Goal: Task Accomplishment & Management: Use online tool/utility

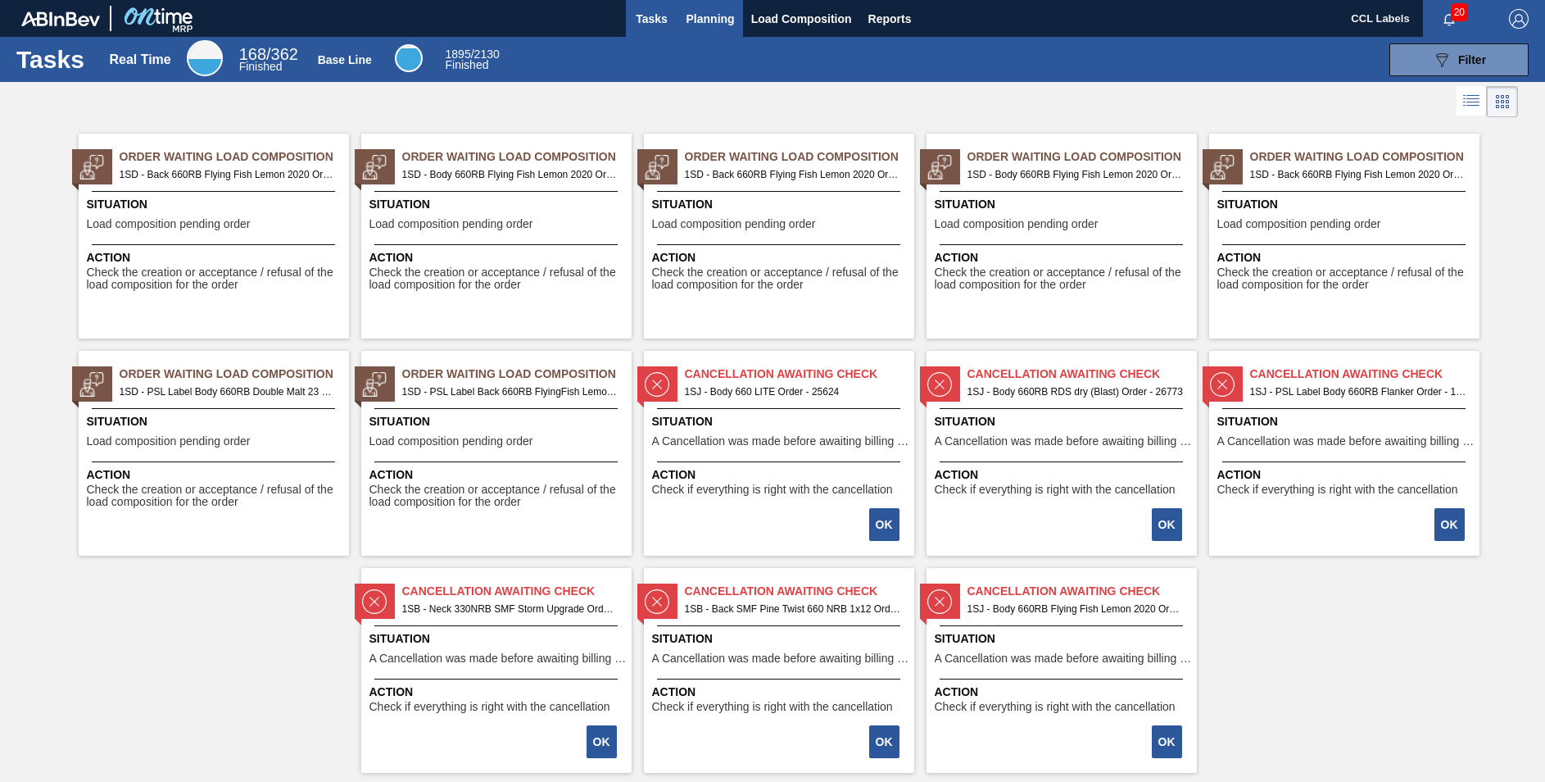
click at [719, 11] on span "Planning" at bounding box center [711, 19] width 48 height 20
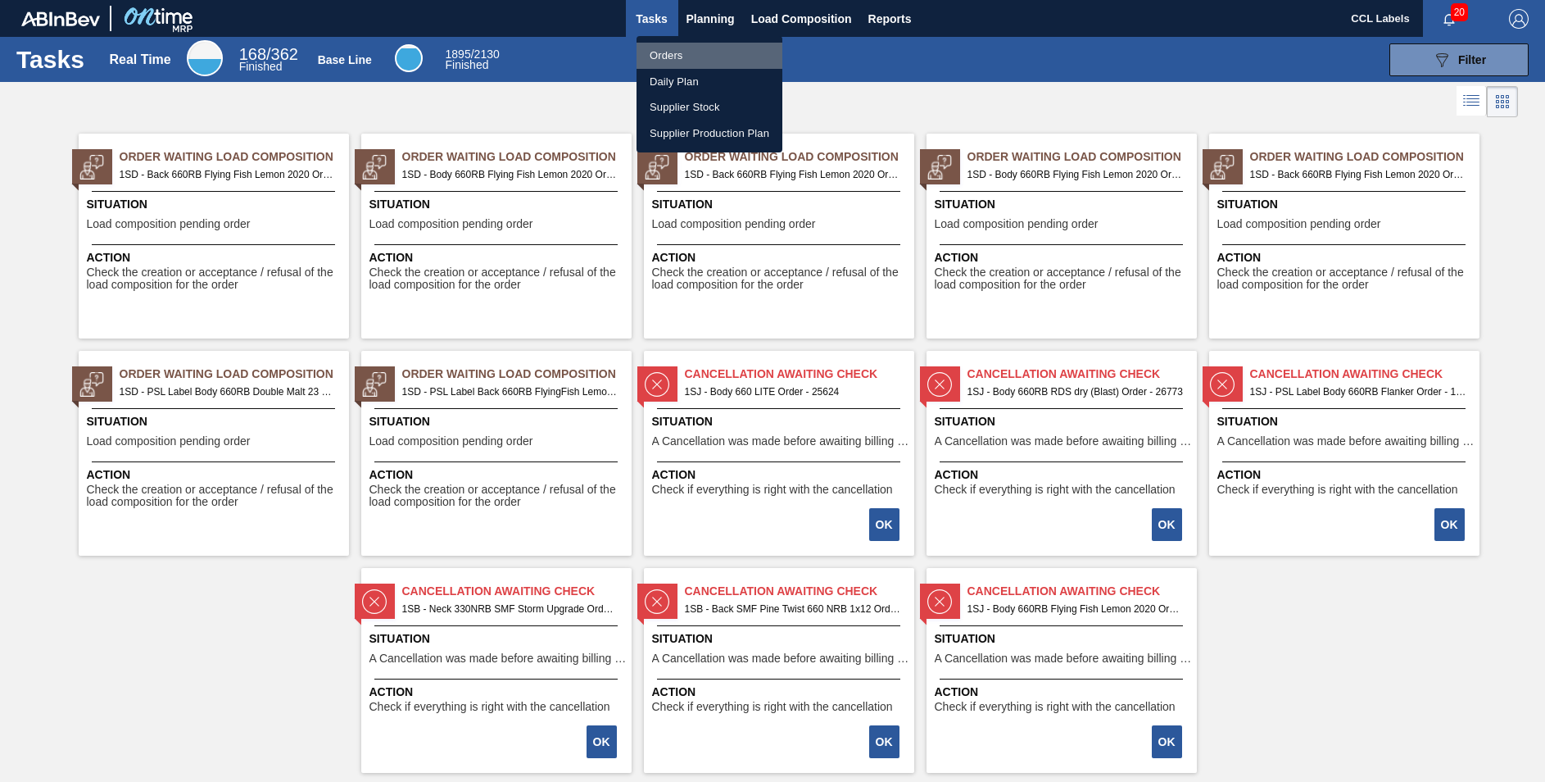
click at [687, 48] on li "Orders" at bounding box center [710, 56] width 146 height 26
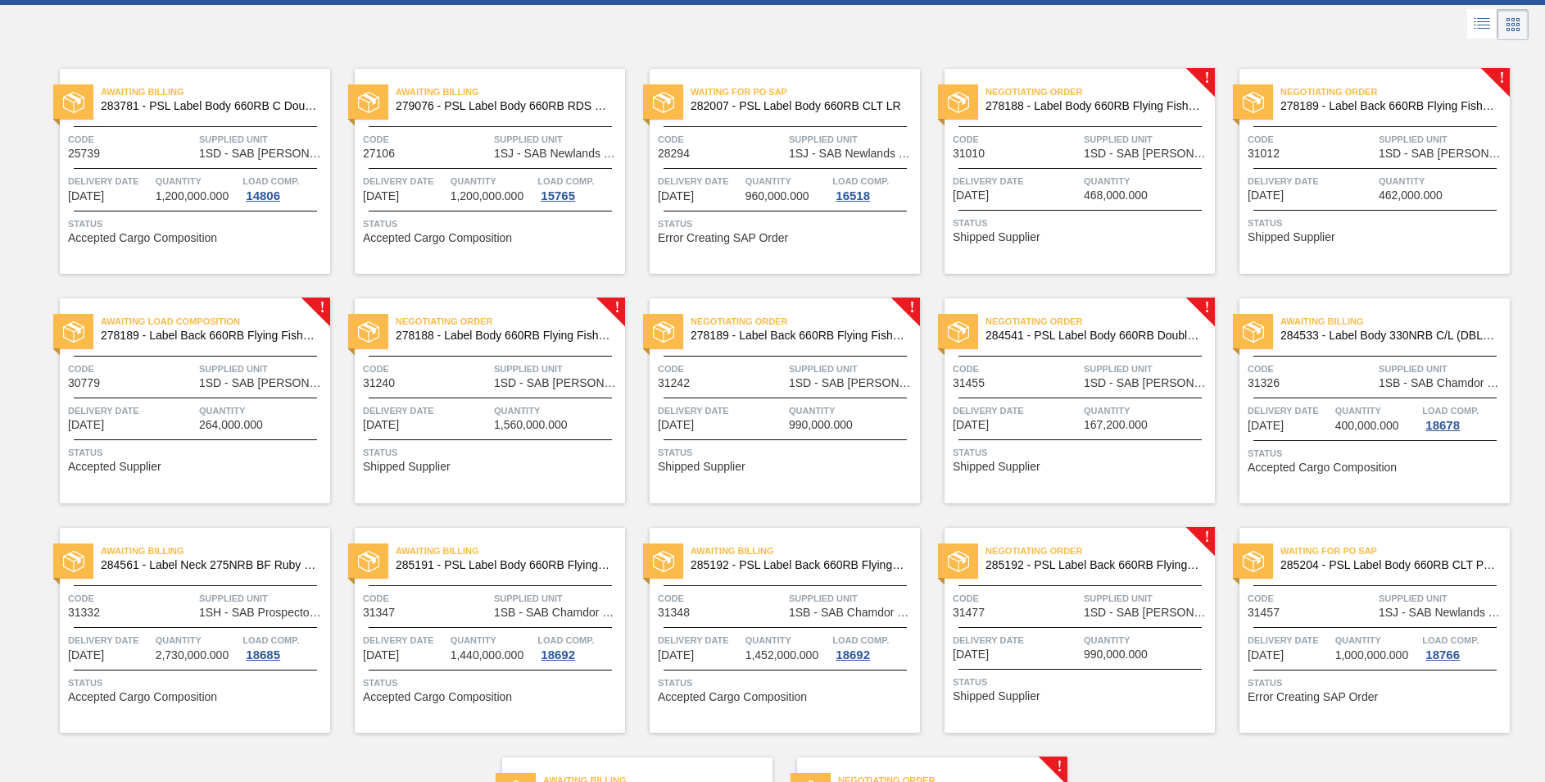
scroll to position [318, 0]
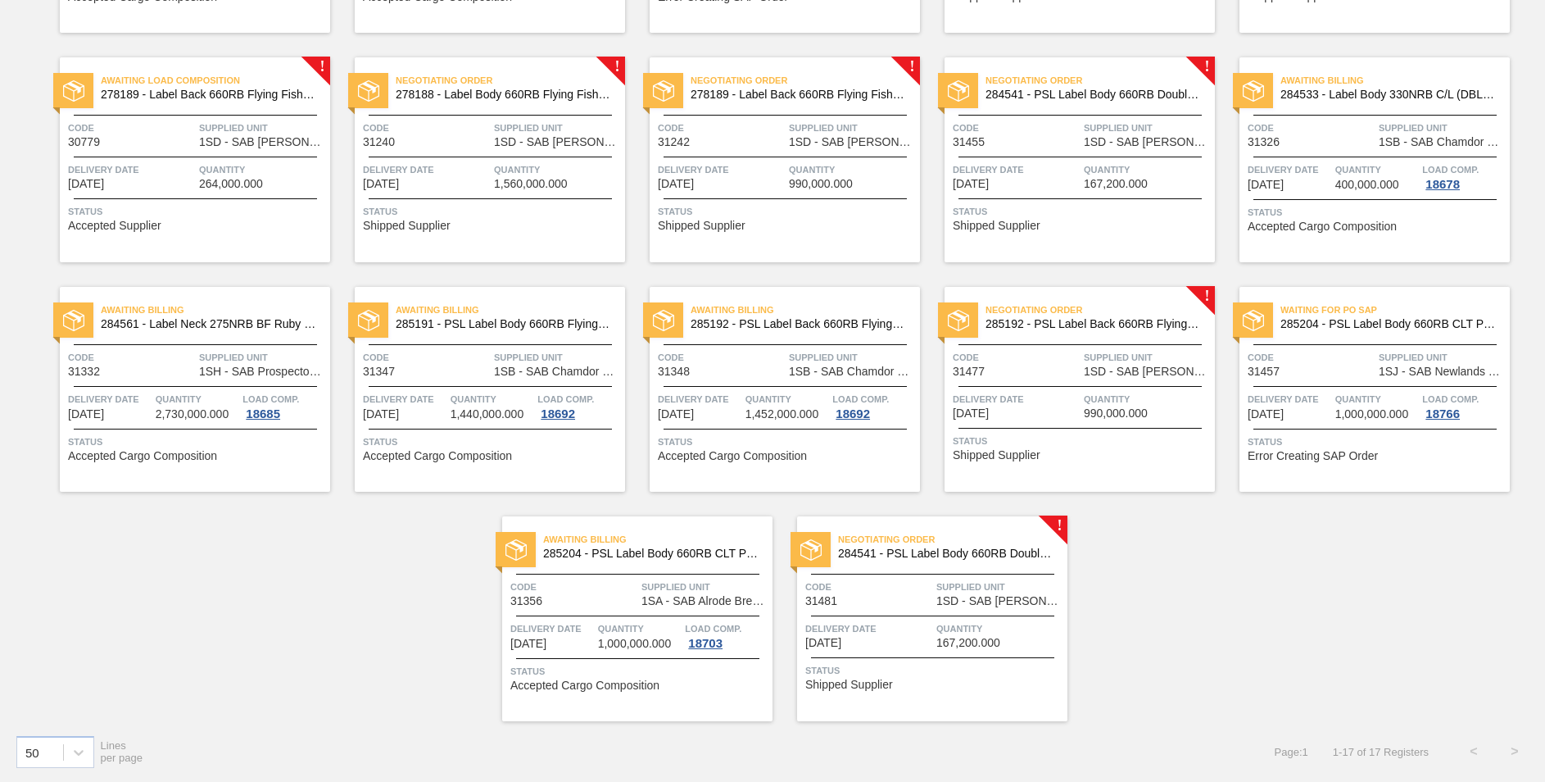
click at [1134, 322] on span "285192 - PSL Label Back 660RB FlyingFish Lemon PU" at bounding box center [1094, 324] width 216 height 12
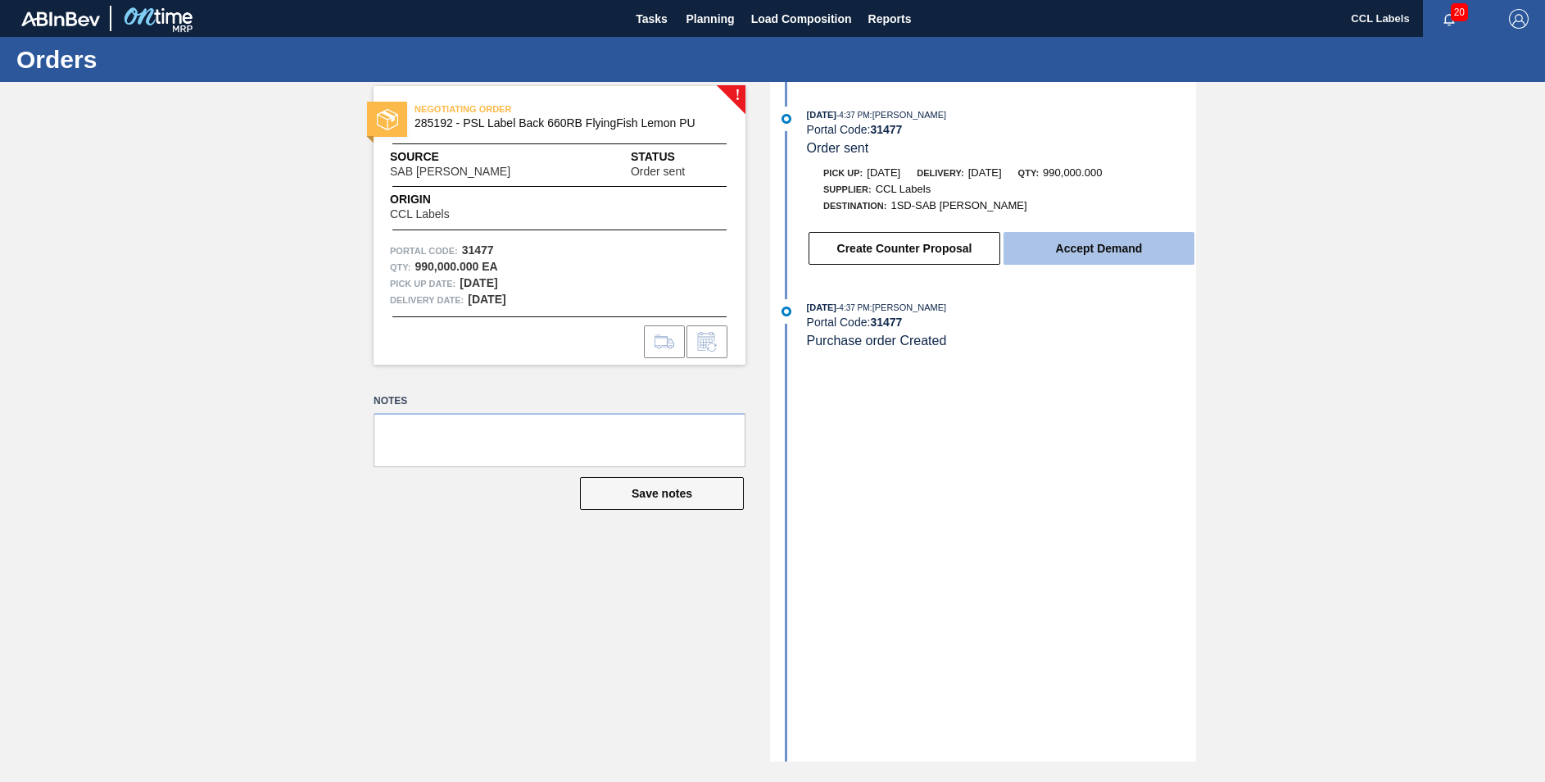
click at [1088, 253] on button "Accept Demand" at bounding box center [1099, 248] width 191 height 33
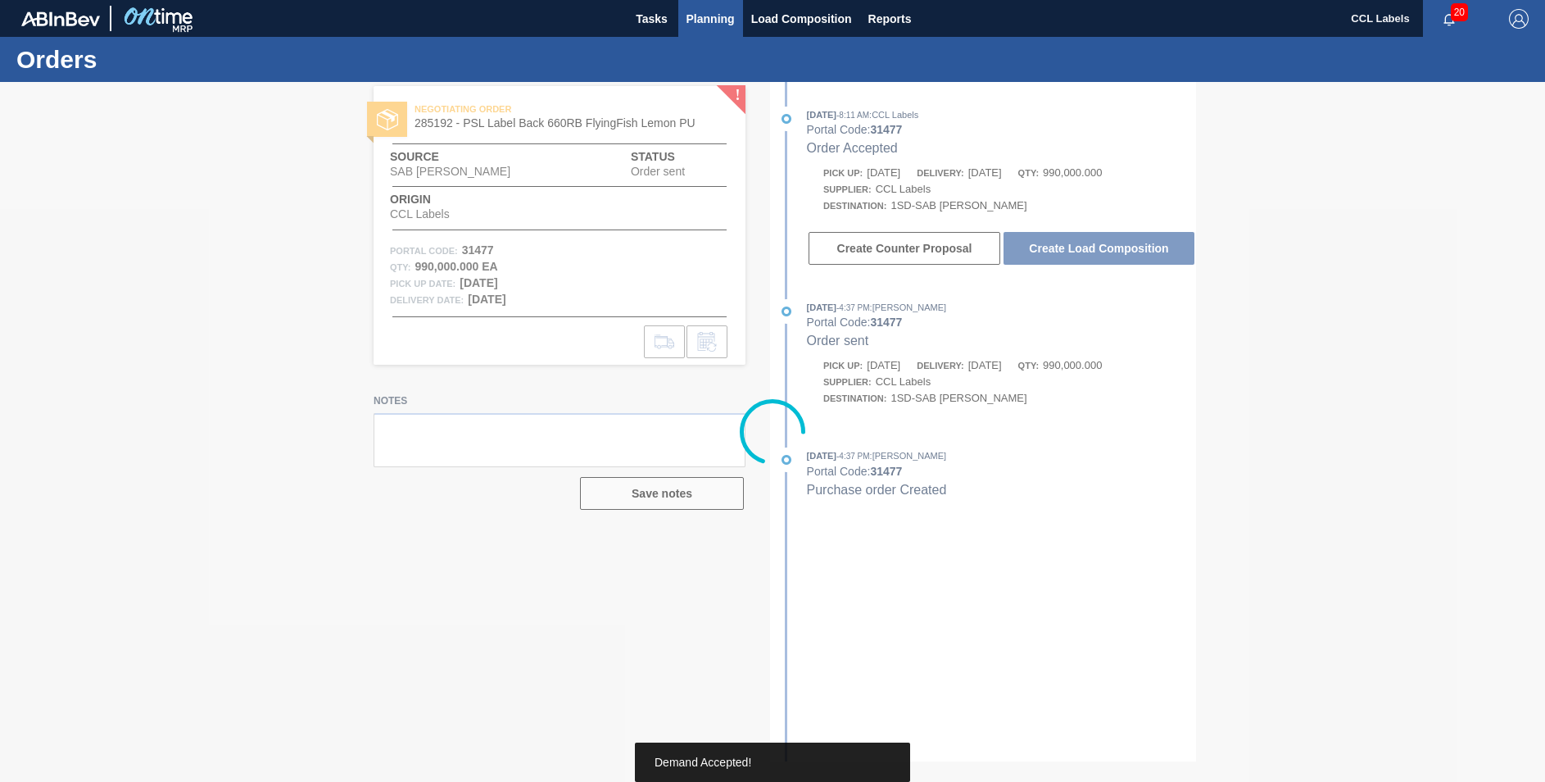
click at [705, 18] on span "Planning" at bounding box center [711, 19] width 48 height 20
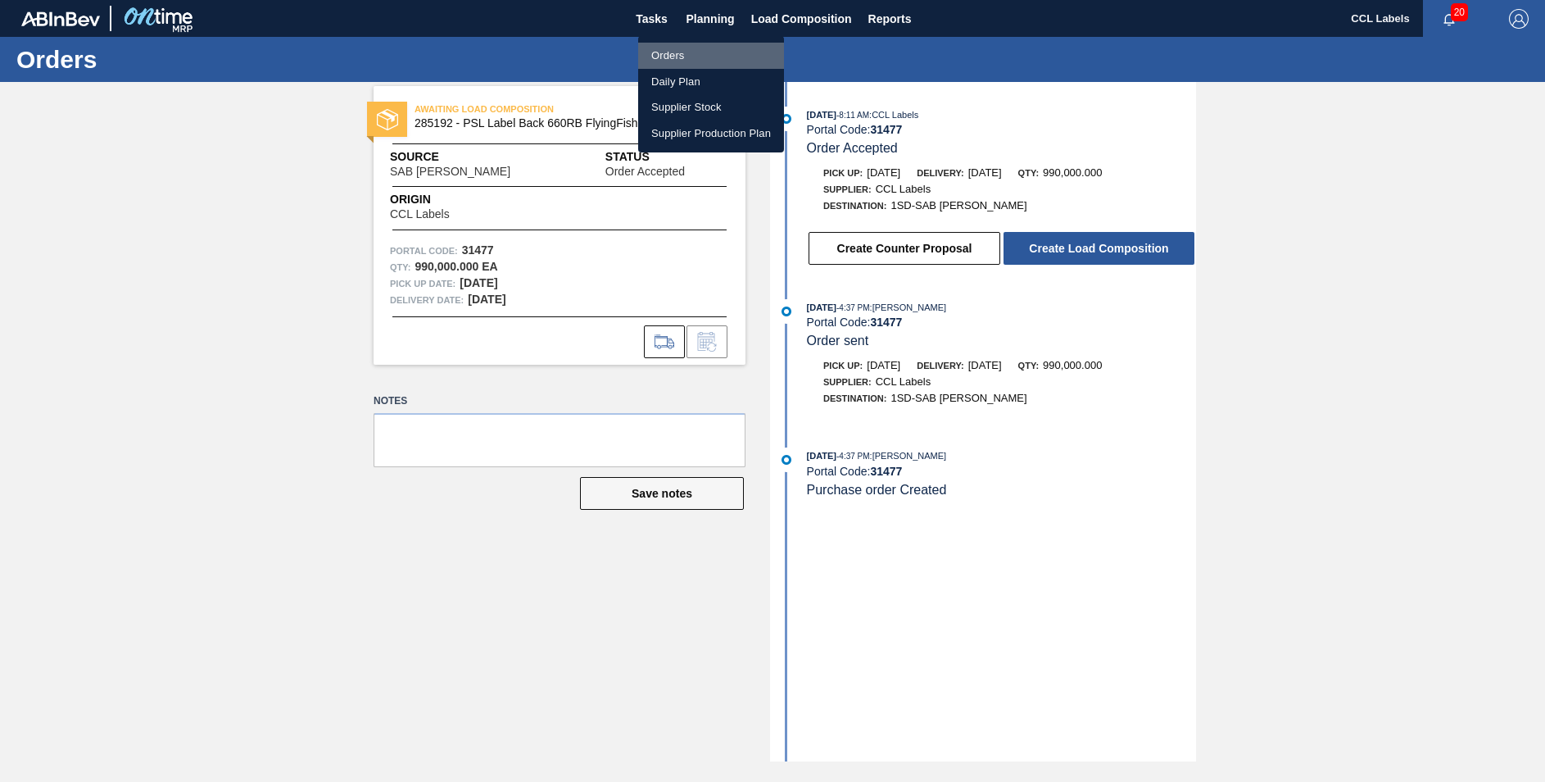
click at [666, 59] on li "Orders" at bounding box center [711, 56] width 146 height 26
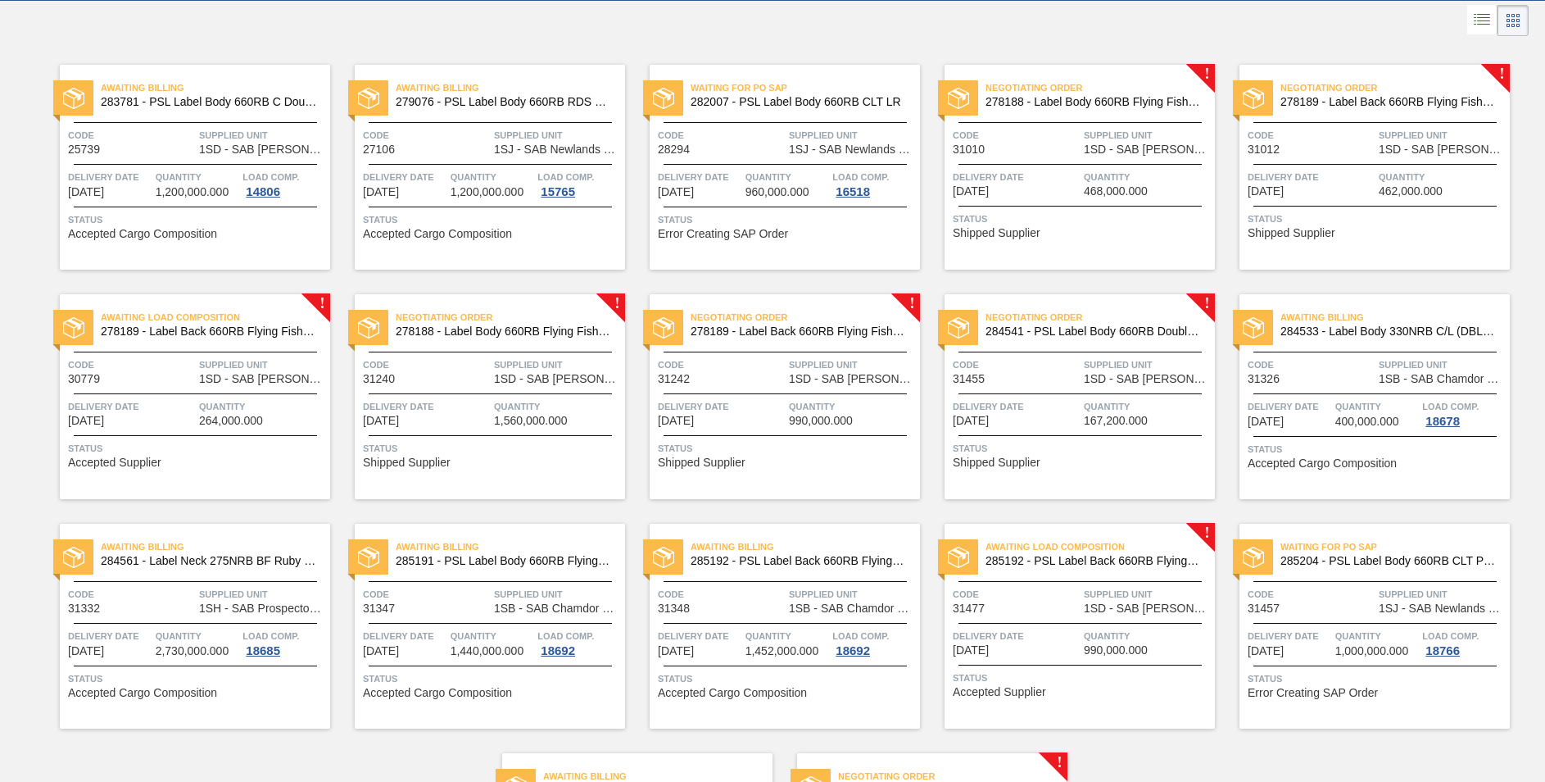
scroll to position [318, 0]
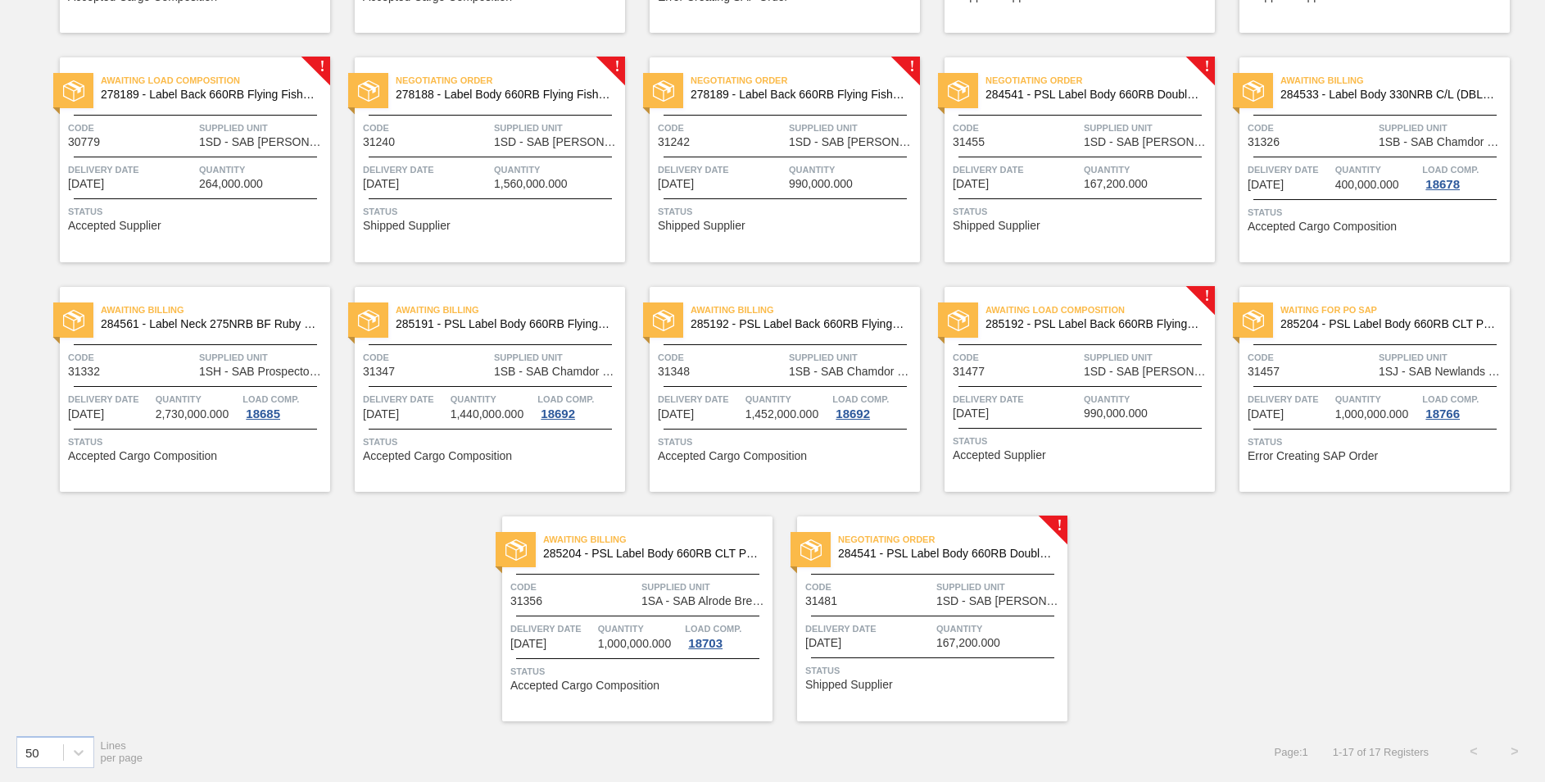
click at [975, 551] on span "284541 - PSL Label Body 660RB Double Malt 23" at bounding box center [946, 553] width 216 height 12
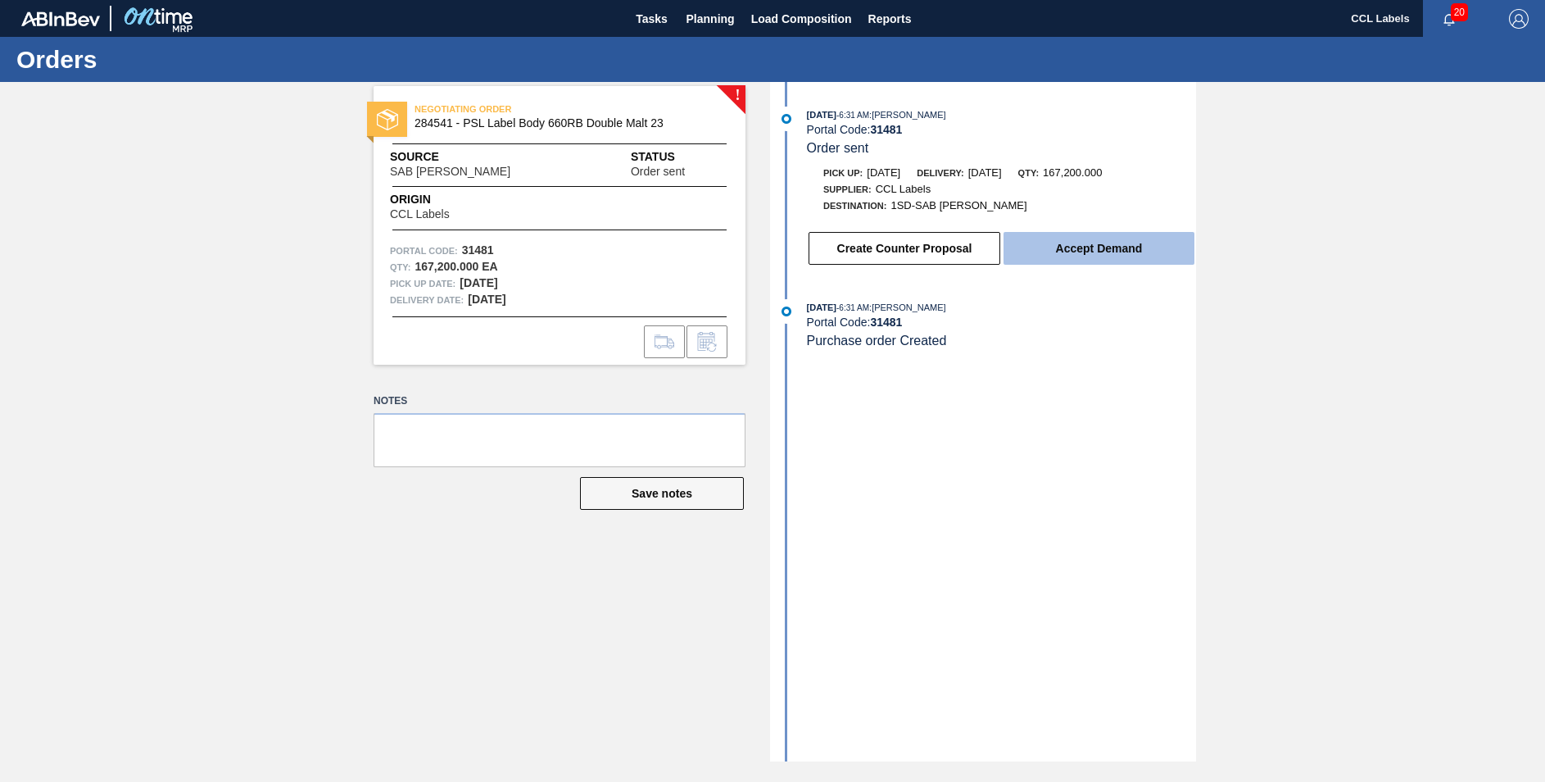
click at [1091, 250] on button "Accept Demand" at bounding box center [1099, 248] width 191 height 33
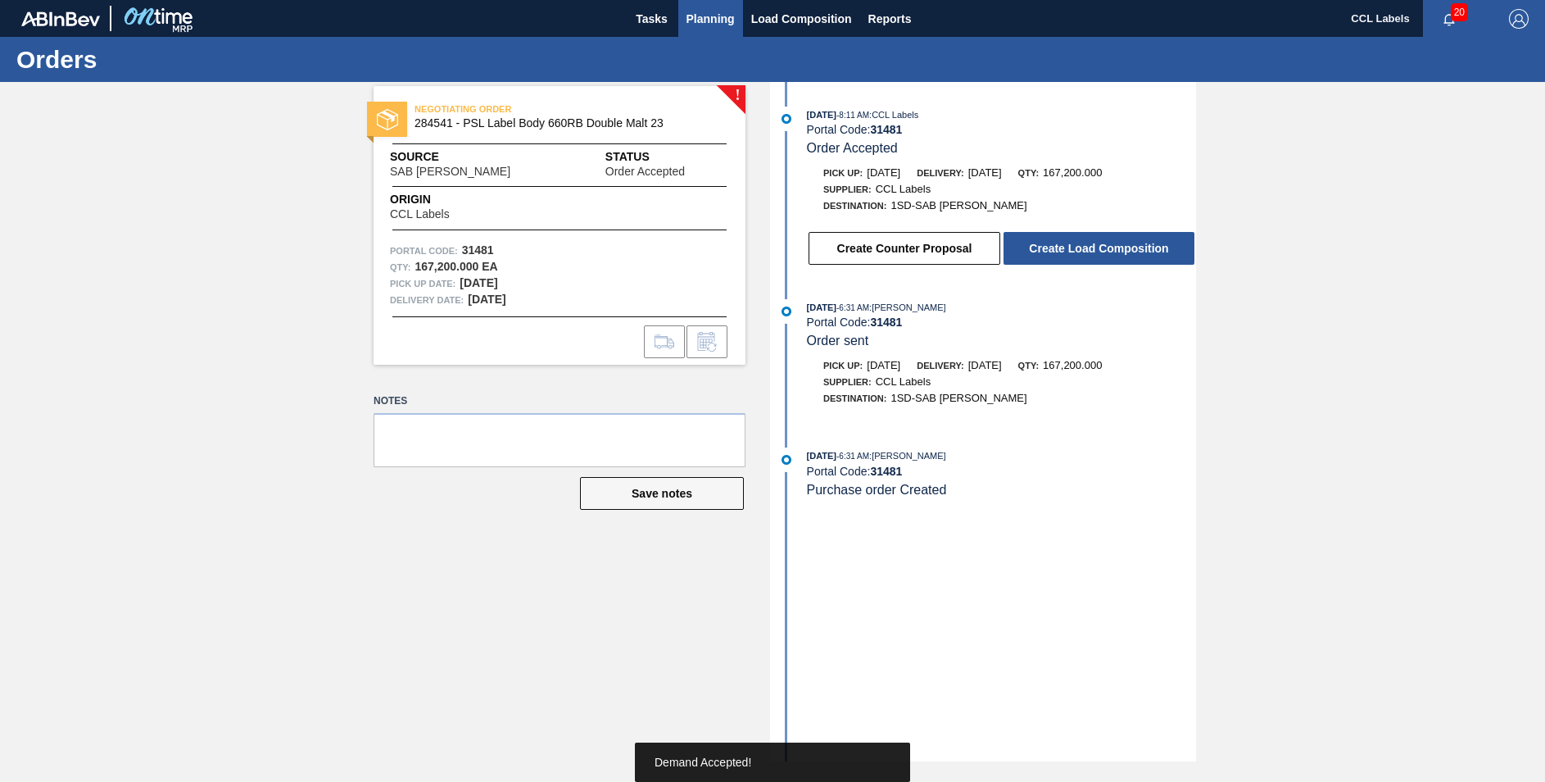
click at [725, 16] on span "Planning" at bounding box center [711, 19] width 48 height 20
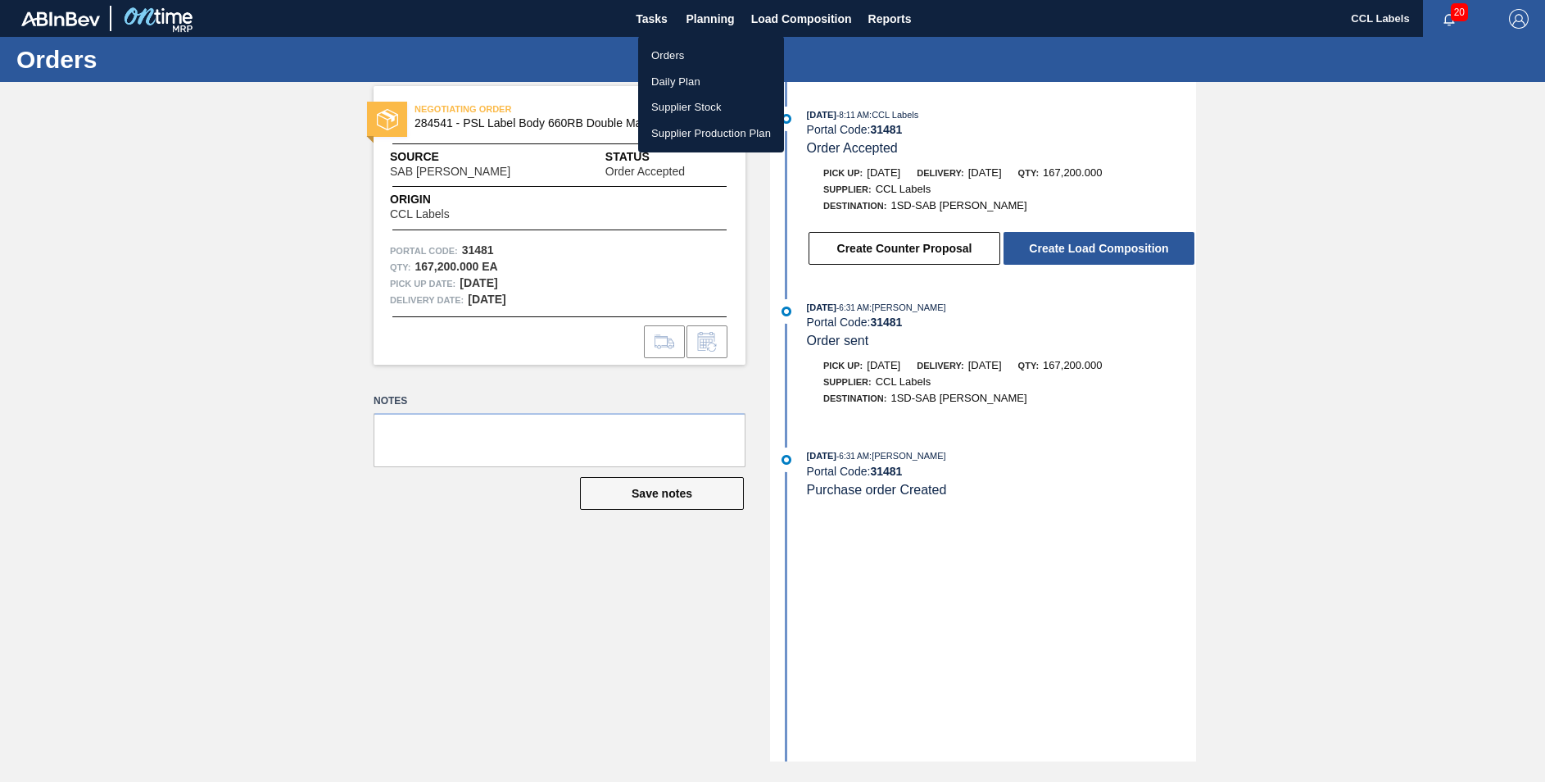
drag, startPoint x: 670, startPoint y: 53, endPoint x: 971, endPoint y: 267, distance: 369.0
click at [670, 52] on li "Orders" at bounding box center [711, 56] width 146 height 26
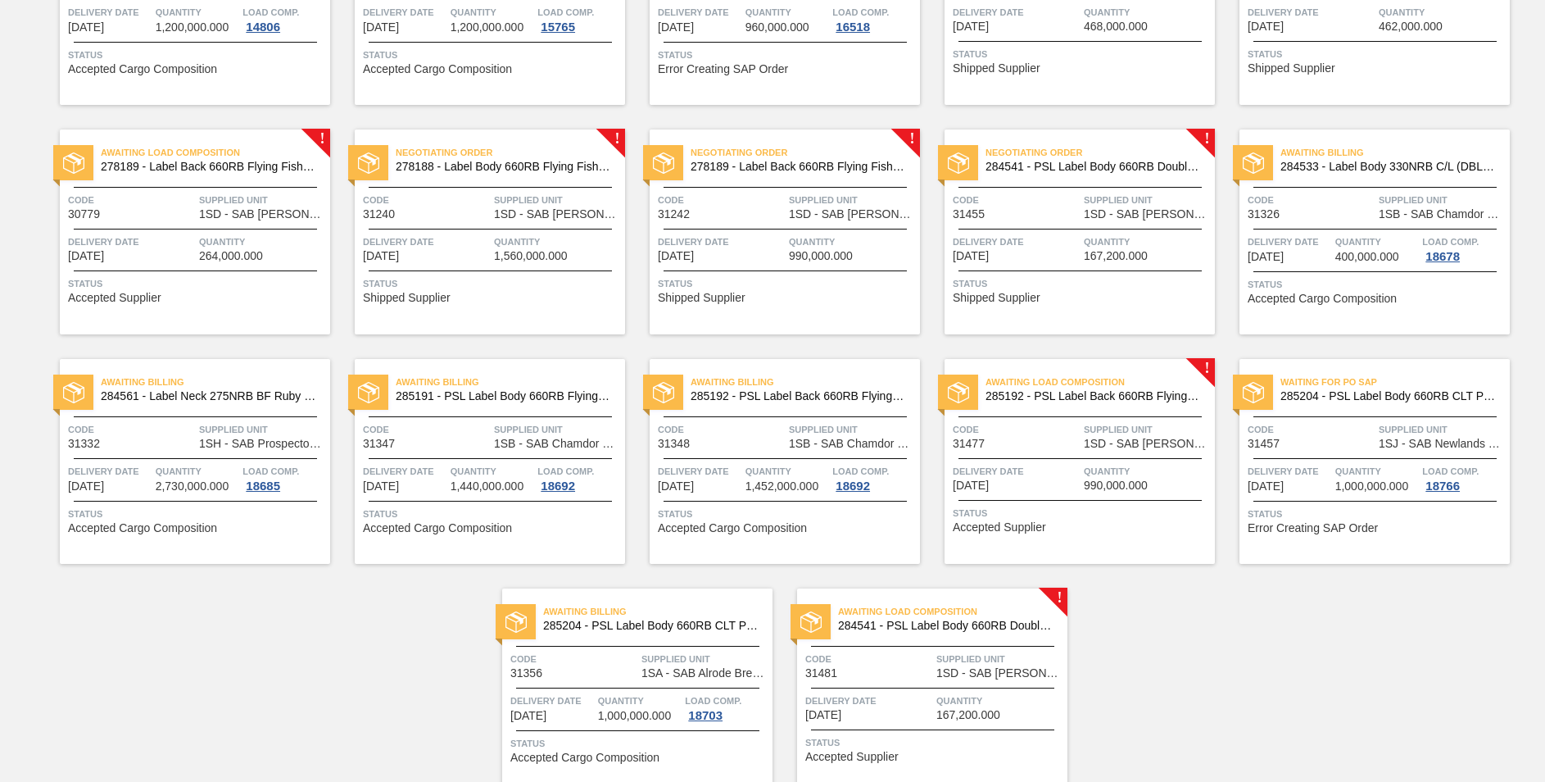
scroll to position [318, 0]
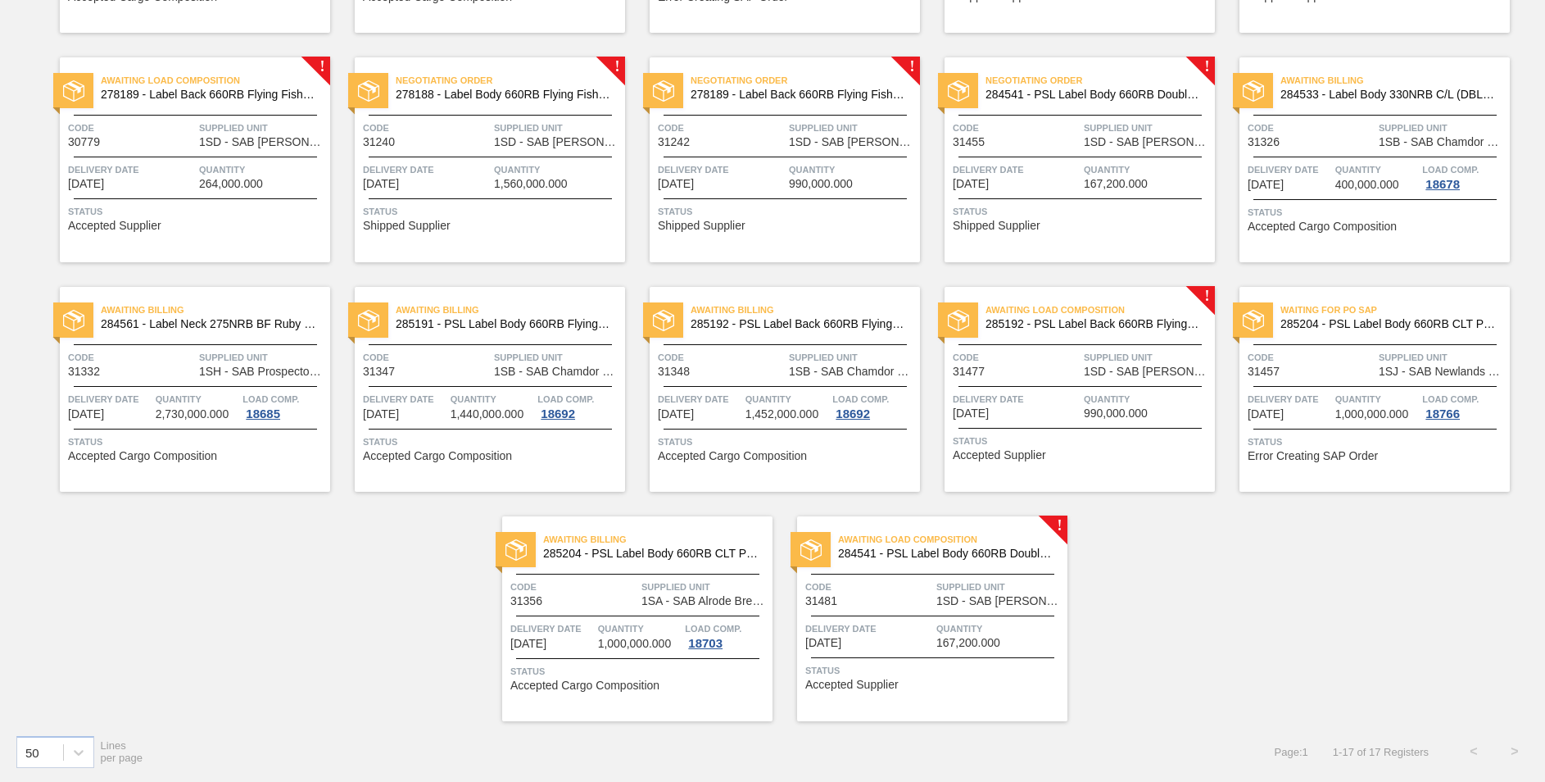
click at [1165, 92] on span "284541 - PSL Label Body 660RB Double Malt 23" at bounding box center [1094, 94] width 216 height 12
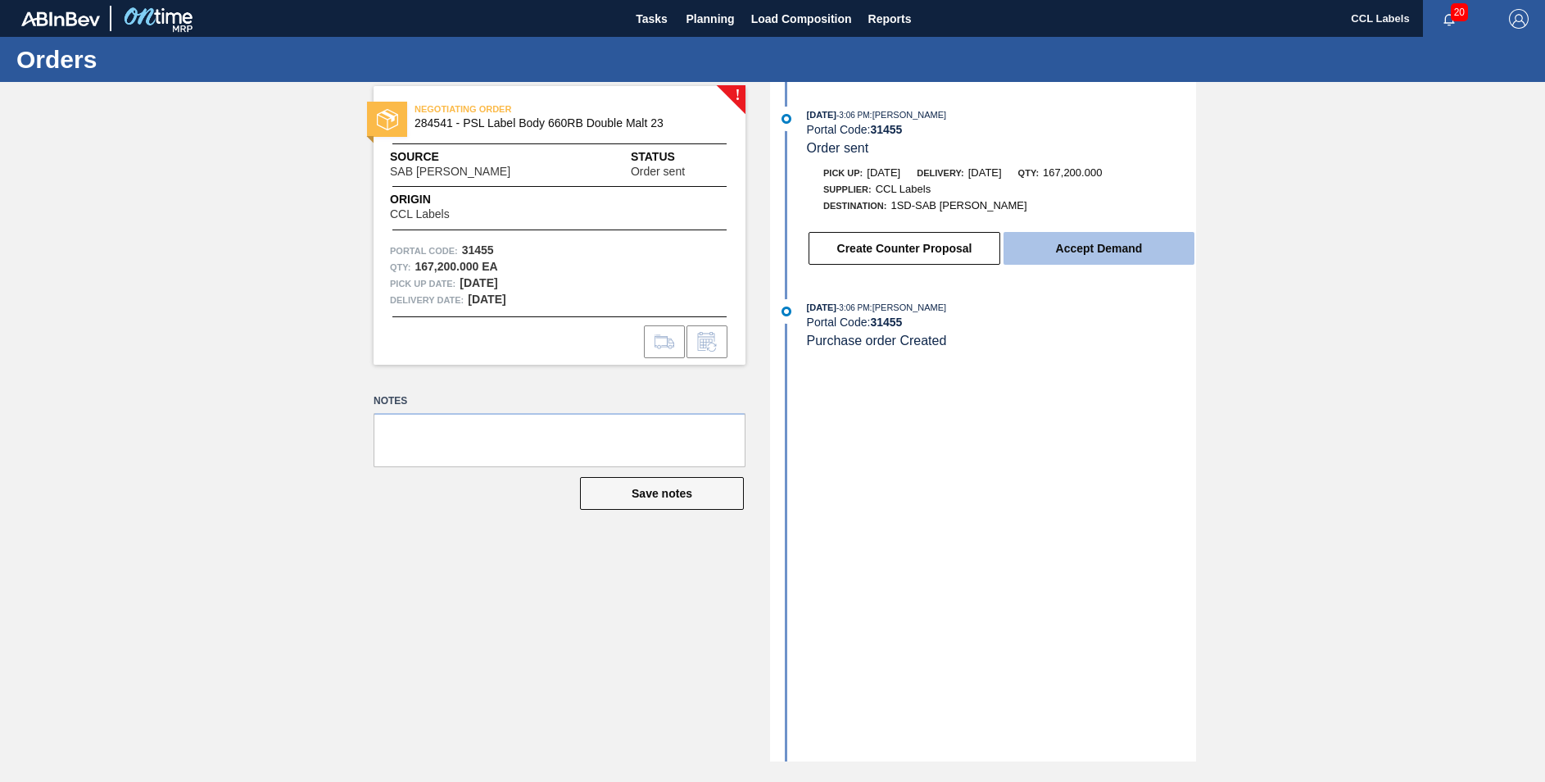
click at [1081, 256] on button "Accept Demand" at bounding box center [1099, 248] width 191 height 33
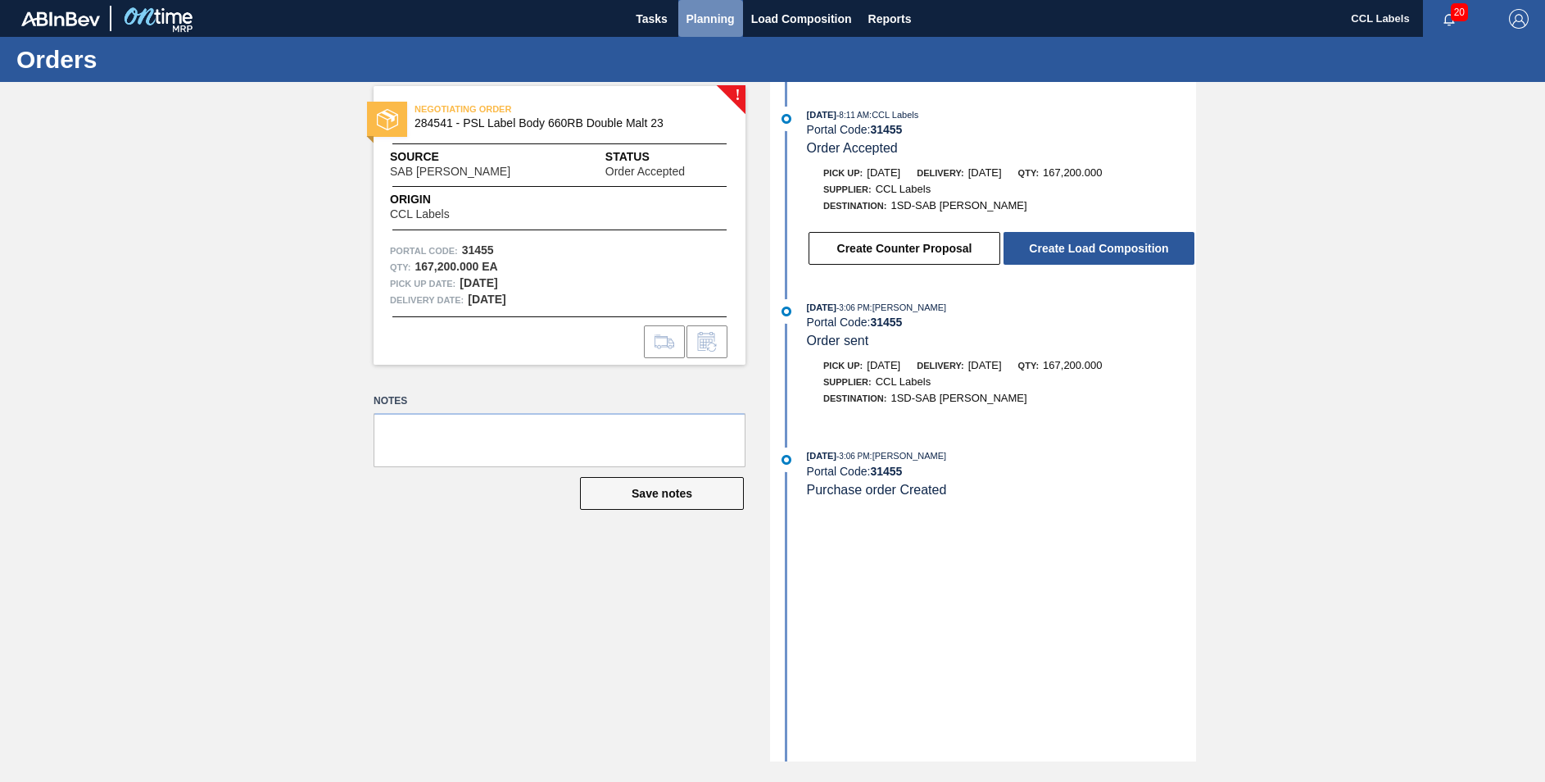
click at [687, 20] on span "Planning" at bounding box center [711, 19] width 48 height 20
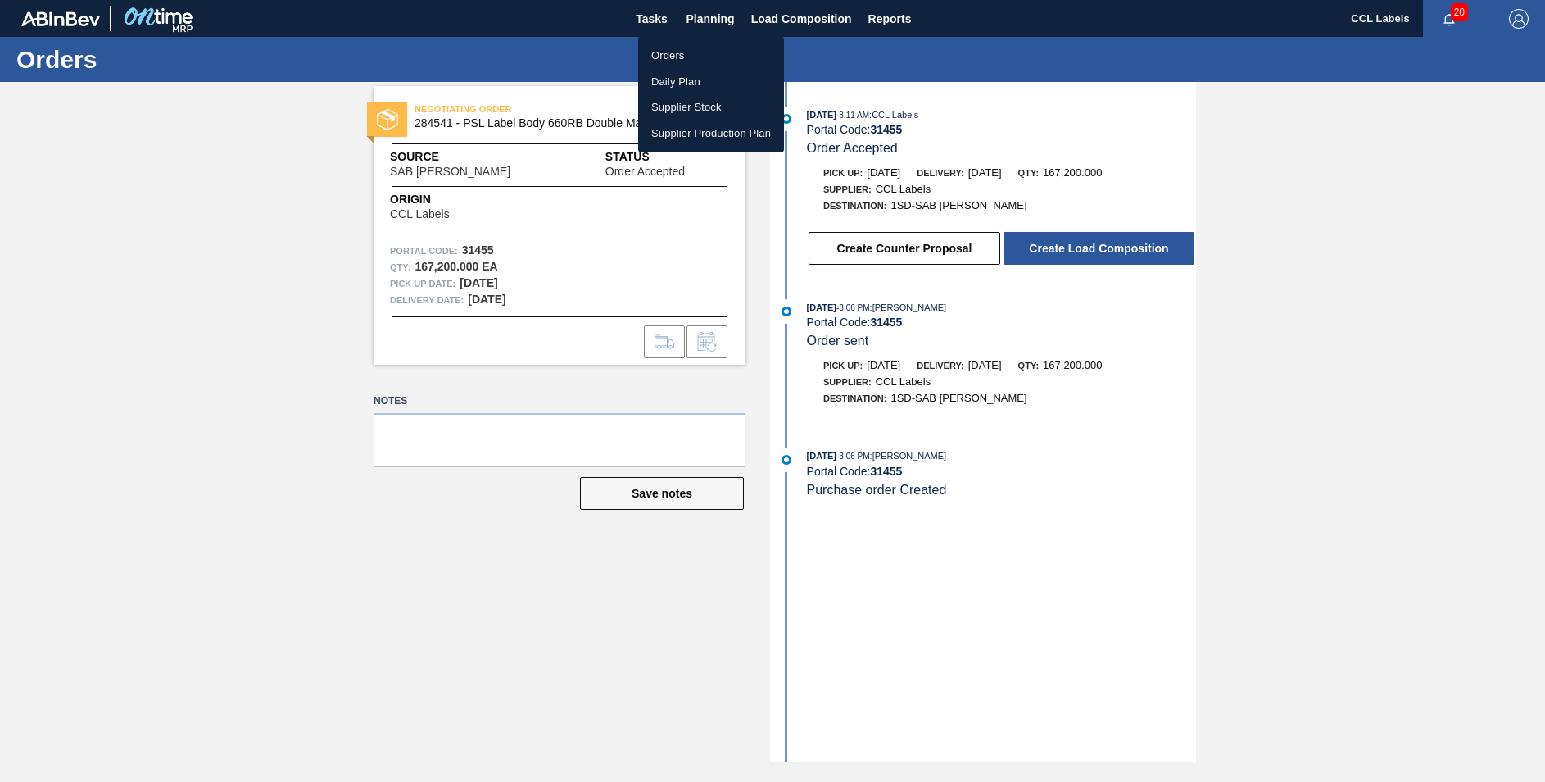
click at [673, 53] on li "Orders" at bounding box center [711, 56] width 146 height 26
click at [718, 55] on li "Orders" at bounding box center [711, 56] width 146 height 26
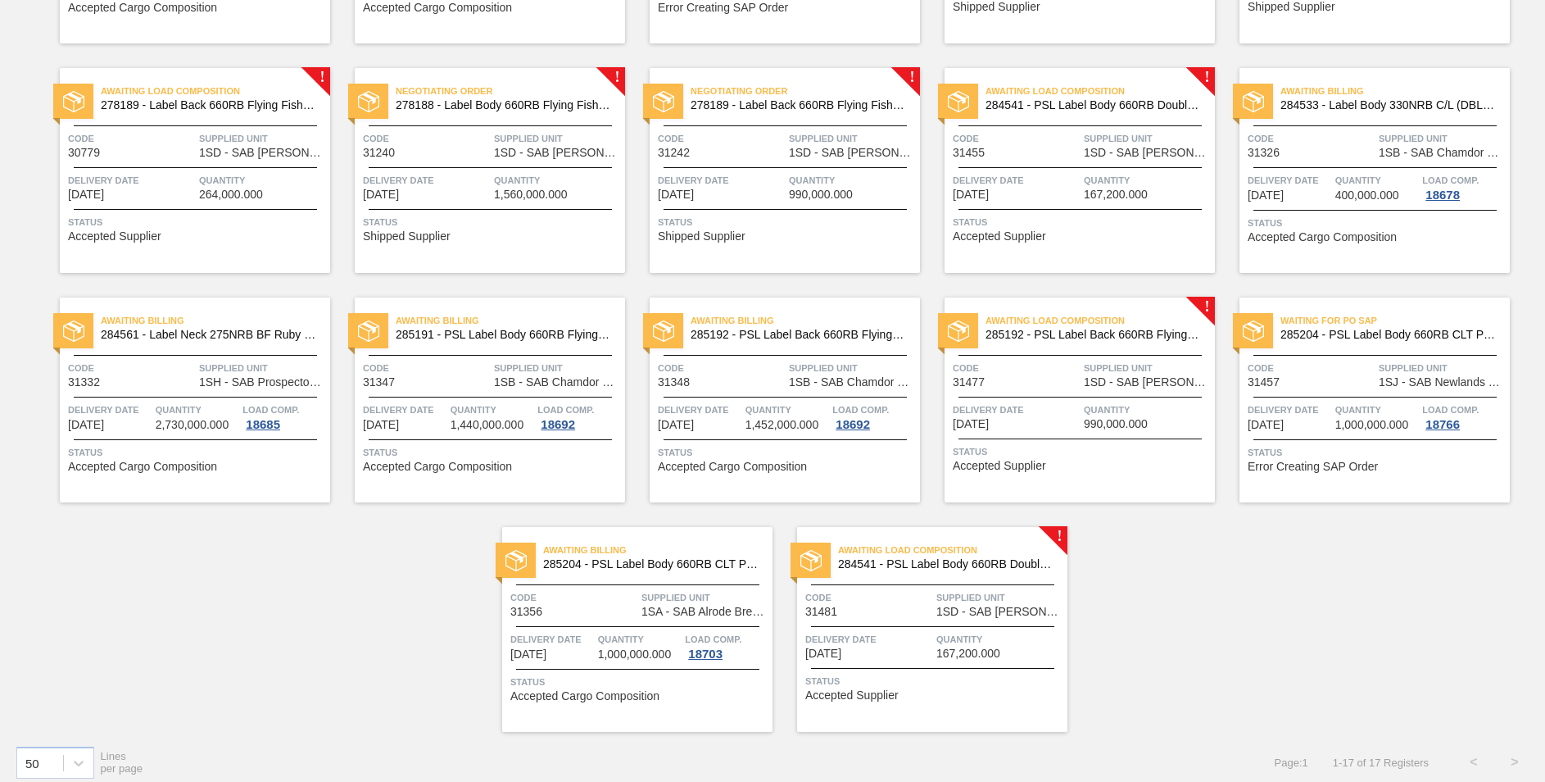
scroll to position [318, 0]
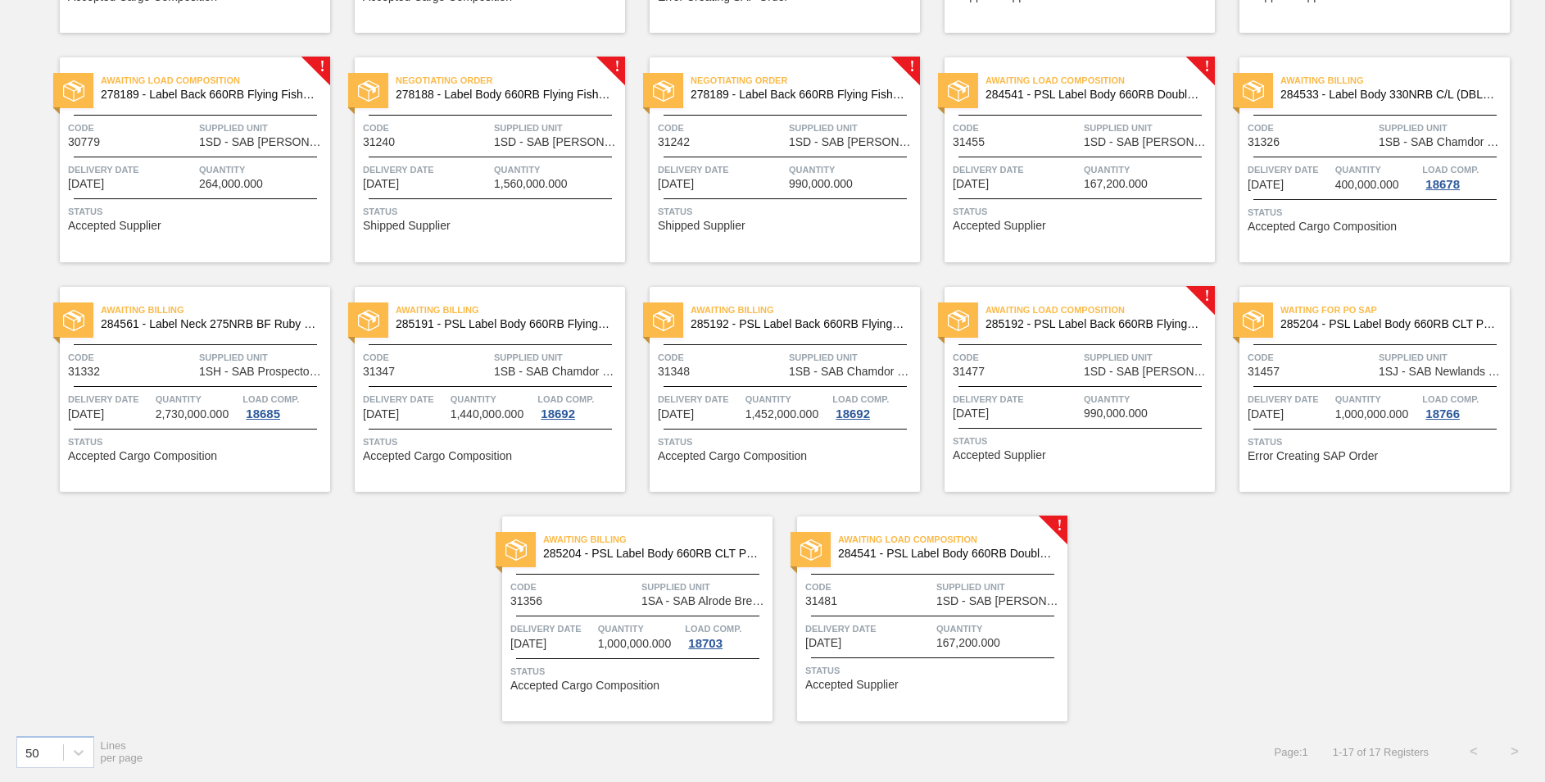
click at [1089, 320] on span "285192 - PSL Label Back 660RB FlyingFish Lemon PU" at bounding box center [1094, 324] width 216 height 12
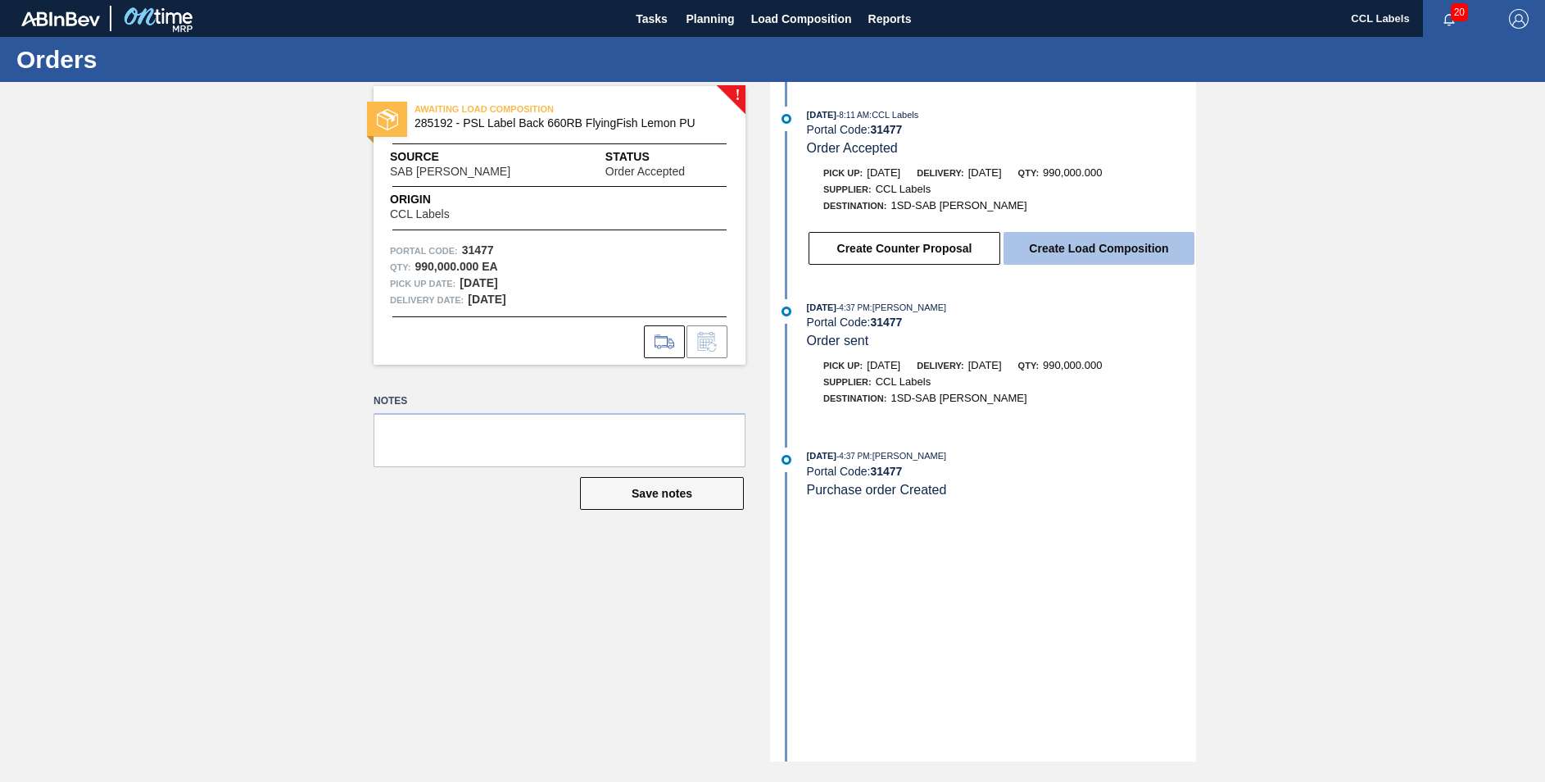
click at [1138, 252] on button "Create Load Composition" at bounding box center [1099, 248] width 191 height 33
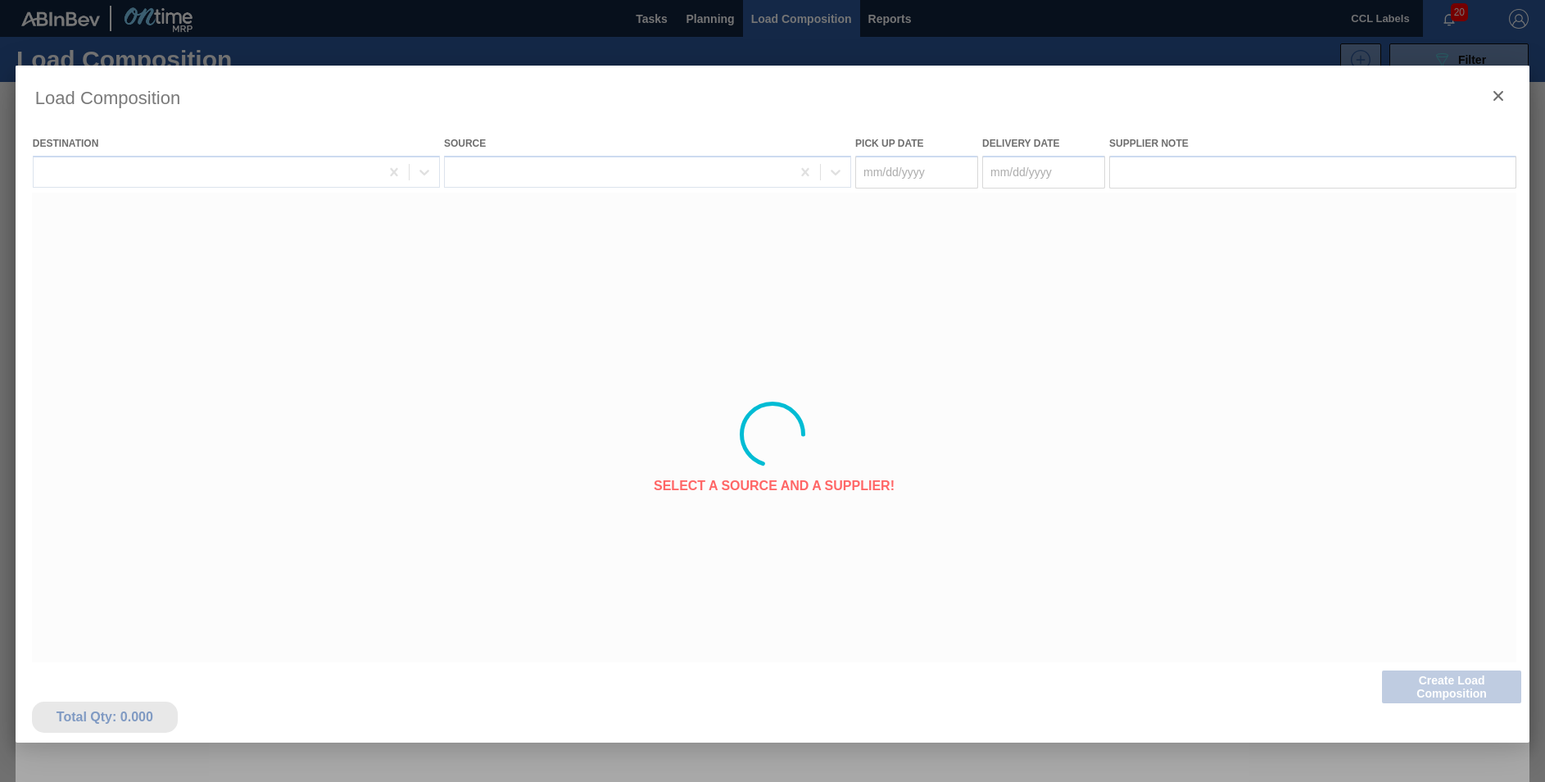
type Date "[DATE]"
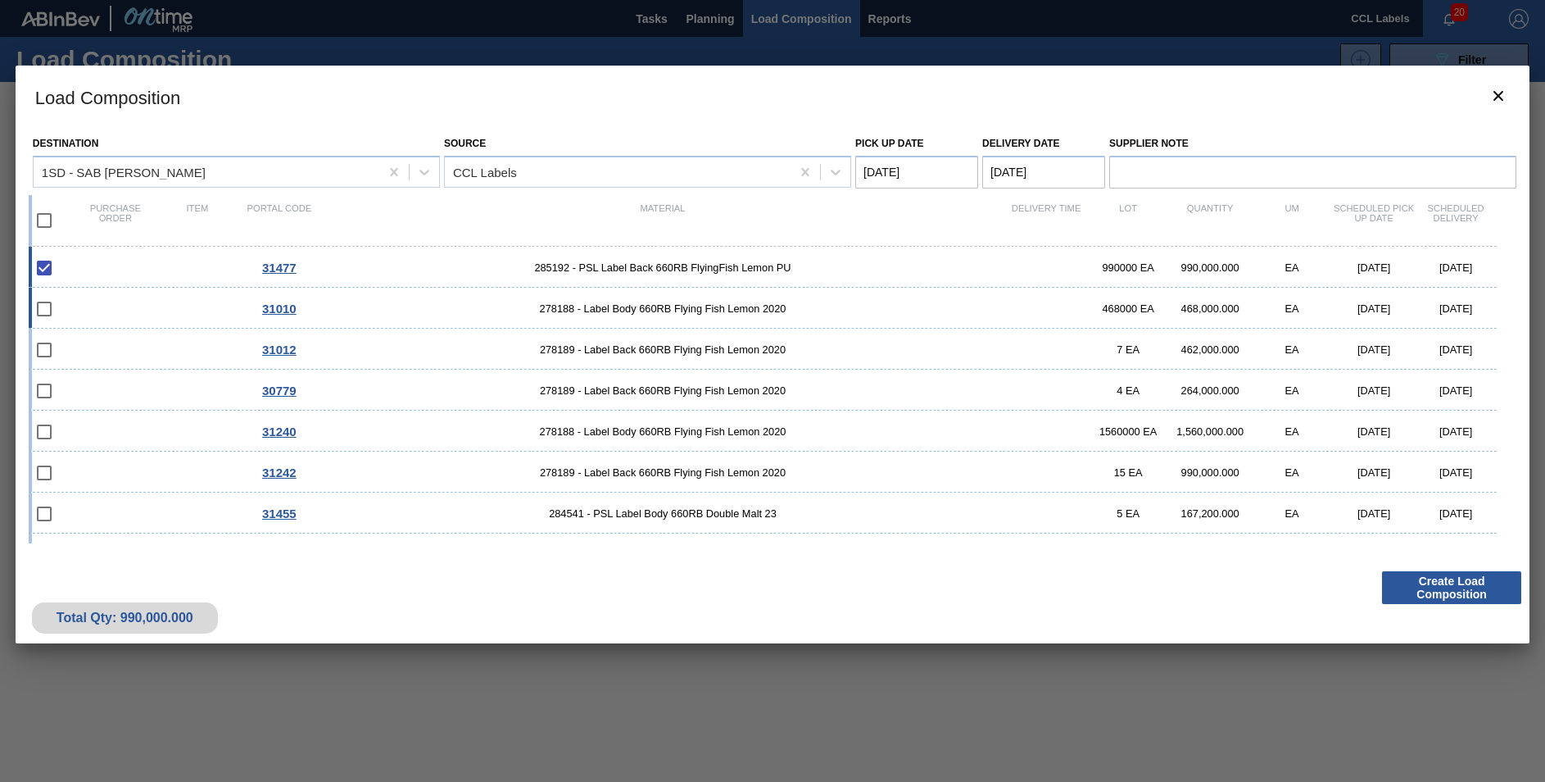
click at [50, 309] on input "checkbox" at bounding box center [44, 309] width 34 height 34
checkbox input "false"
drag, startPoint x: 44, startPoint y: 216, endPoint x: 167, endPoint y: 223, distance: 123.1
click at [44, 217] on input "checkbox" at bounding box center [44, 220] width 34 height 34
checkbox input "true"
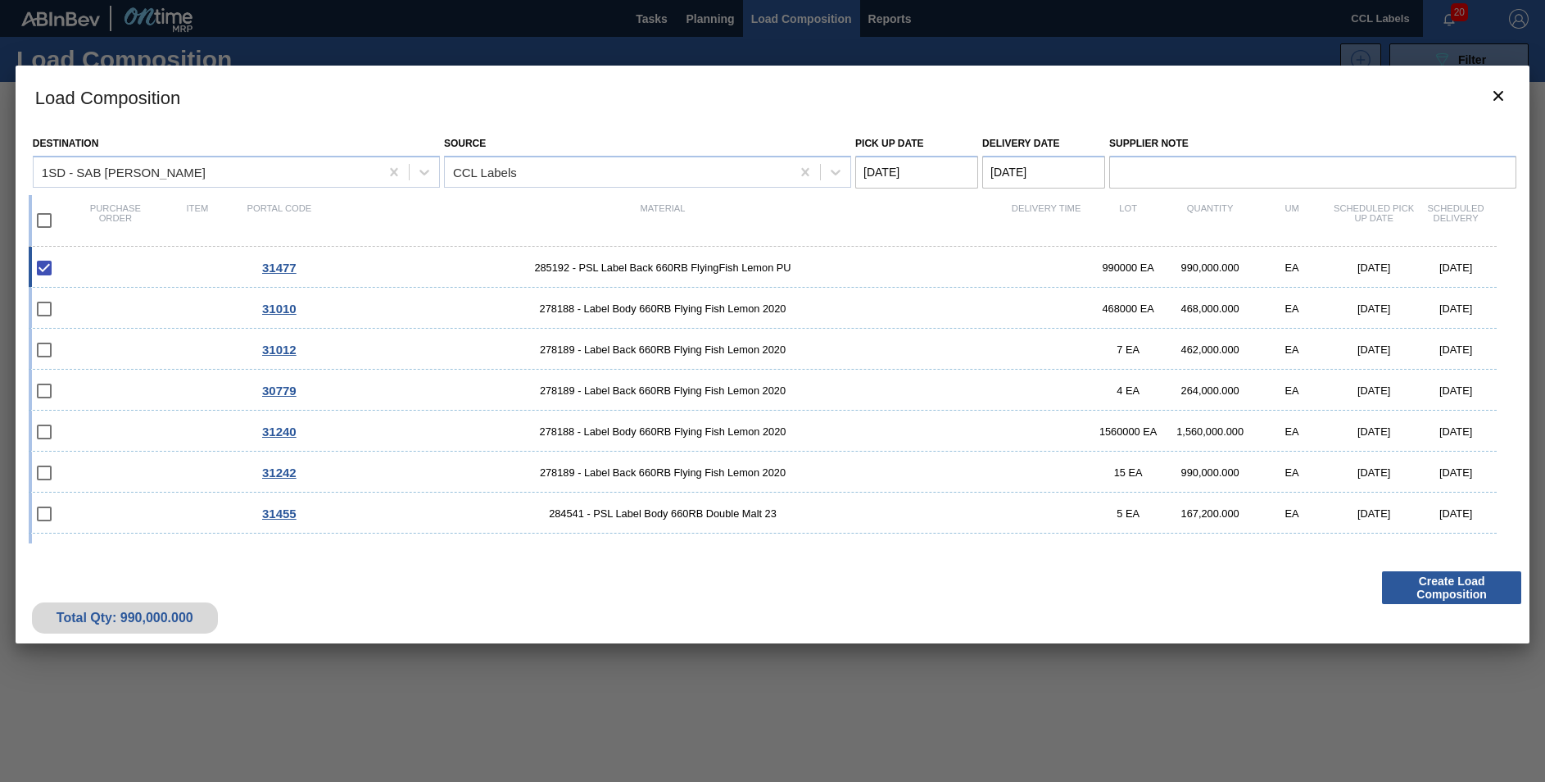
checkbox input "true"
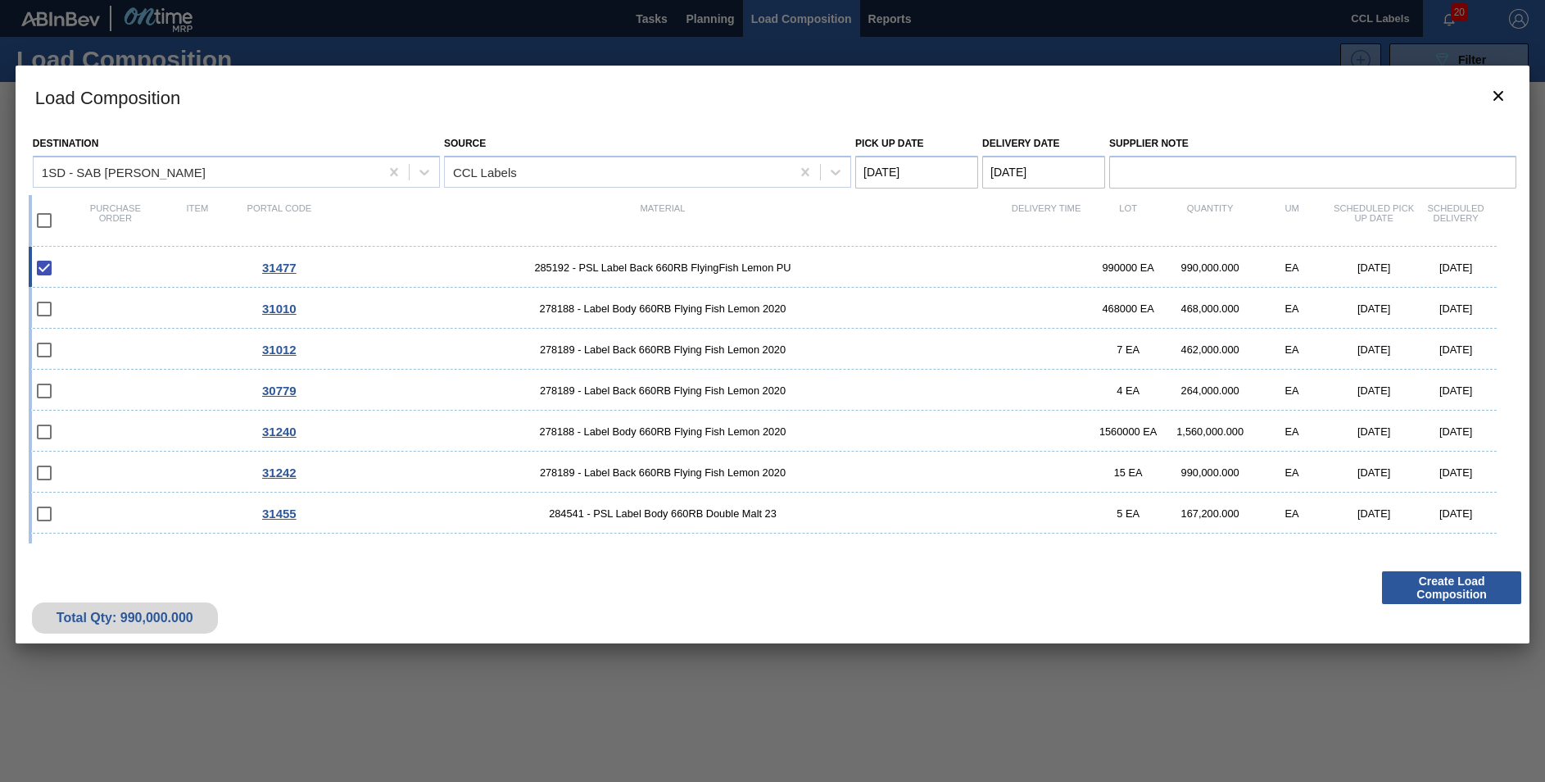
checkbox input "true"
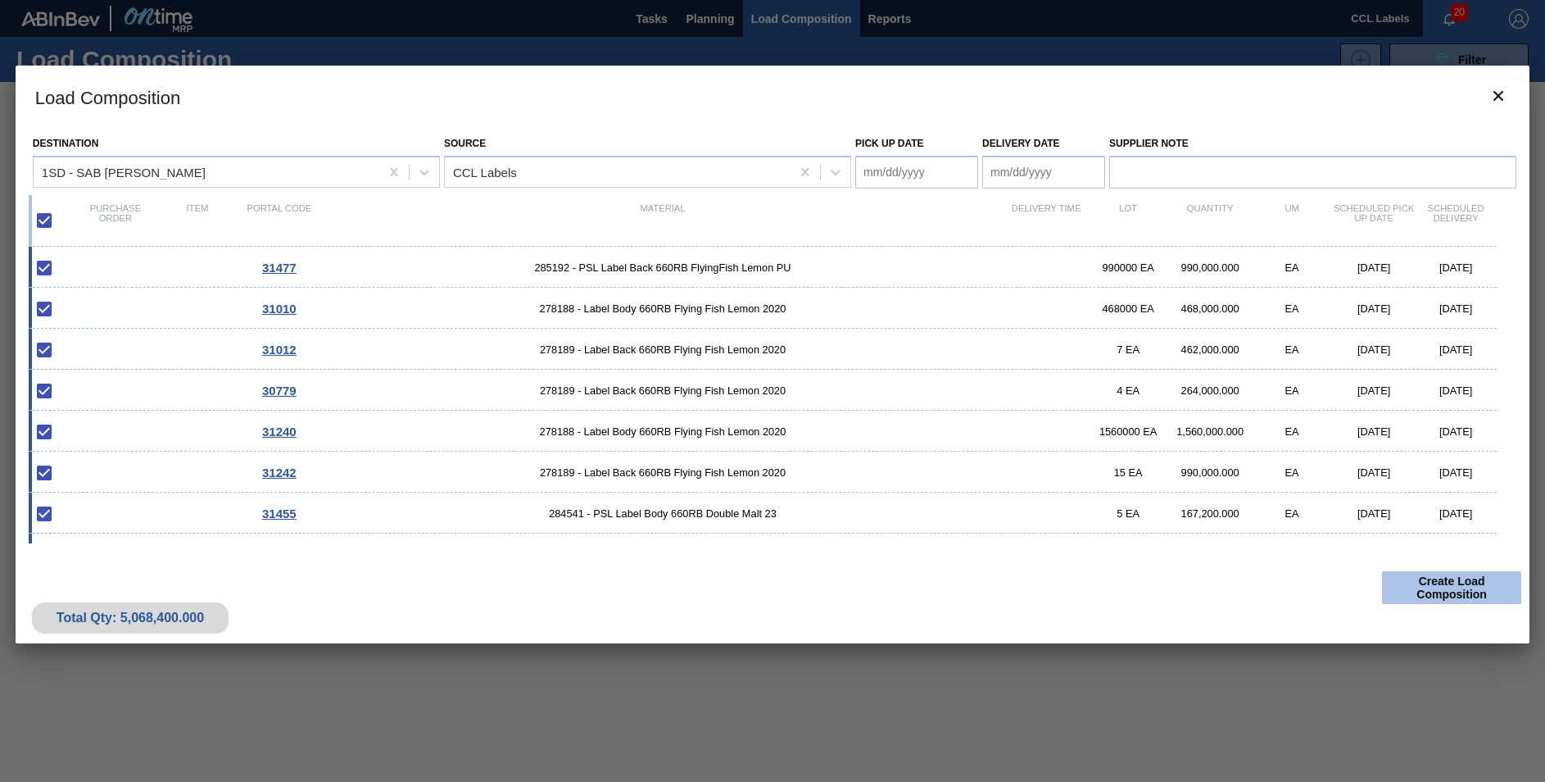
click at [1461, 583] on button "Create Load Composition" at bounding box center [1451, 587] width 139 height 33
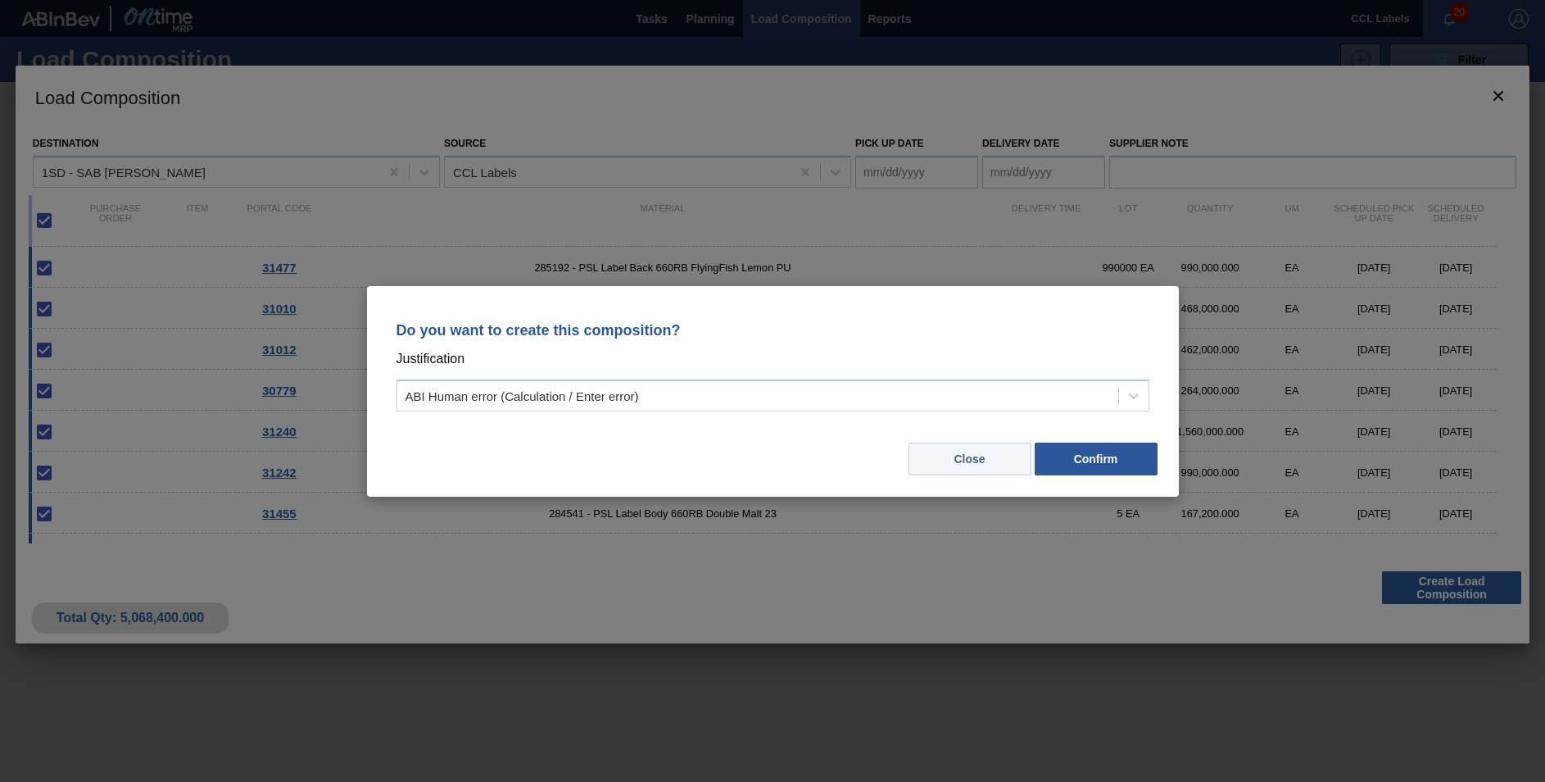
click at [958, 463] on button "Close" at bounding box center [970, 458] width 123 height 33
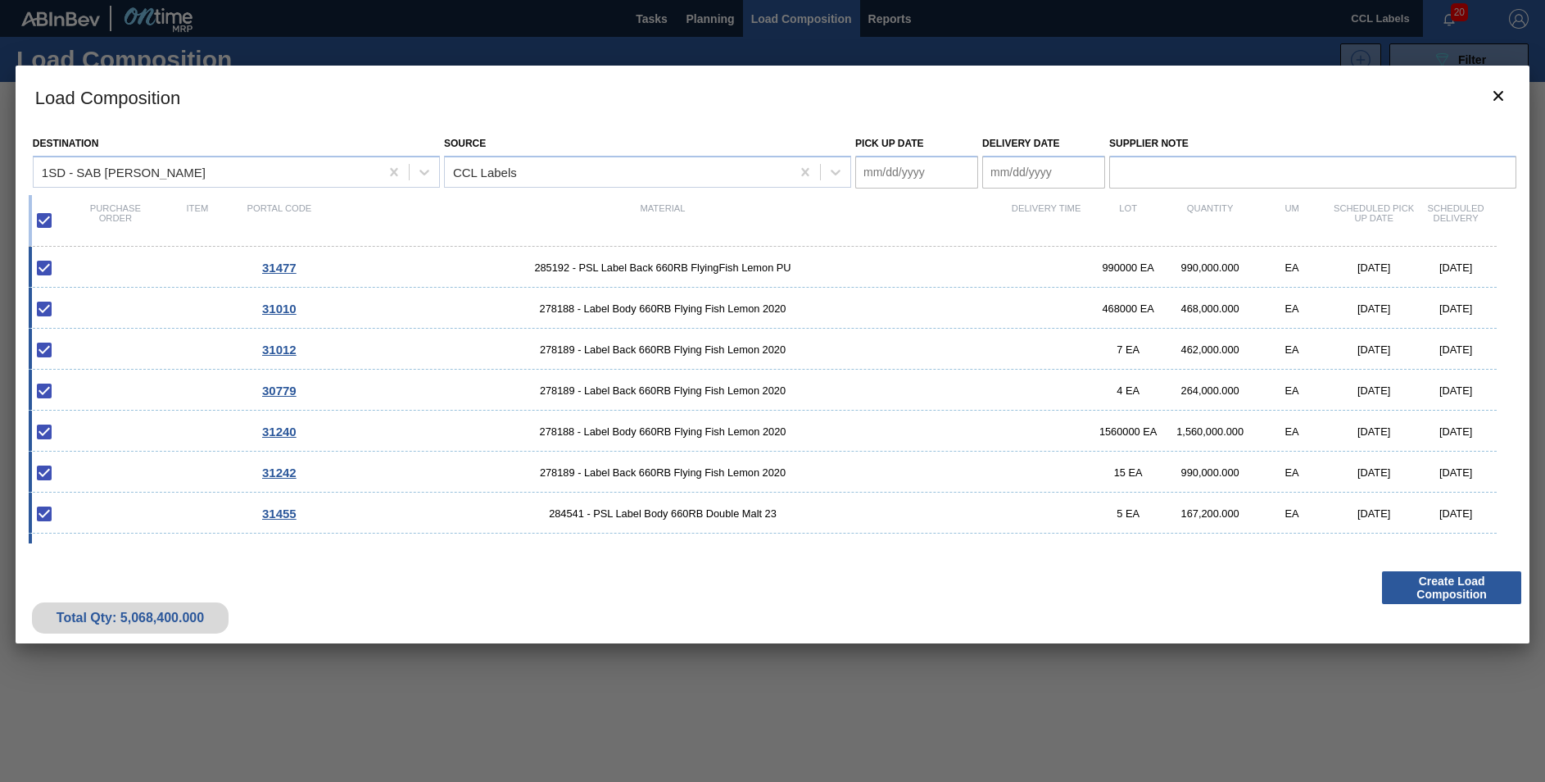
click at [913, 169] on Date "Pick up Date" at bounding box center [916, 172] width 123 height 33
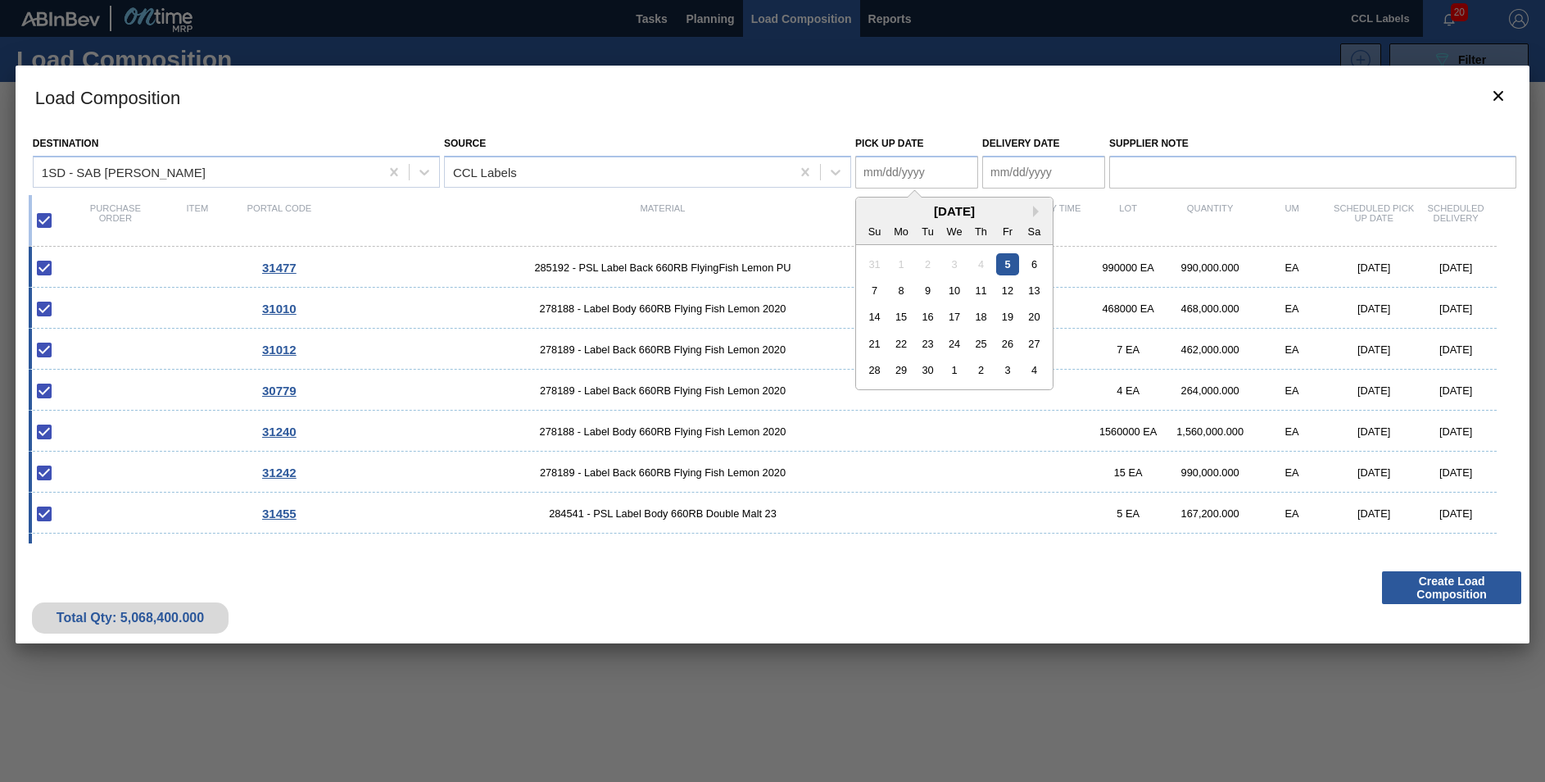
click at [875, 212] on div "[DATE]" at bounding box center [954, 211] width 197 height 14
click at [906, 292] on div "8" at bounding box center [902, 290] width 22 height 22
type Date "[DATE]"
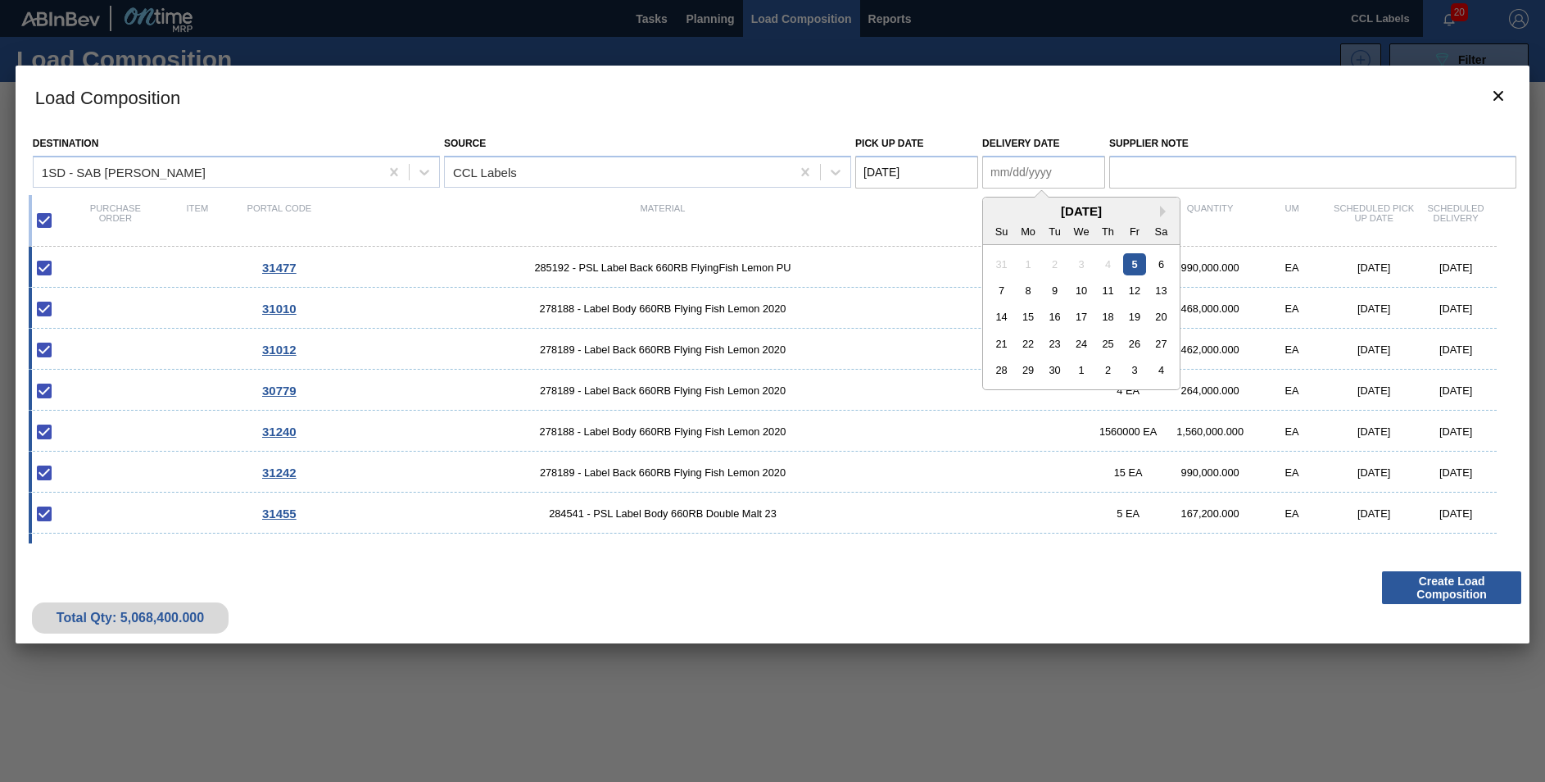
click at [1035, 160] on Date "Delivery Date" at bounding box center [1043, 172] width 123 height 33
click at [993, 270] on div "31" at bounding box center [1002, 263] width 22 height 22
click at [1027, 290] on div "8" at bounding box center [1029, 290] width 22 height 22
type Date "[DATE]"
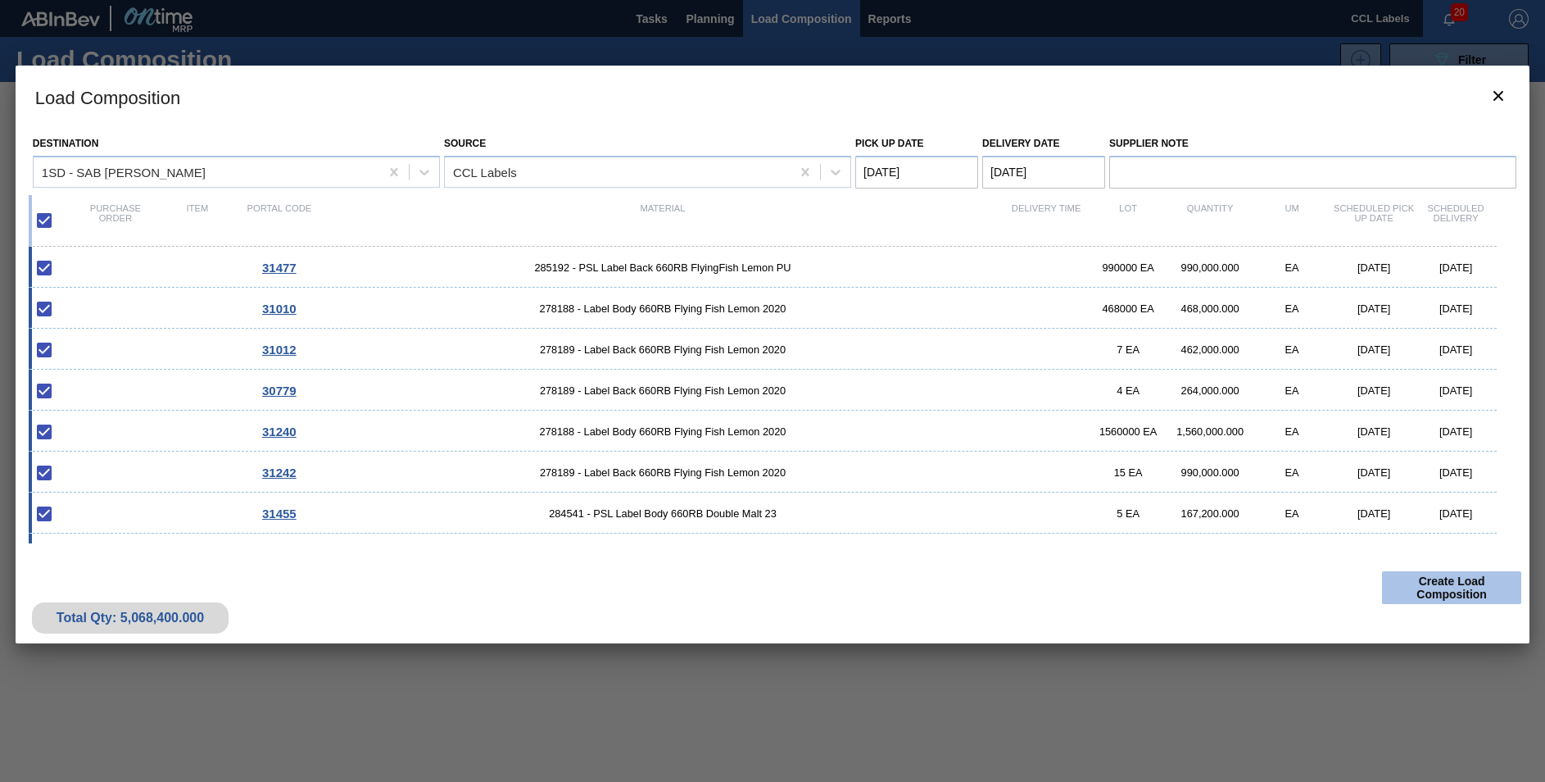
click at [1421, 587] on button "Create Load Composition" at bounding box center [1451, 587] width 139 height 33
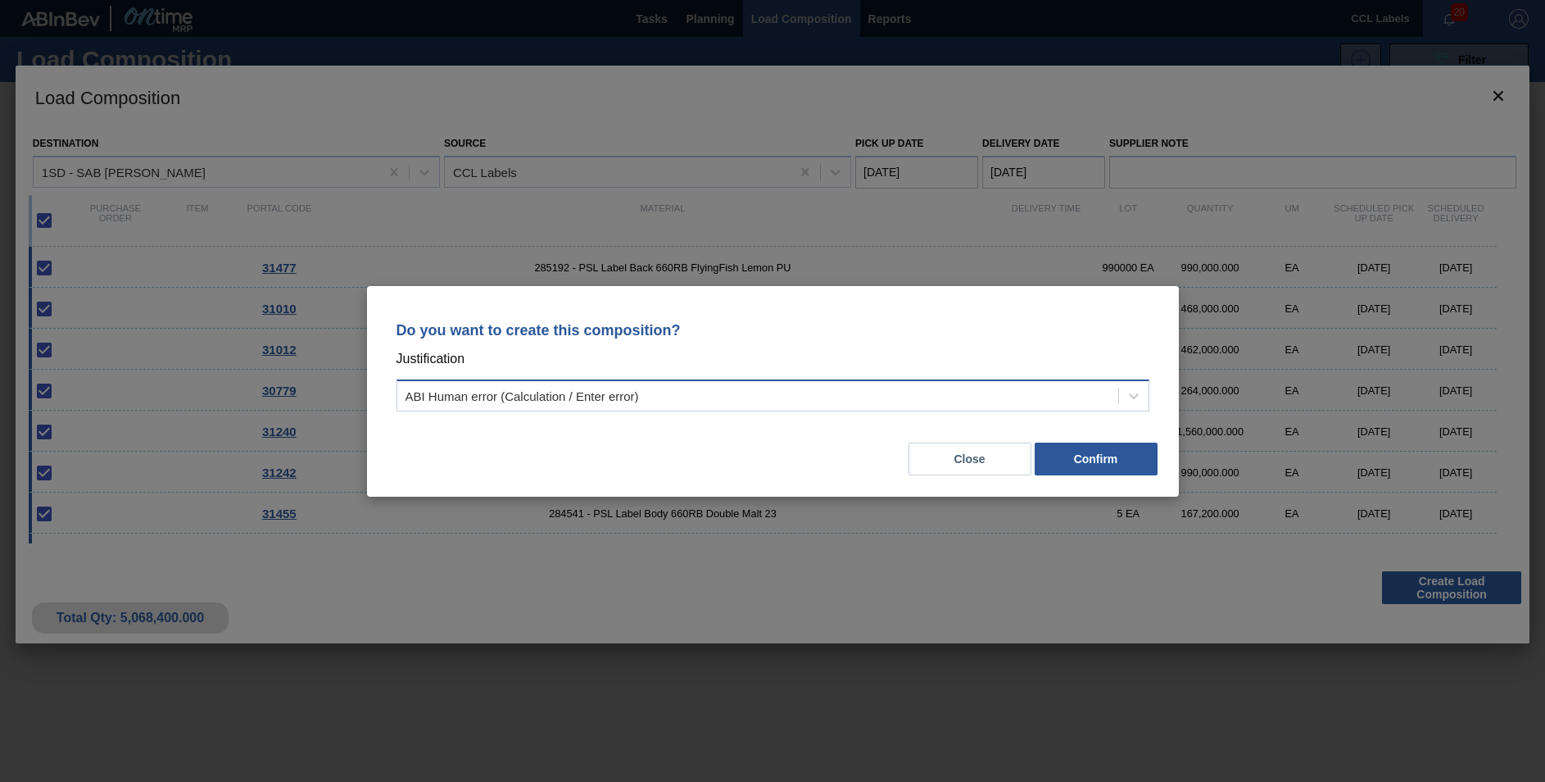
click at [465, 401] on div "ABI Human error (Calculation / Enter error)" at bounding box center [522, 395] width 233 height 14
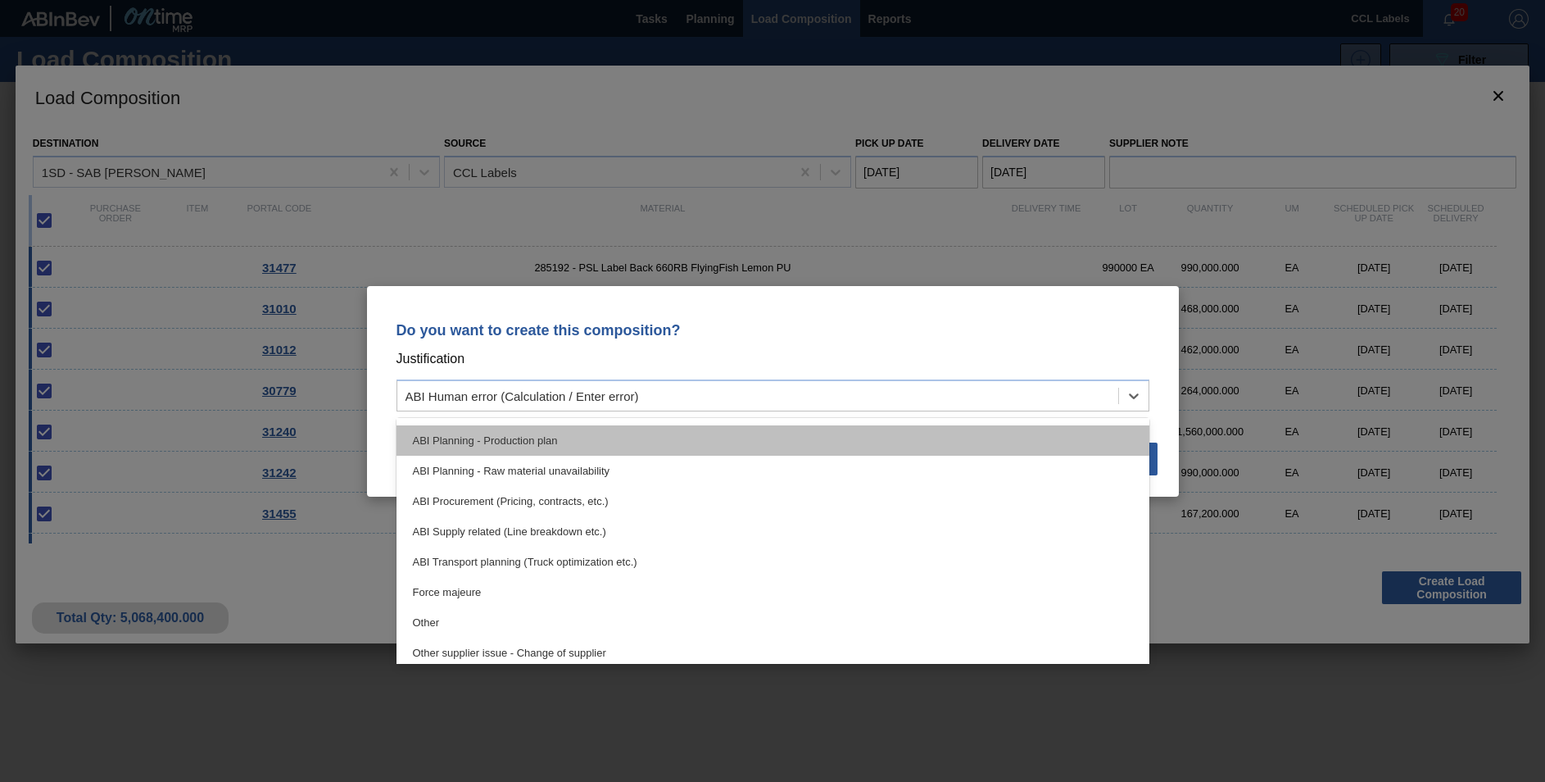
scroll to position [143, 0]
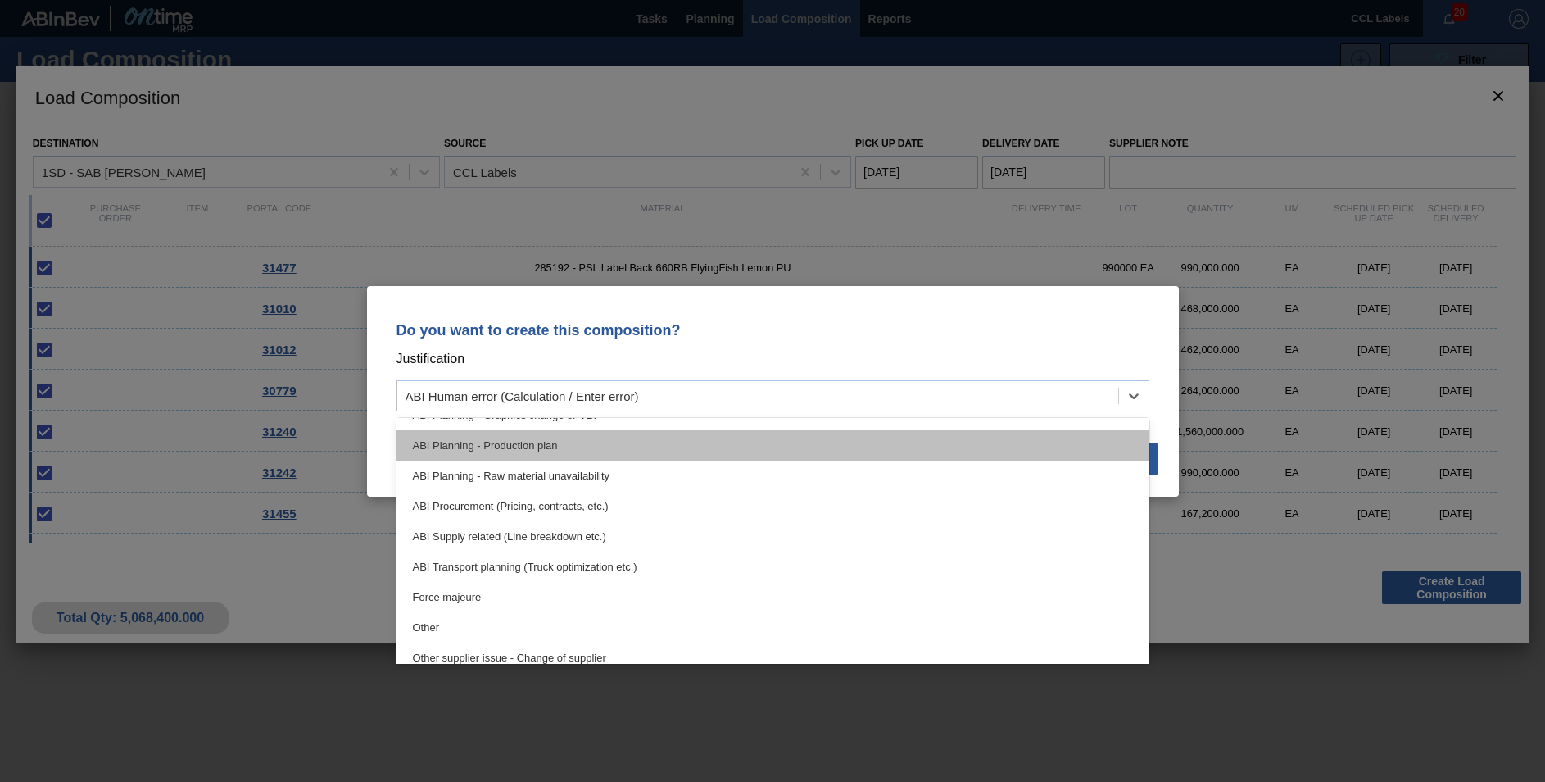
click at [511, 451] on div "ABI Planning - Production plan" at bounding box center [773, 445] width 753 height 30
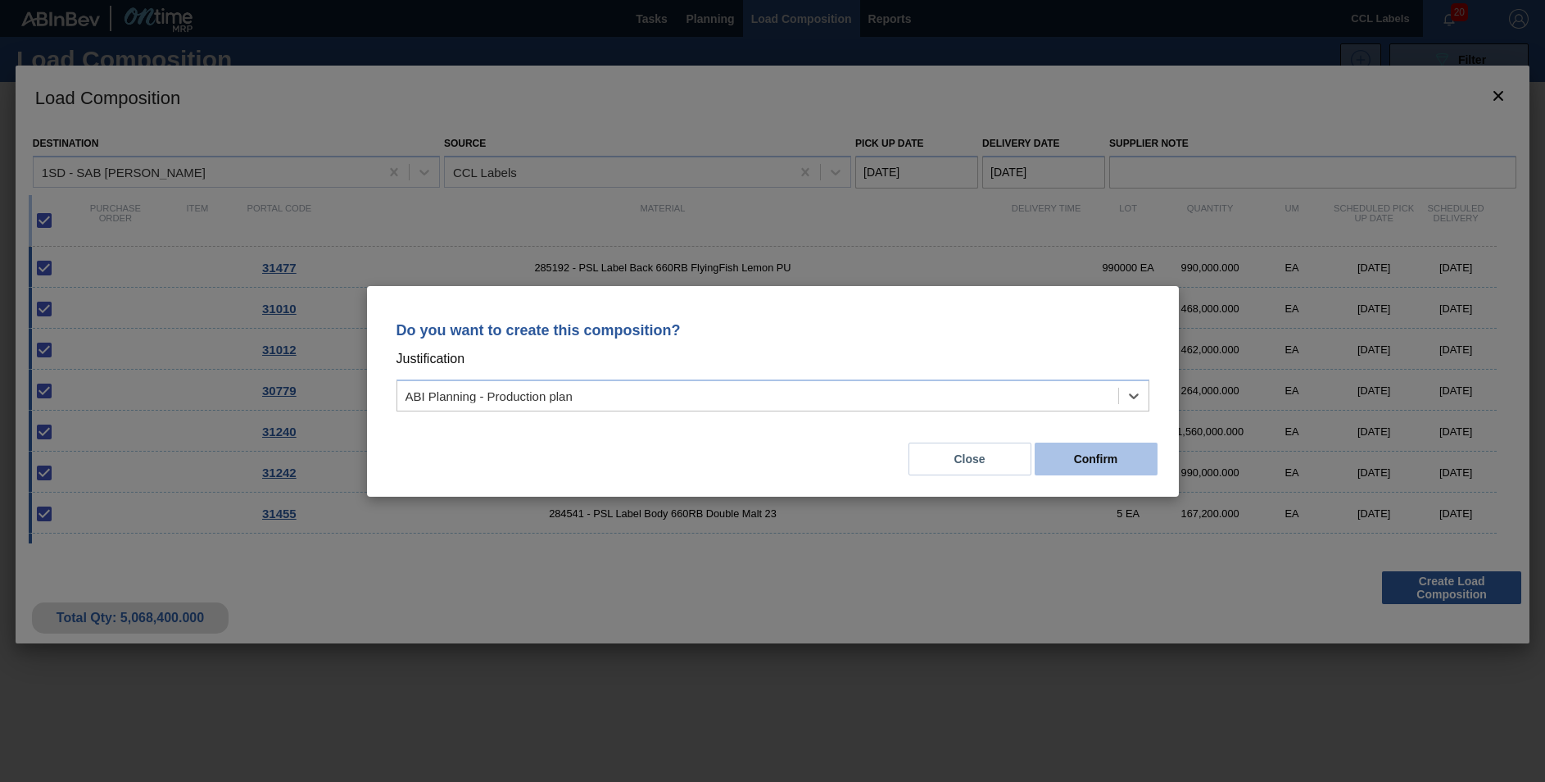
click at [1116, 459] on button "Confirm" at bounding box center [1096, 458] width 123 height 33
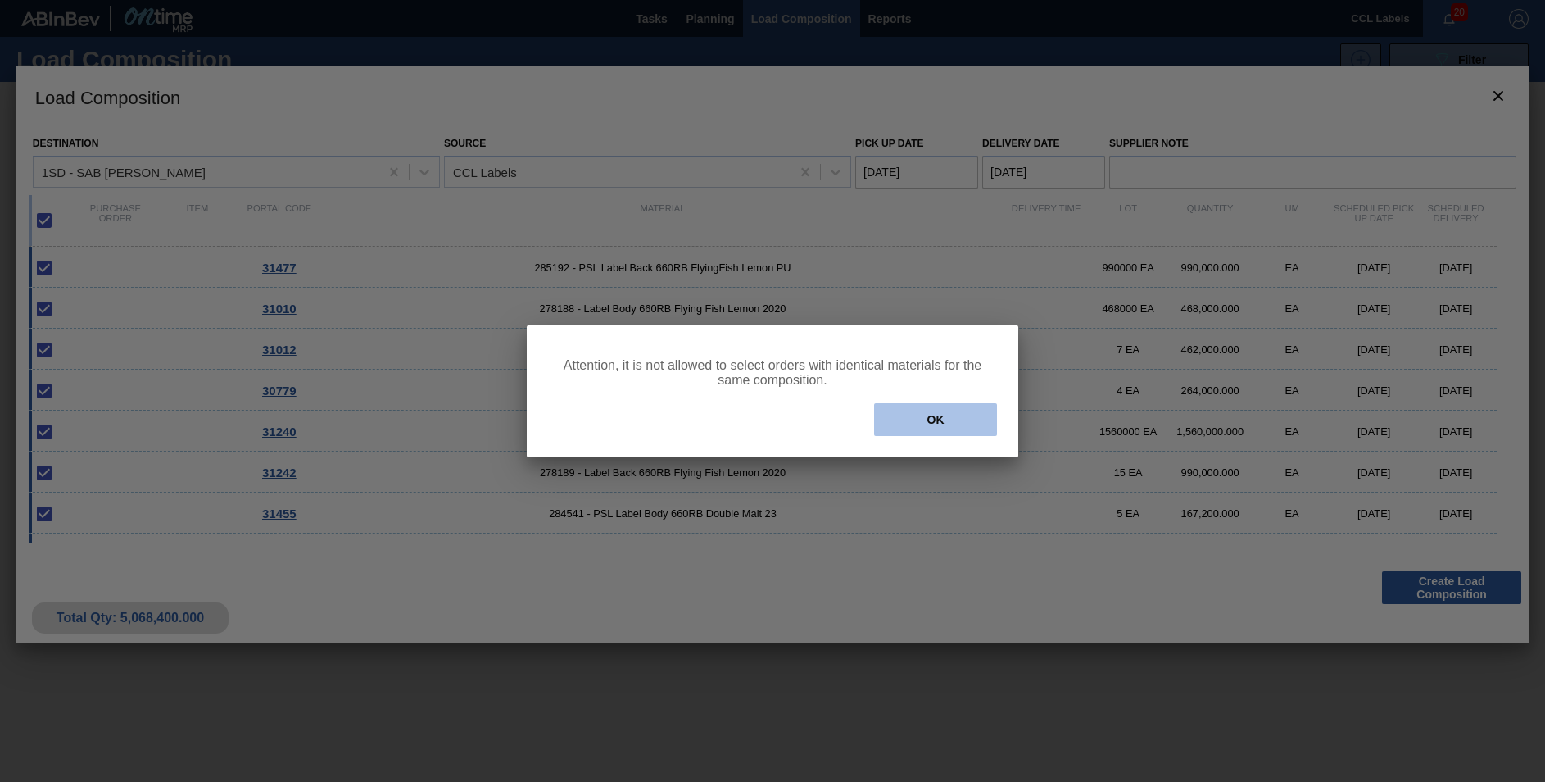
click at [948, 424] on button "OK" at bounding box center [935, 419] width 123 height 33
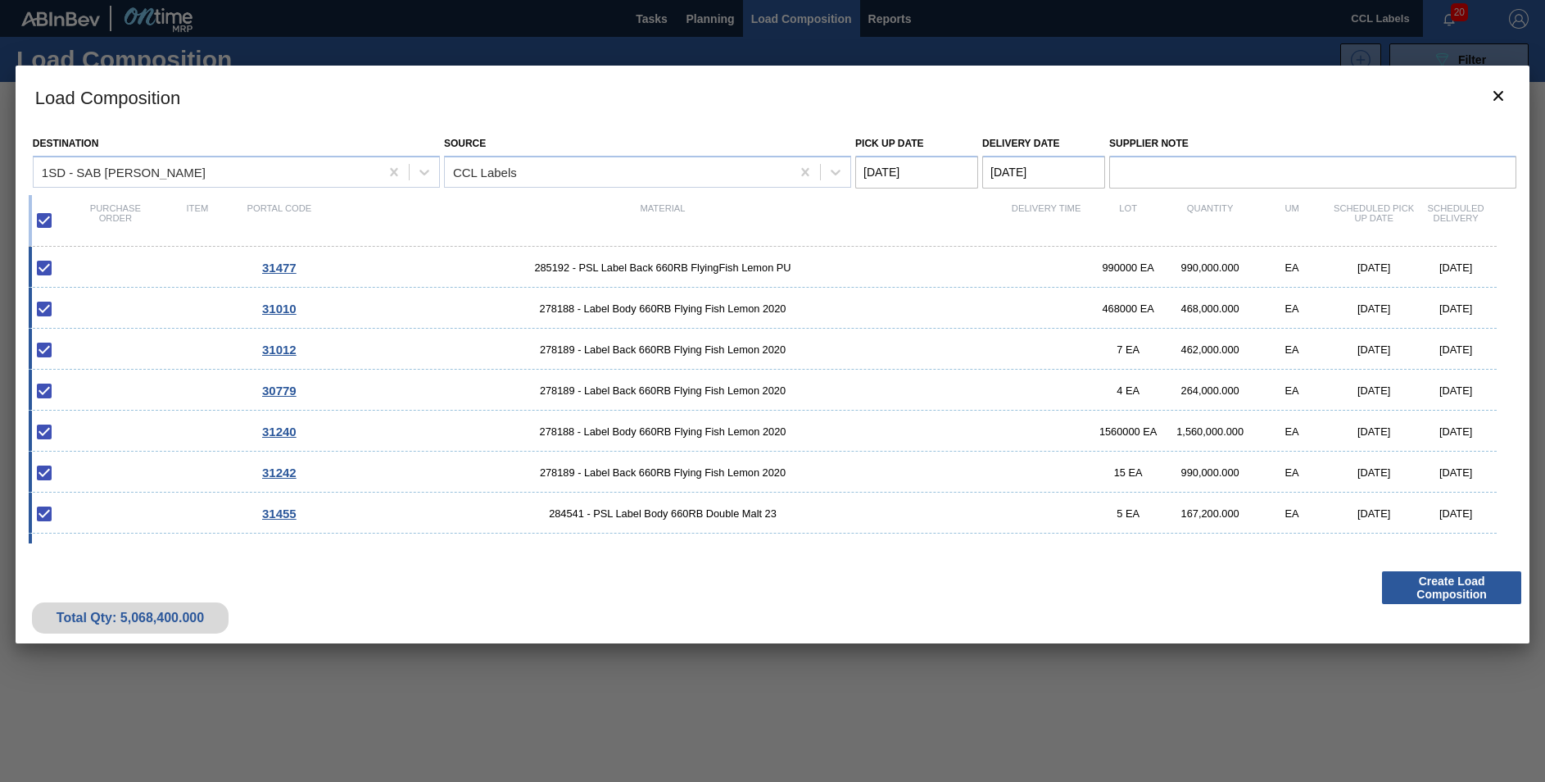
click at [44, 219] on input "checkbox" at bounding box center [44, 220] width 34 height 34
checkbox input "false"
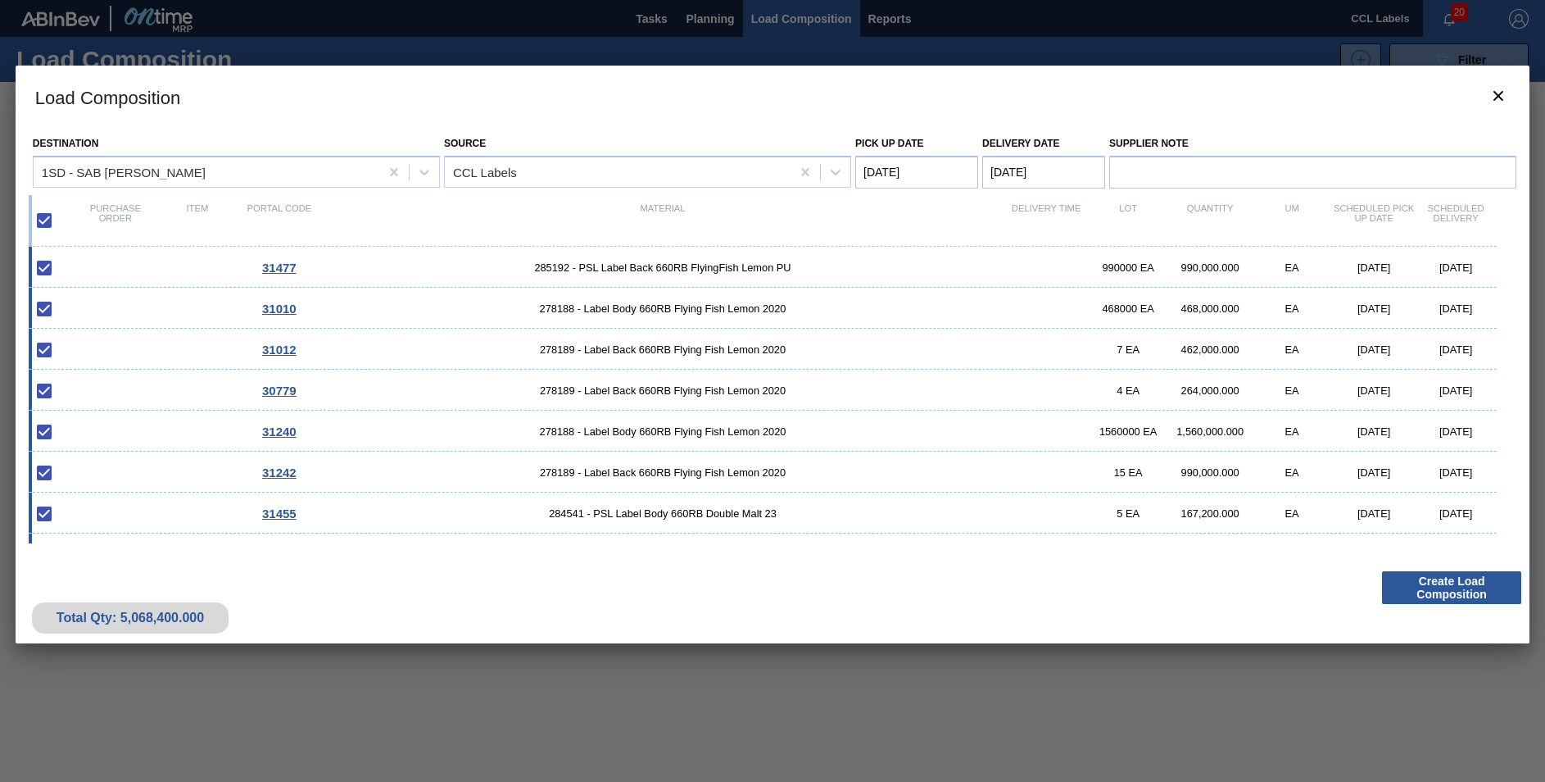
checkbox input "false"
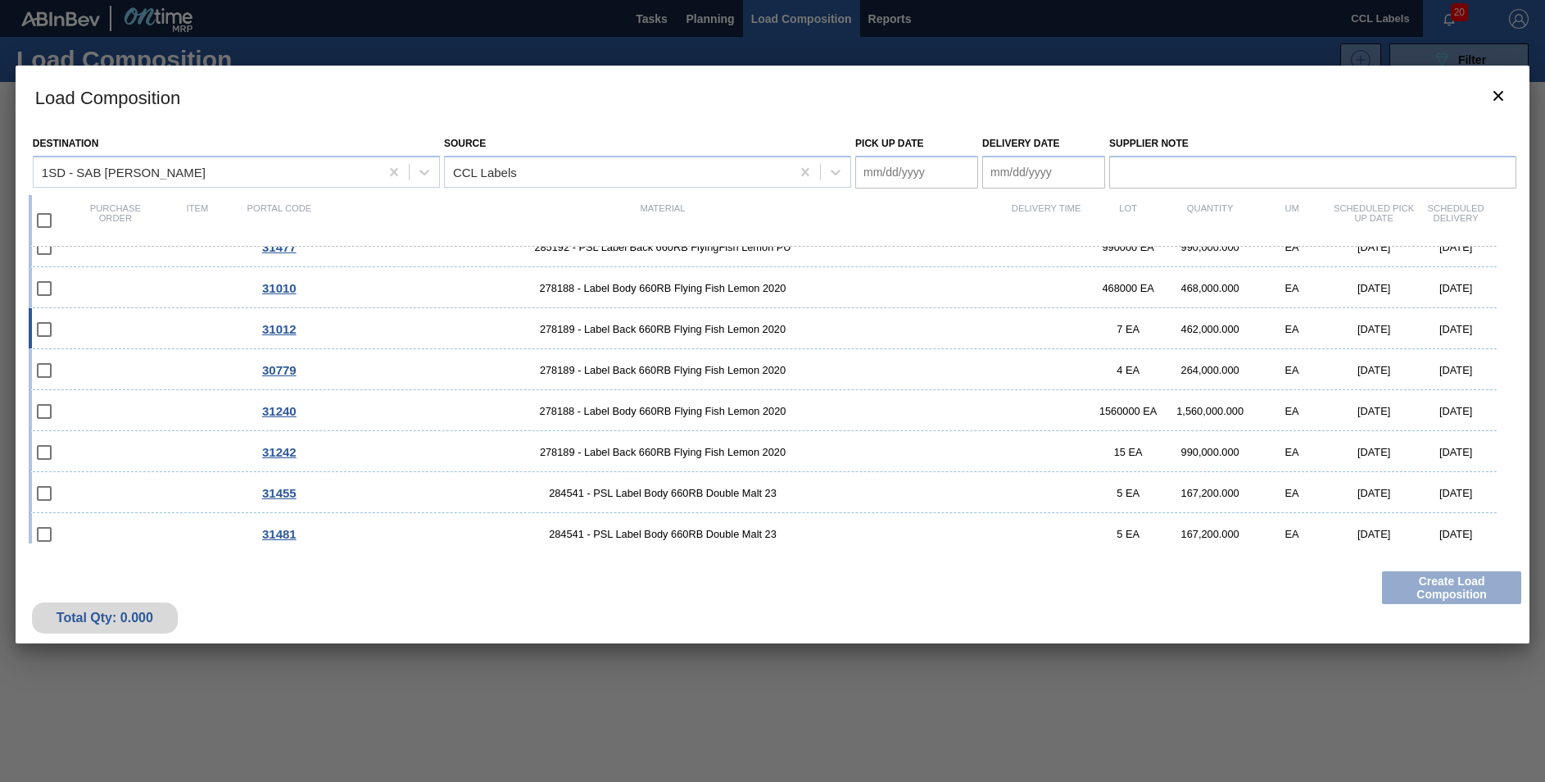
scroll to position [30, 0]
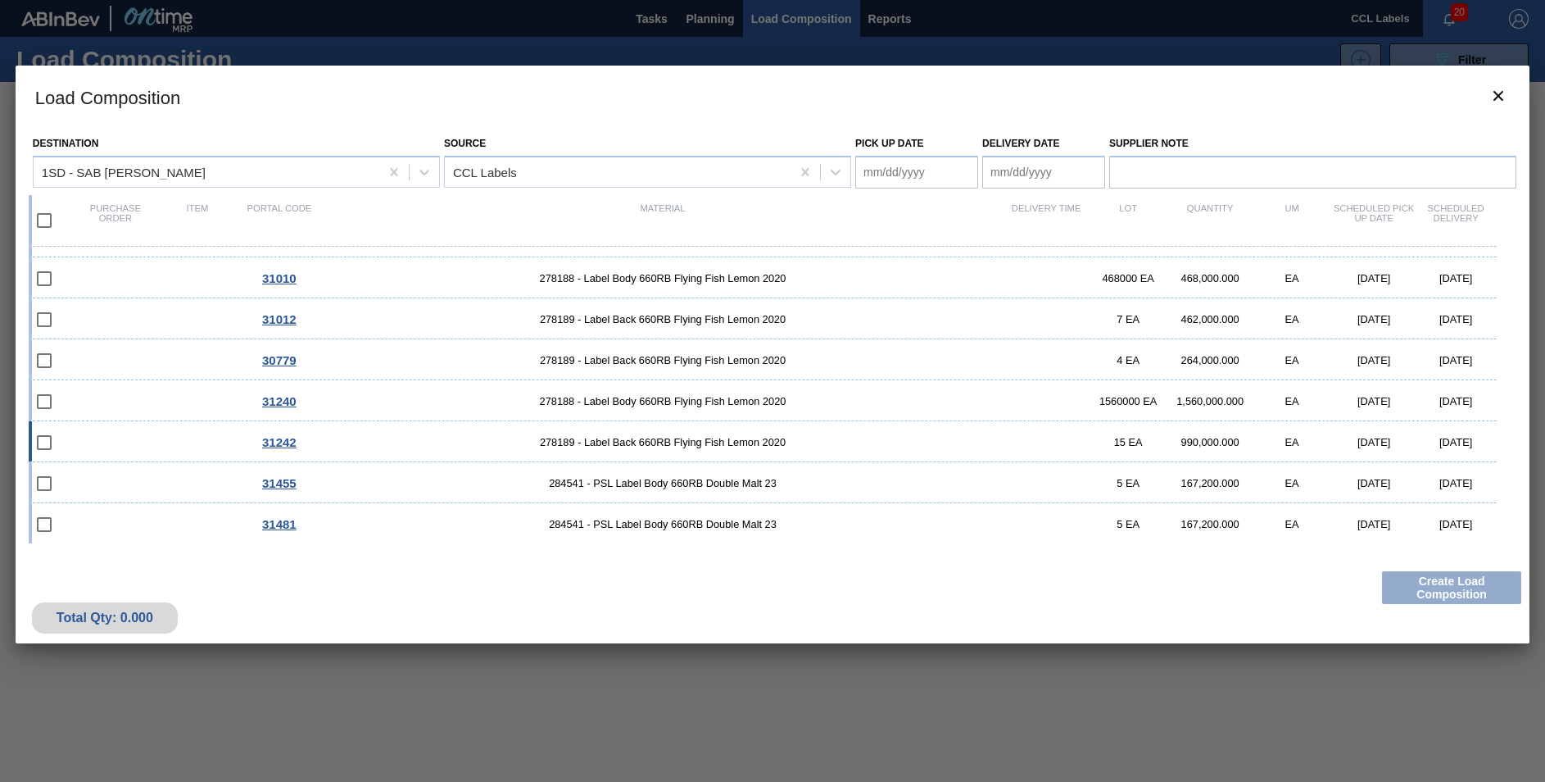
click at [43, 444] on input "checkbox" at bounding box center [44, 442] width 34 height 34
checkbox input "false"
drag, startPoint x: 47, startPoint y: 484, endPoint x: 51, endPoint y: 507, distance: 23.3
click at [47, 486] on input "checkbox" at bounding box center [44, 483] width 34 height 34
checkbox input "false"
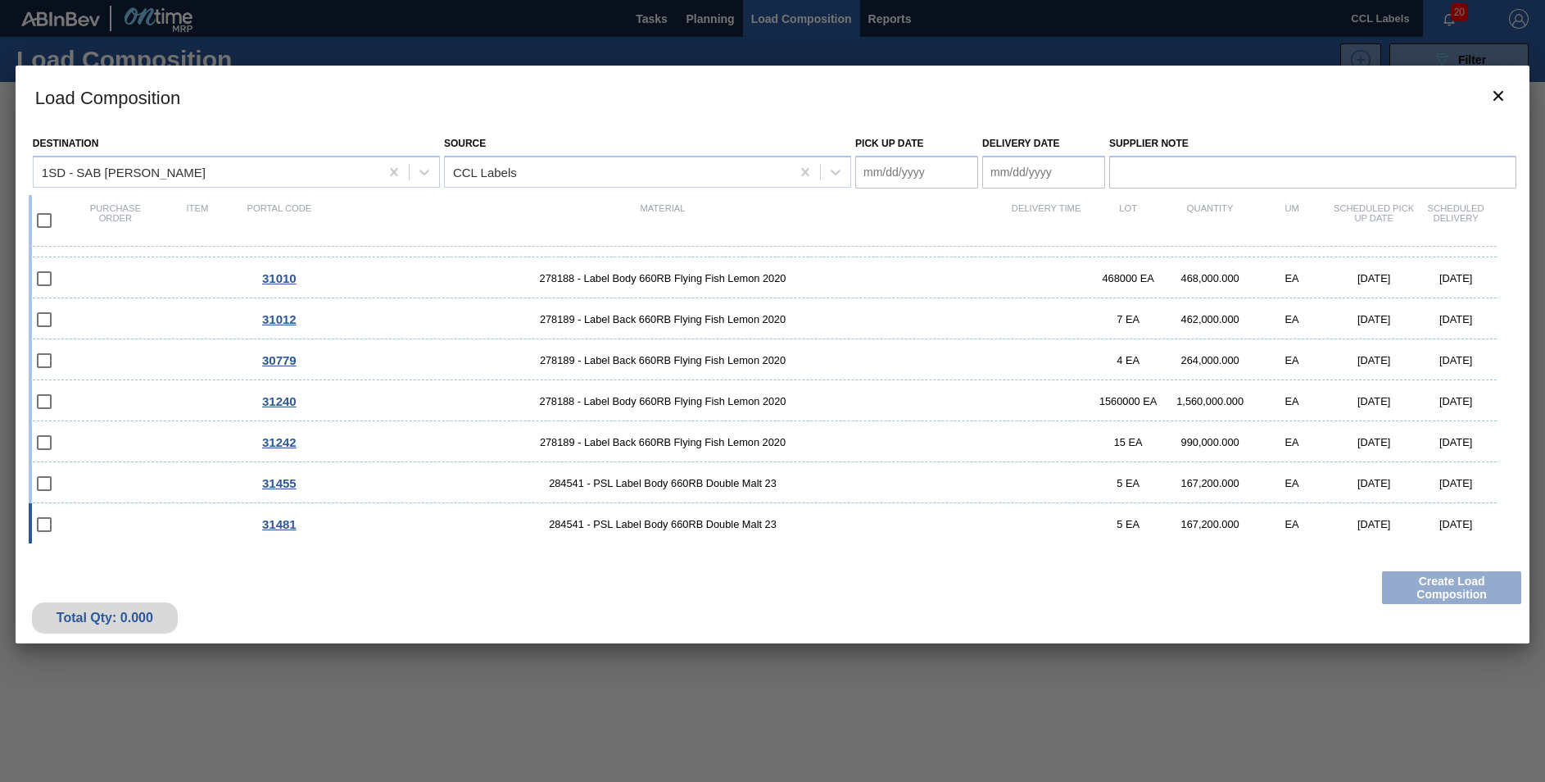
drag, startPoint x: 51, startPoint y: 509, endPoint x: 53, endPoint y: 522, distance: 13.3
click at [51, 512] on input "checkbox" at bounding box center [44, 524] width 34 height 34
checkbox input "false"
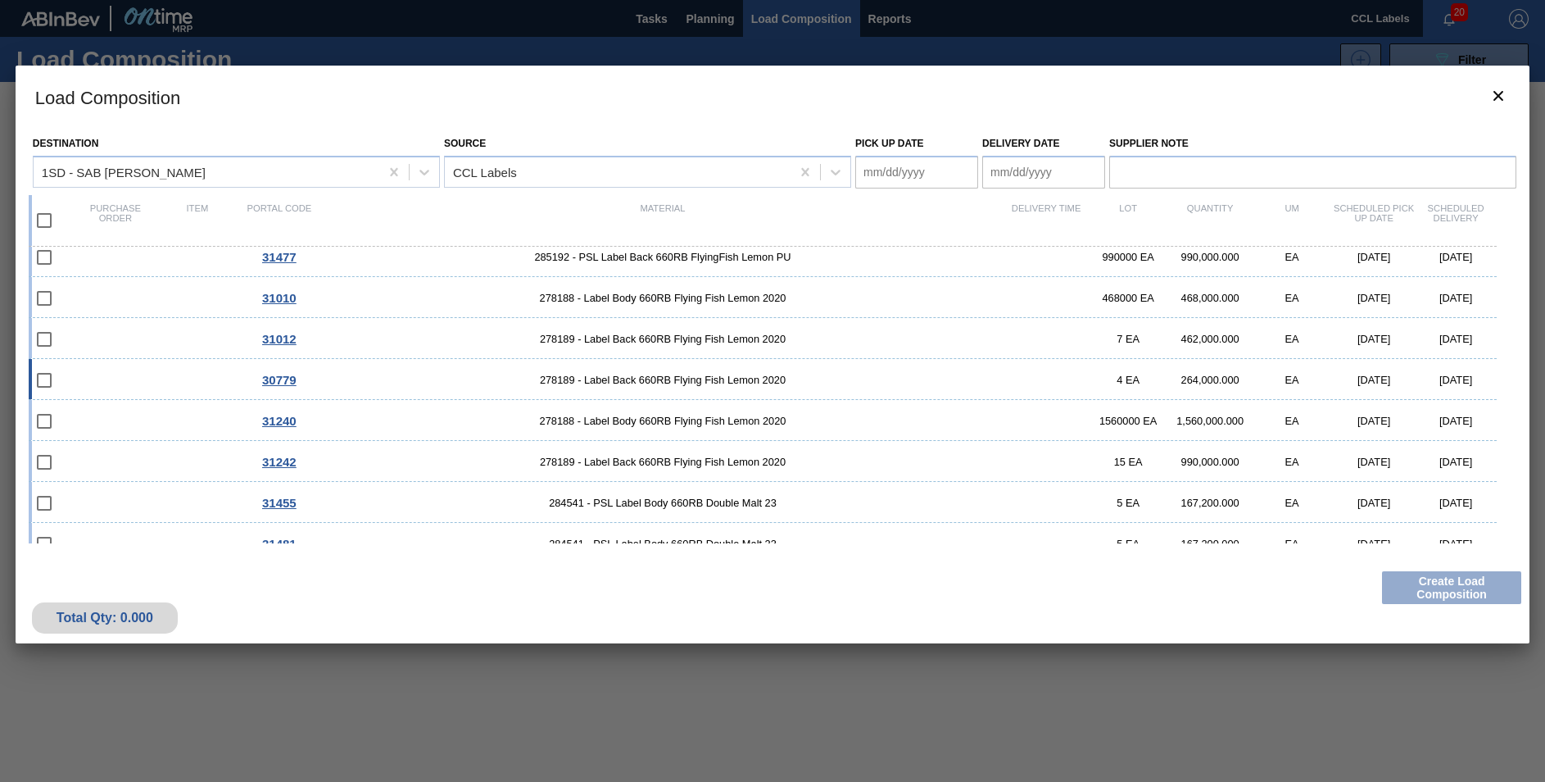
scroll to position [0, 0]
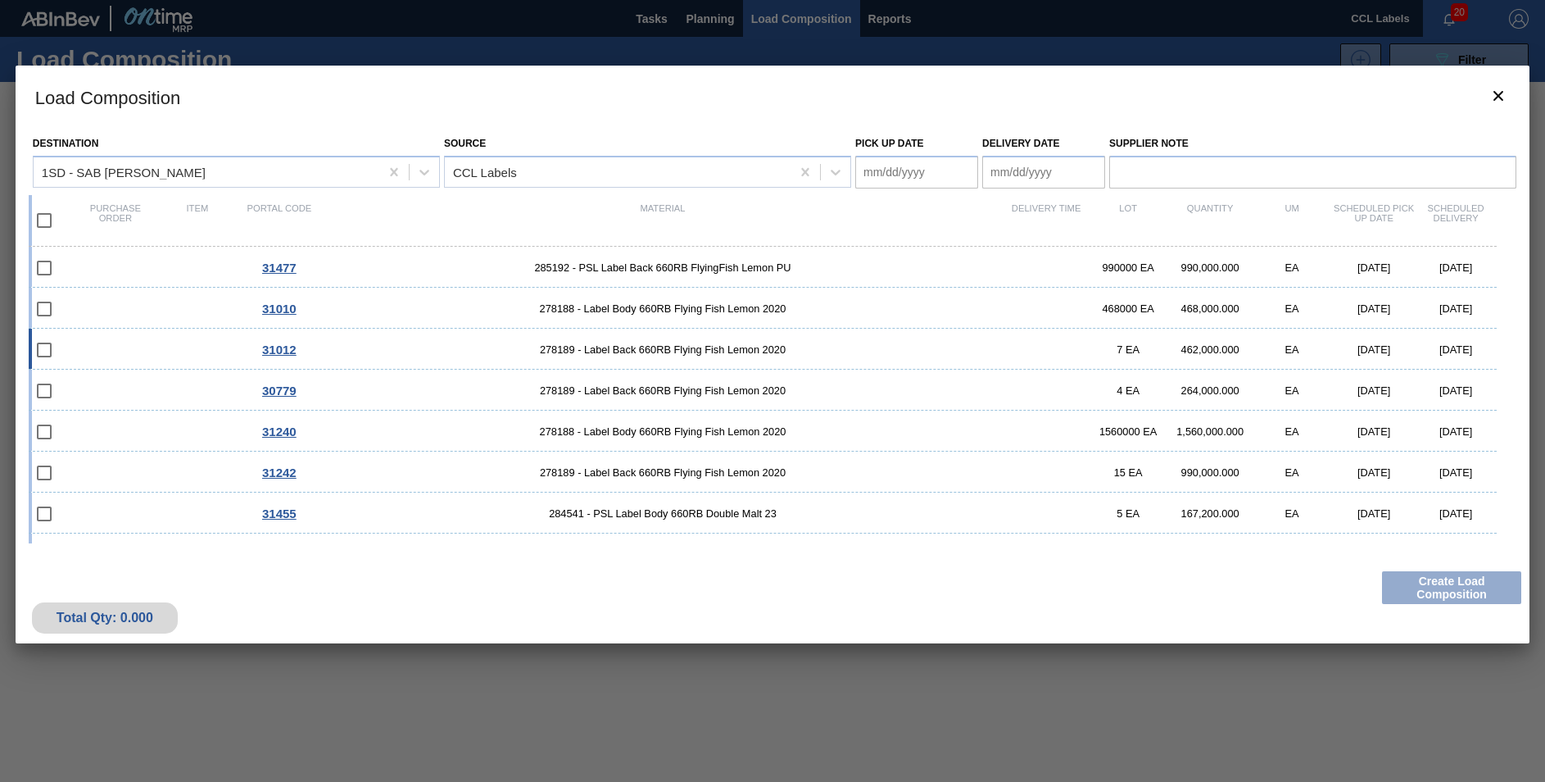
click at [45, 351] on input "checkbox" at bounding box center [44, 350] width 34 height 34
checkbox input "false"
click at [1500, 96] on icon "botão de ícone" at bounding box center [1499, 96] width 10 height 10
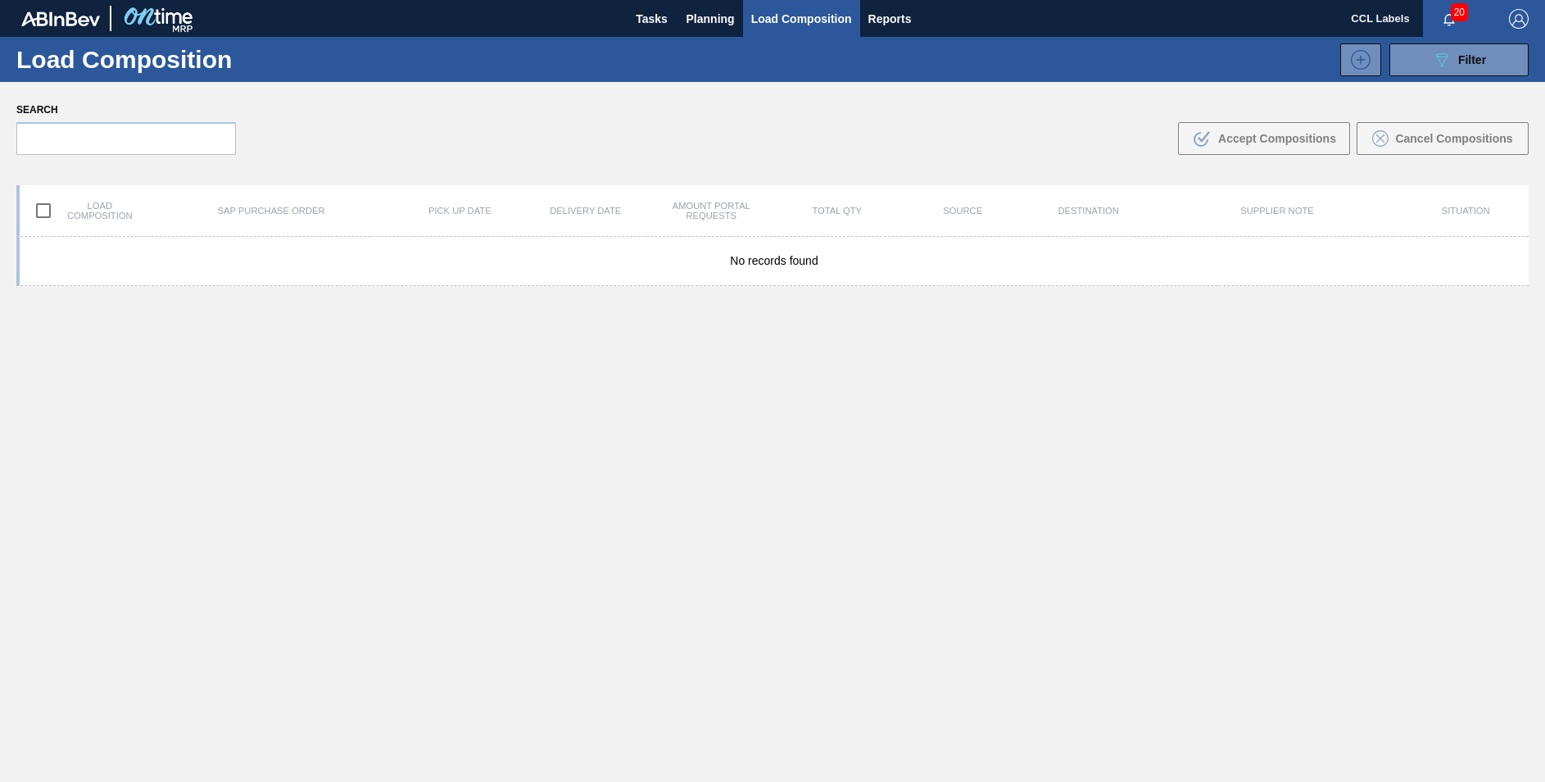
drag, startPoint x: 700, startPoint y: 19, endPoint x: 690, endPoint y: 56, distance: 38.4
click at [700, 18] on span "Planning" at bounding box center [711, 19] width 48 height 20
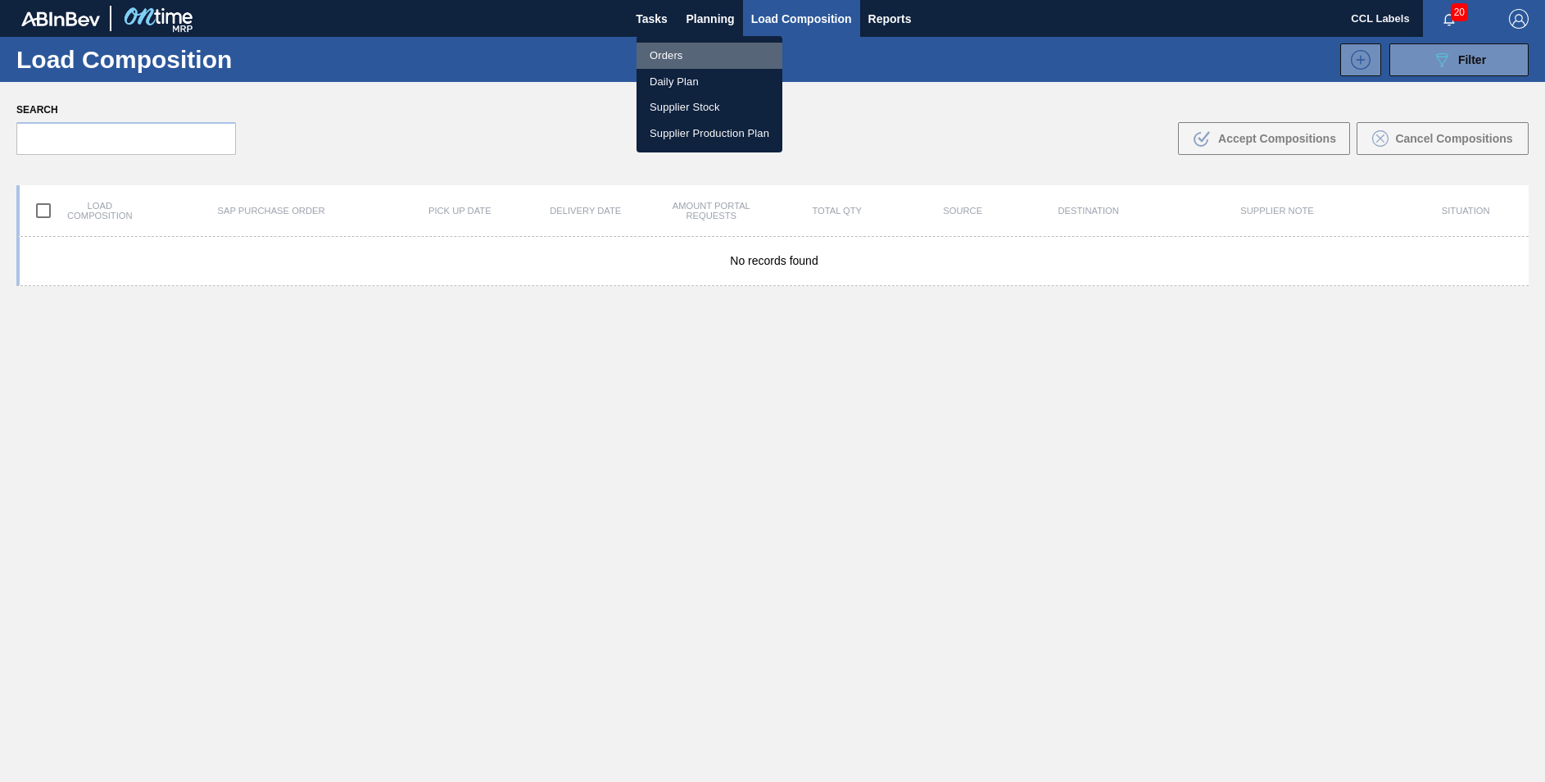
click at [661, 57] on li "Orders" at bounding box center [710, 56] width 146 height 26
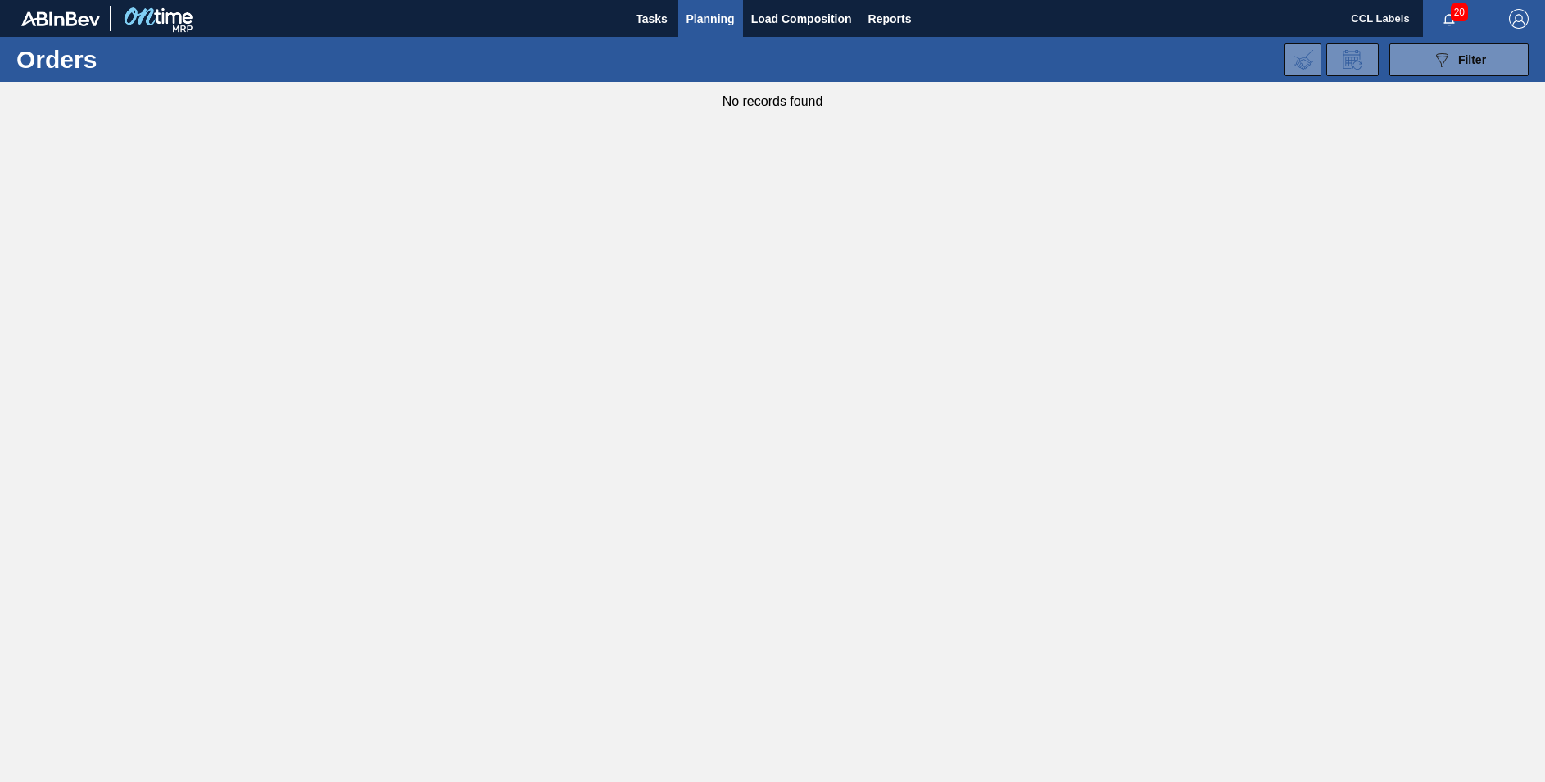
click at [660, 58] on li "Orders" at bounding box center [710, 57] width 110 height 15
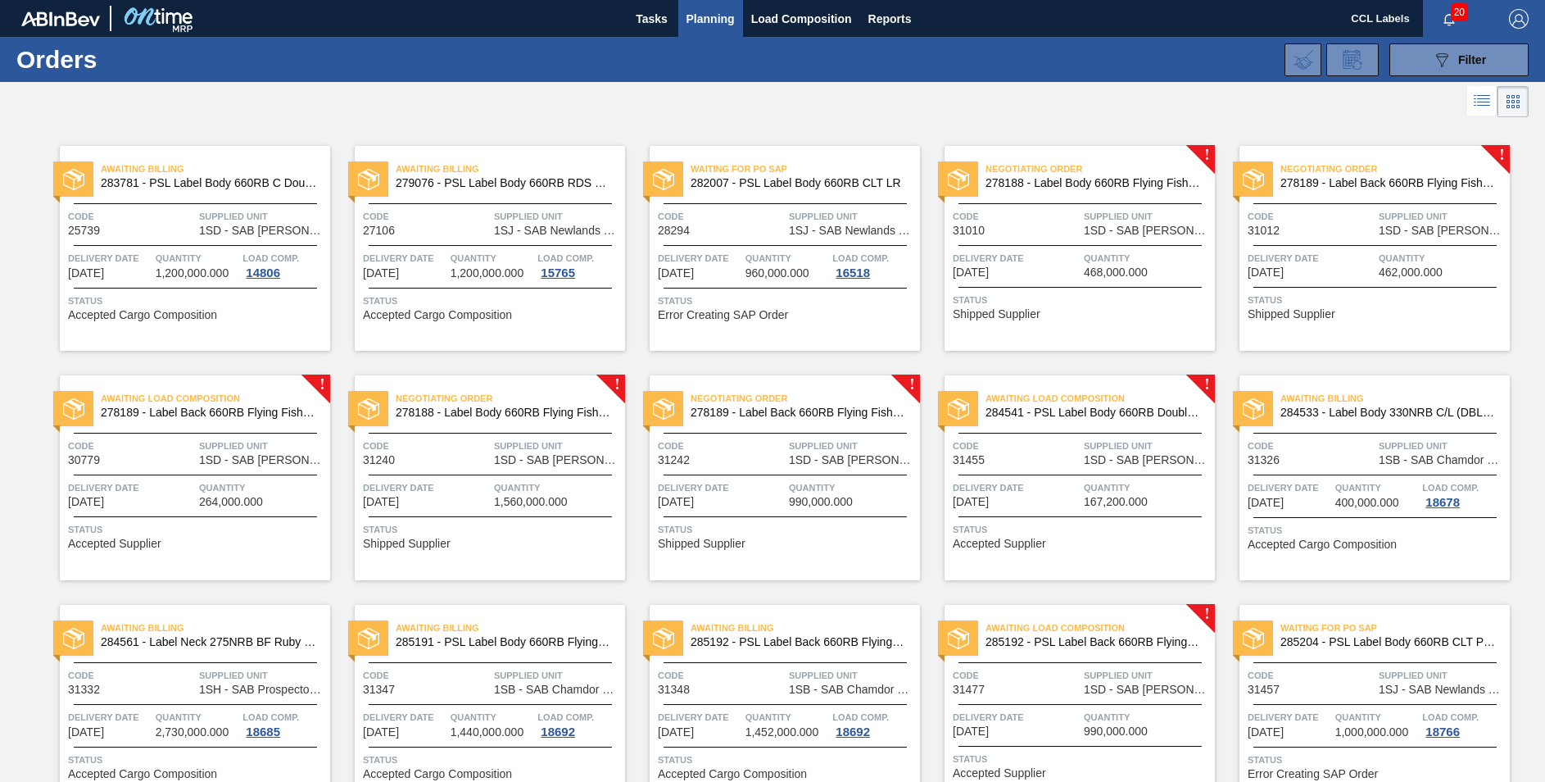
click at [525, 407] on span "278188 - Label Body 660RB Flying Fish Lemon 2020" at bounding box center [504, 412] width 216 height 12
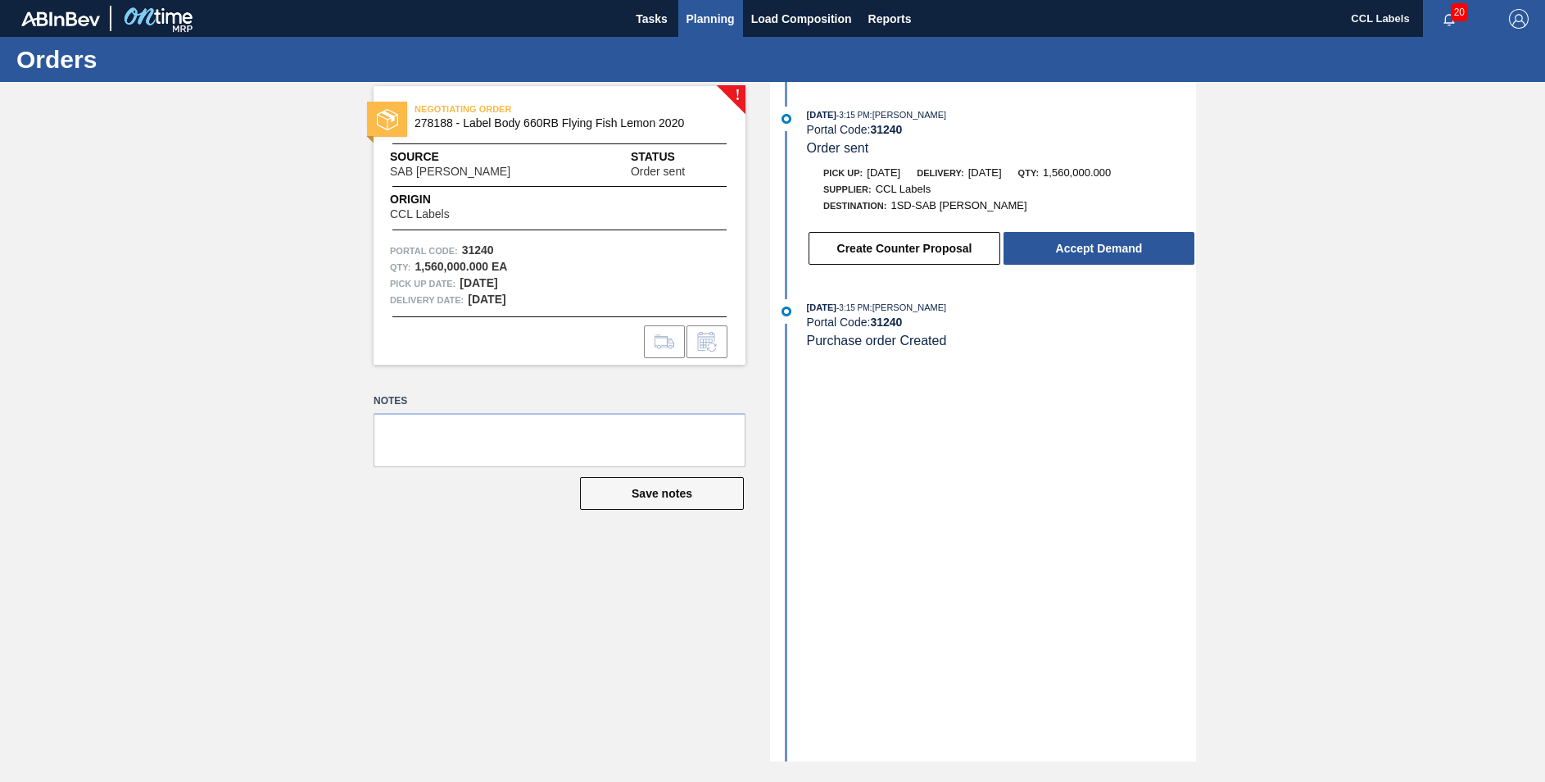
click at [729, 14] on span "Planning" at bounding box center [711, 19] width 48 height 20
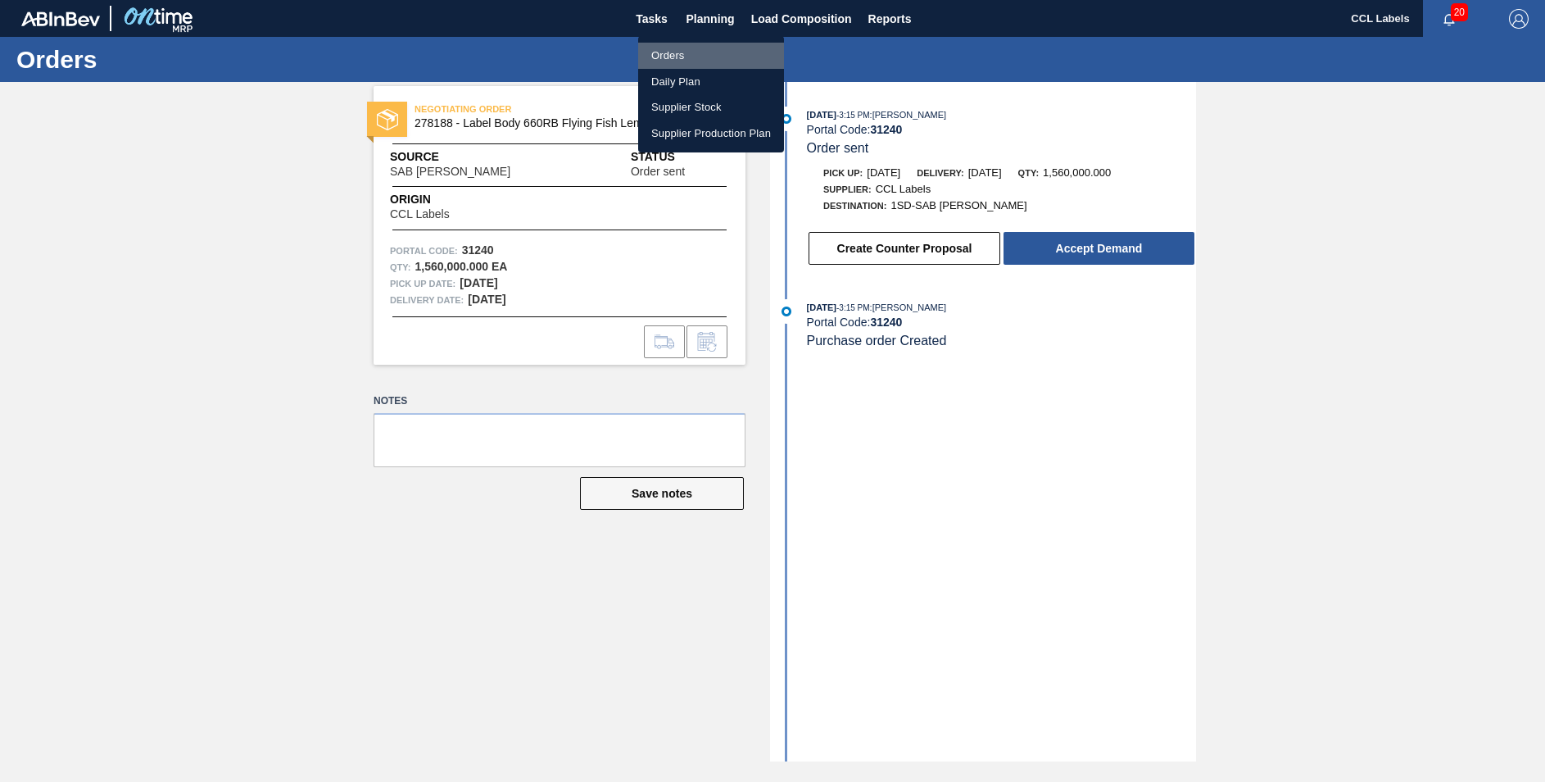
click at [682, 46] on li "Orders" at bounding box center [711, 56] width 146 height 26
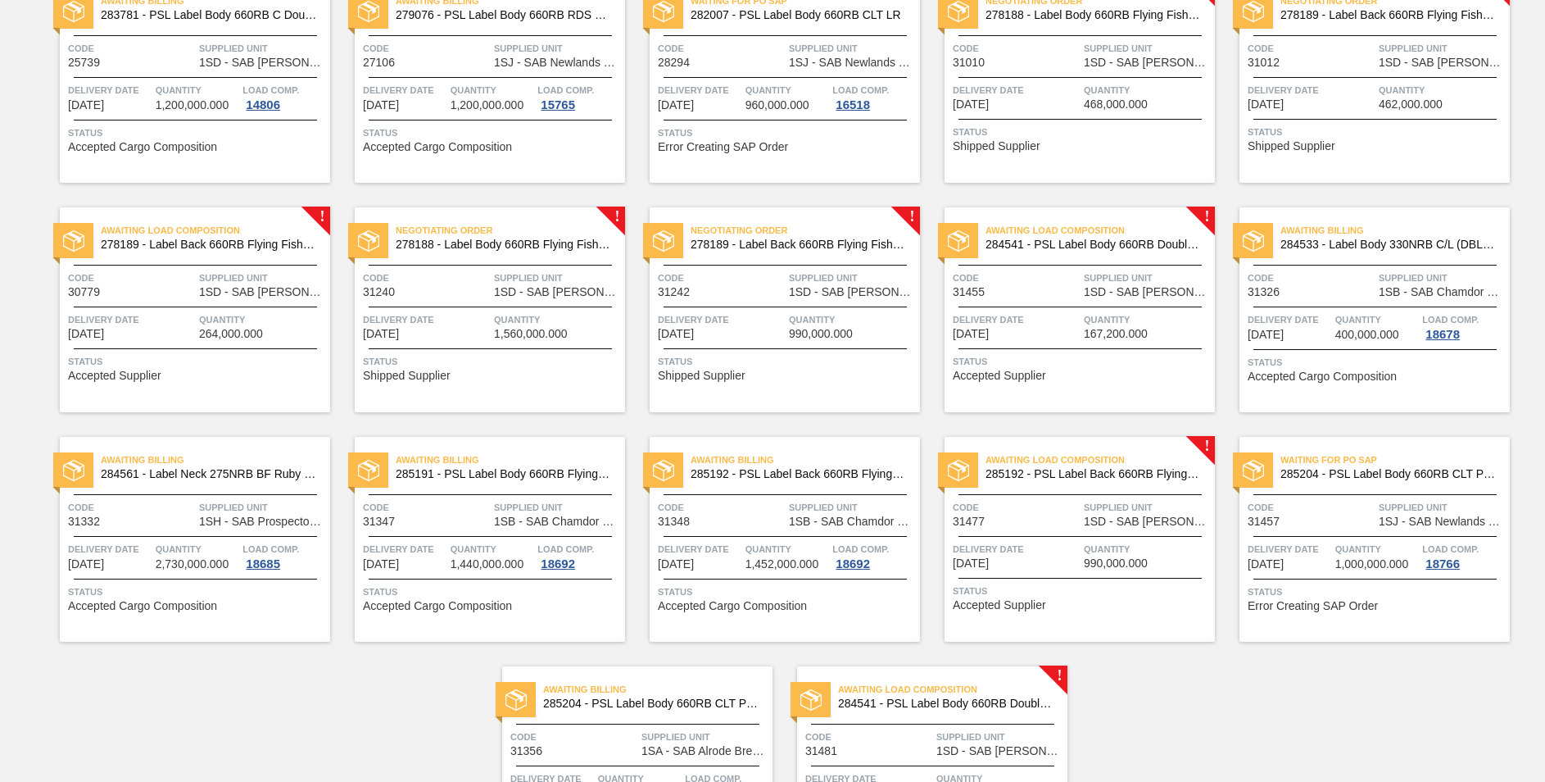
scroll to position [246, 0]
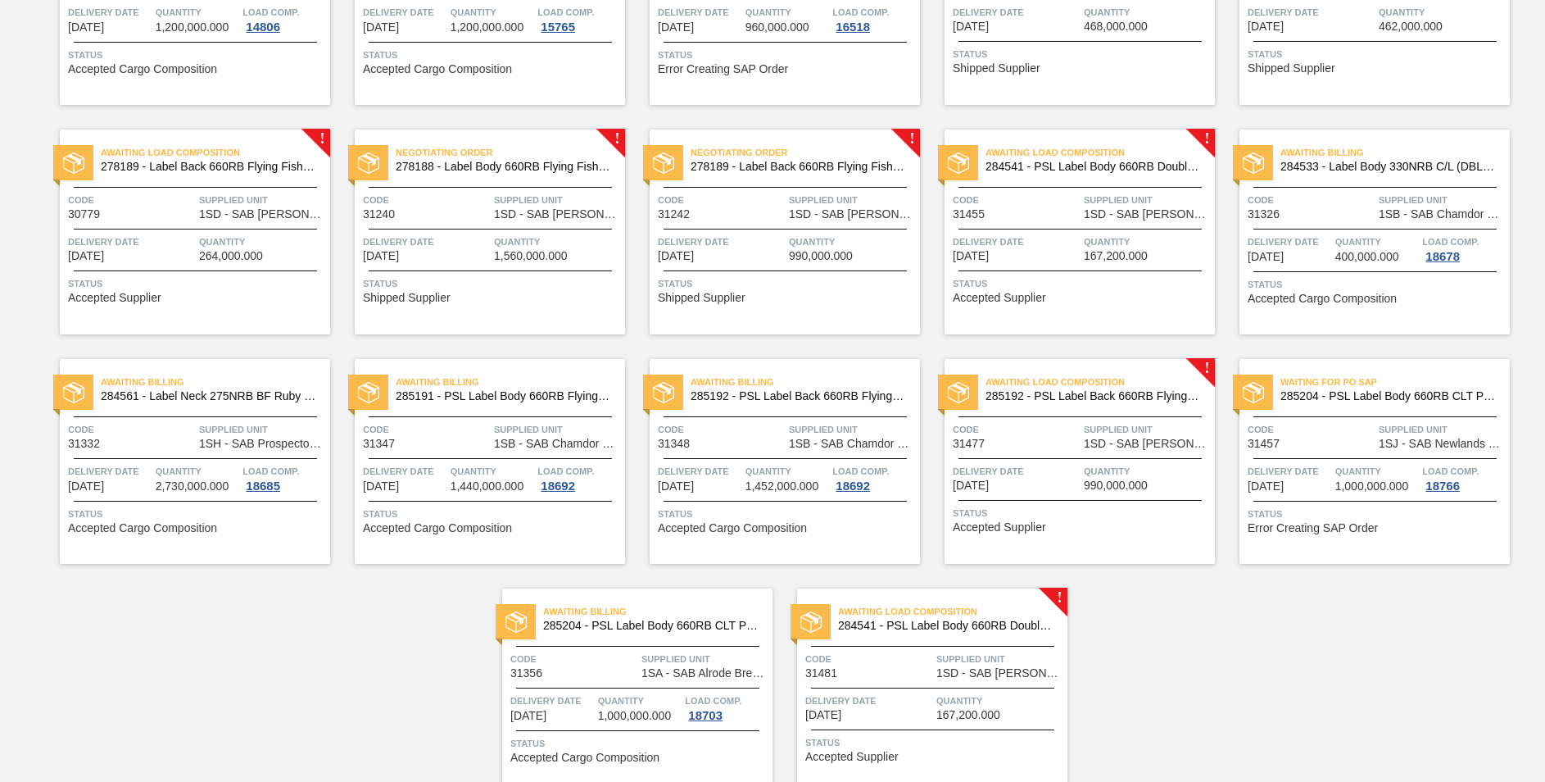
click at [1143, 395] on span "285192 - PSL Label Back 660RB FlyingFish Lemon PU" at bounding box center [1094, 396] width 216 height 12
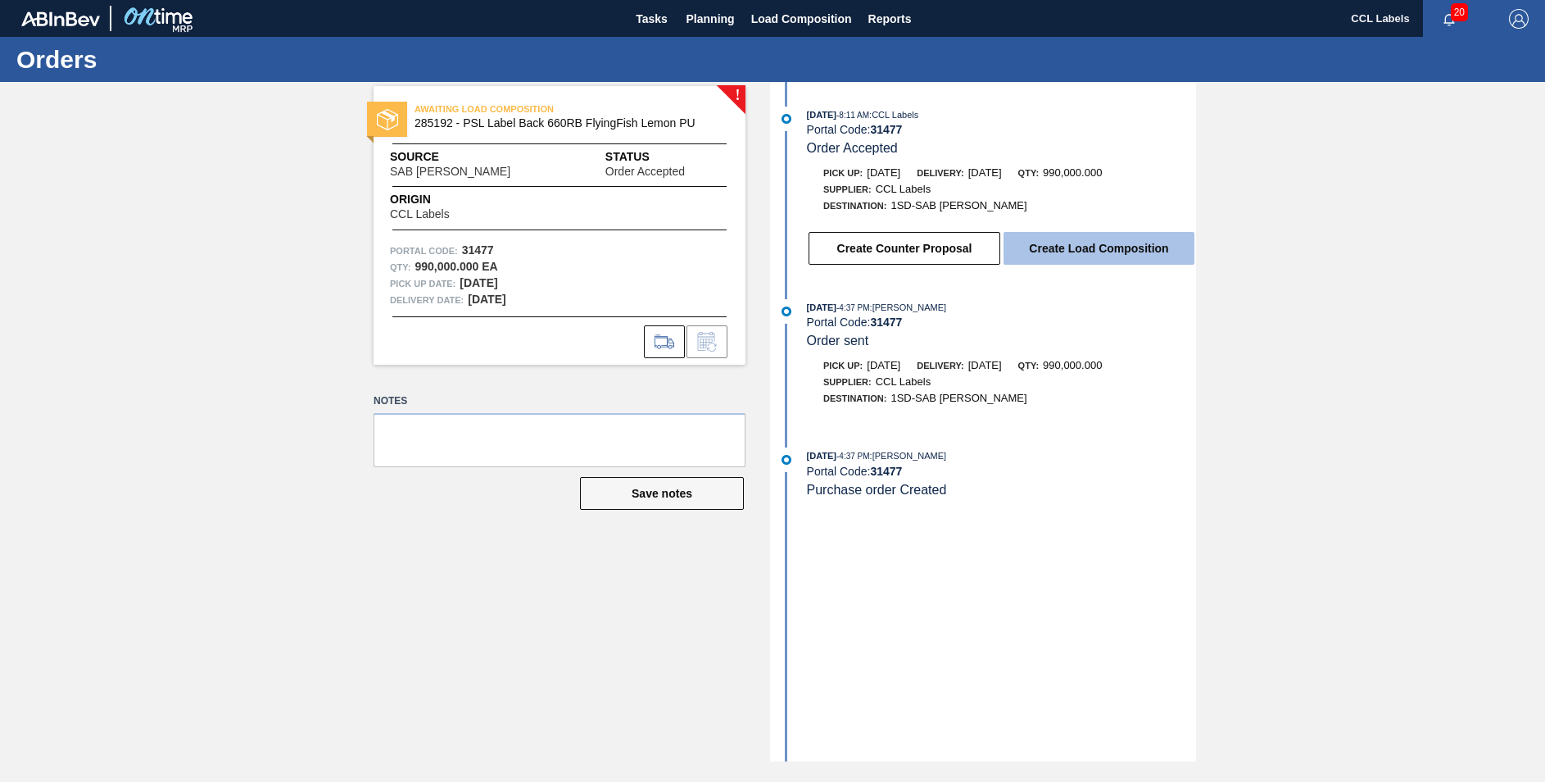
click at [1059, 250] on button "Create Load Composition" at bounding box center [1099, 248] width 191 height 33
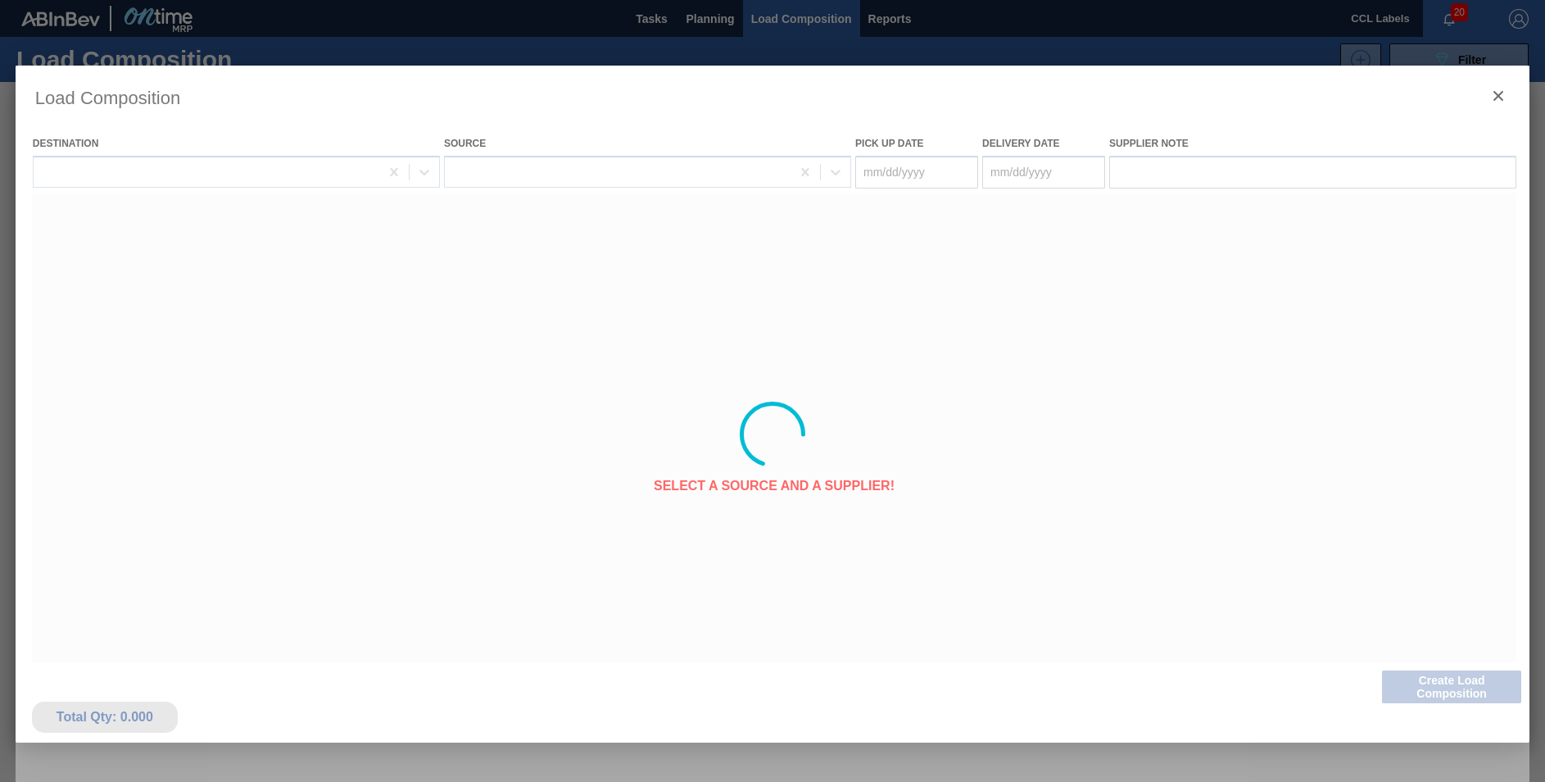
type Date "[DATE]"
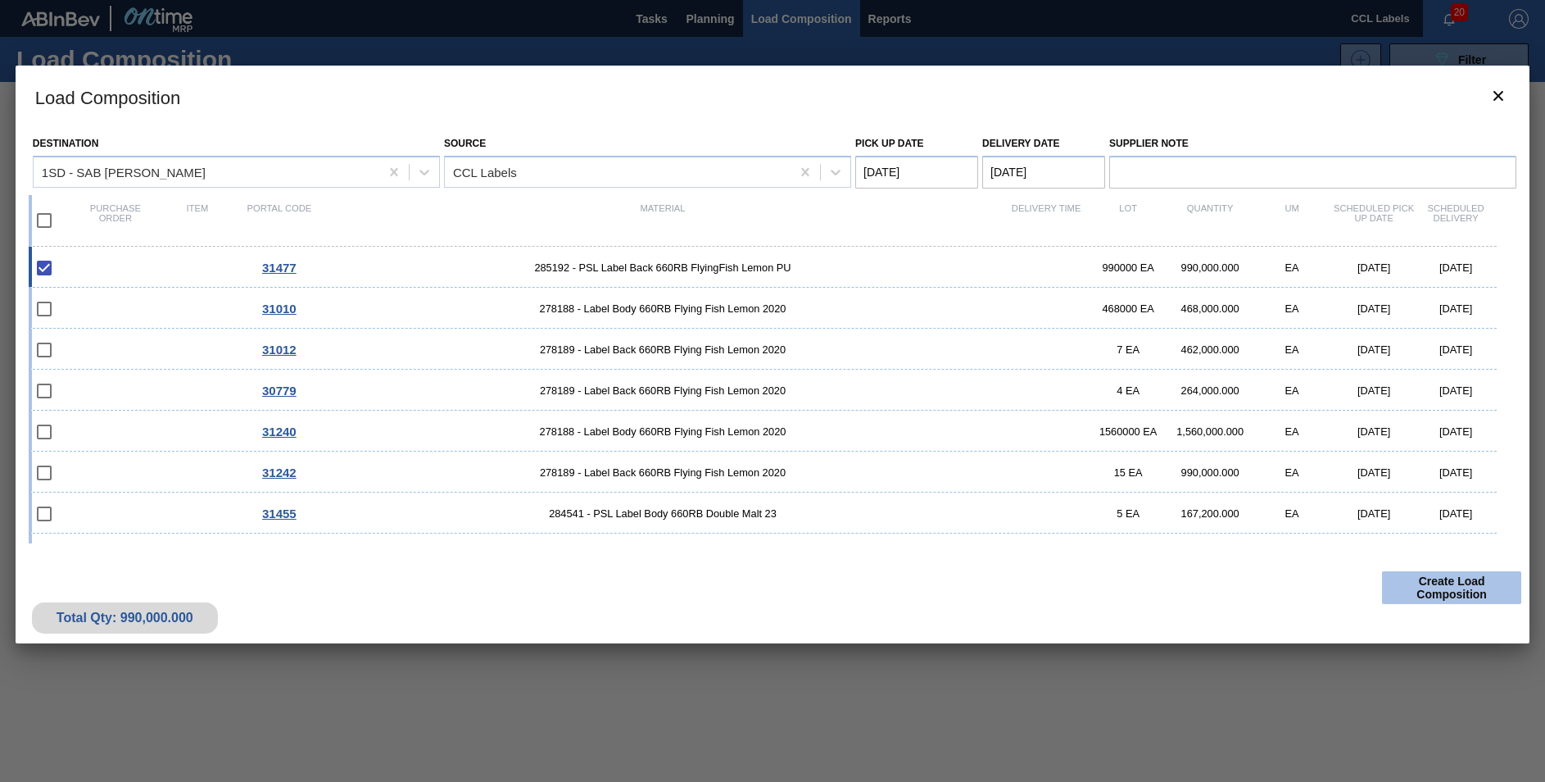
click at [1467, 589] on button "Create Load Composition" at bounding box center [1451, 587] width 139 height 33
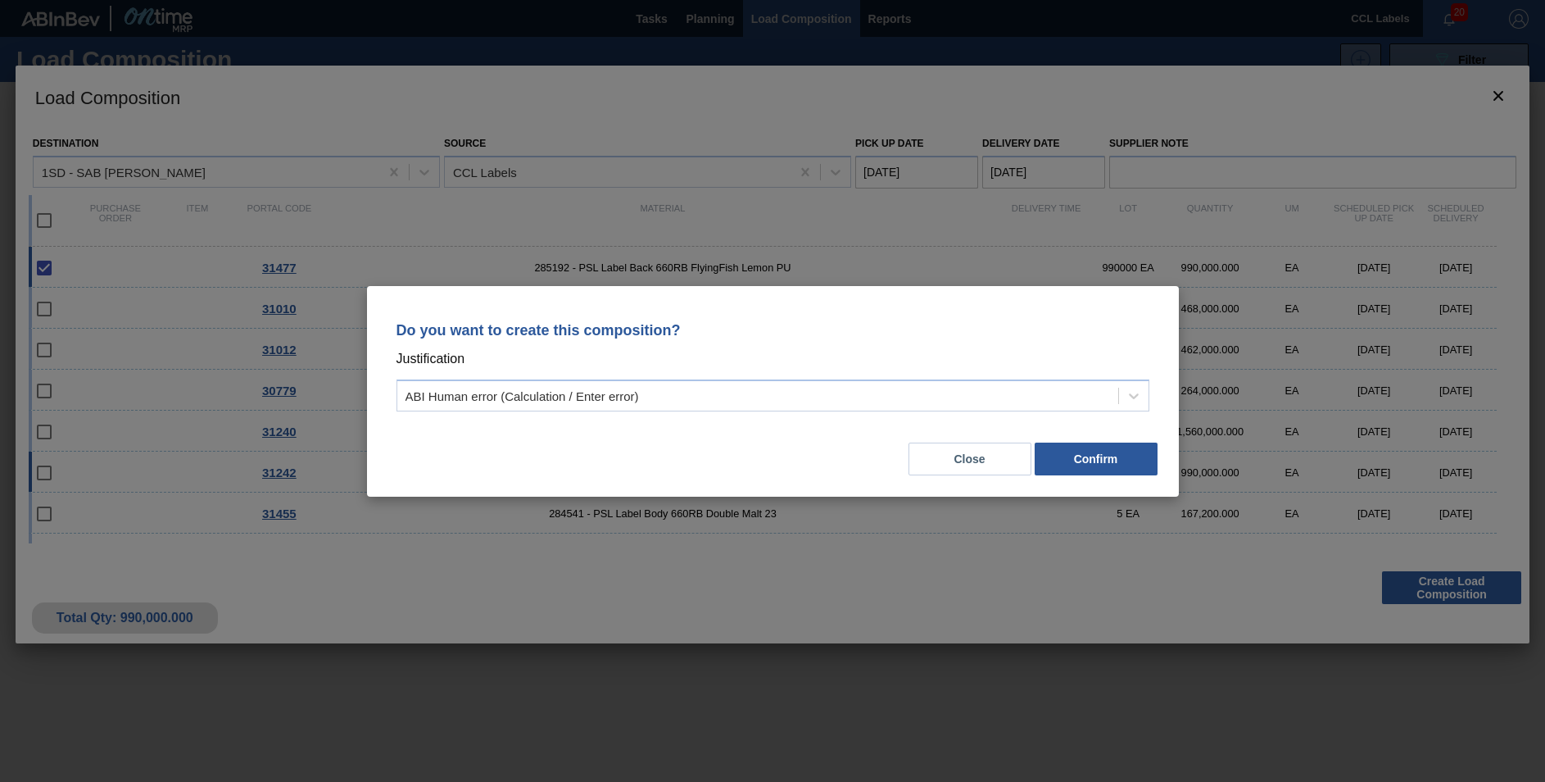
drag, startPoint x: 968, startPoint y: 457, endPoint x: 968, endPoint y: 467, distance: 9.8
click at [968, 460] on button "Close" at bounding box center [970, 458] width 123 height 33
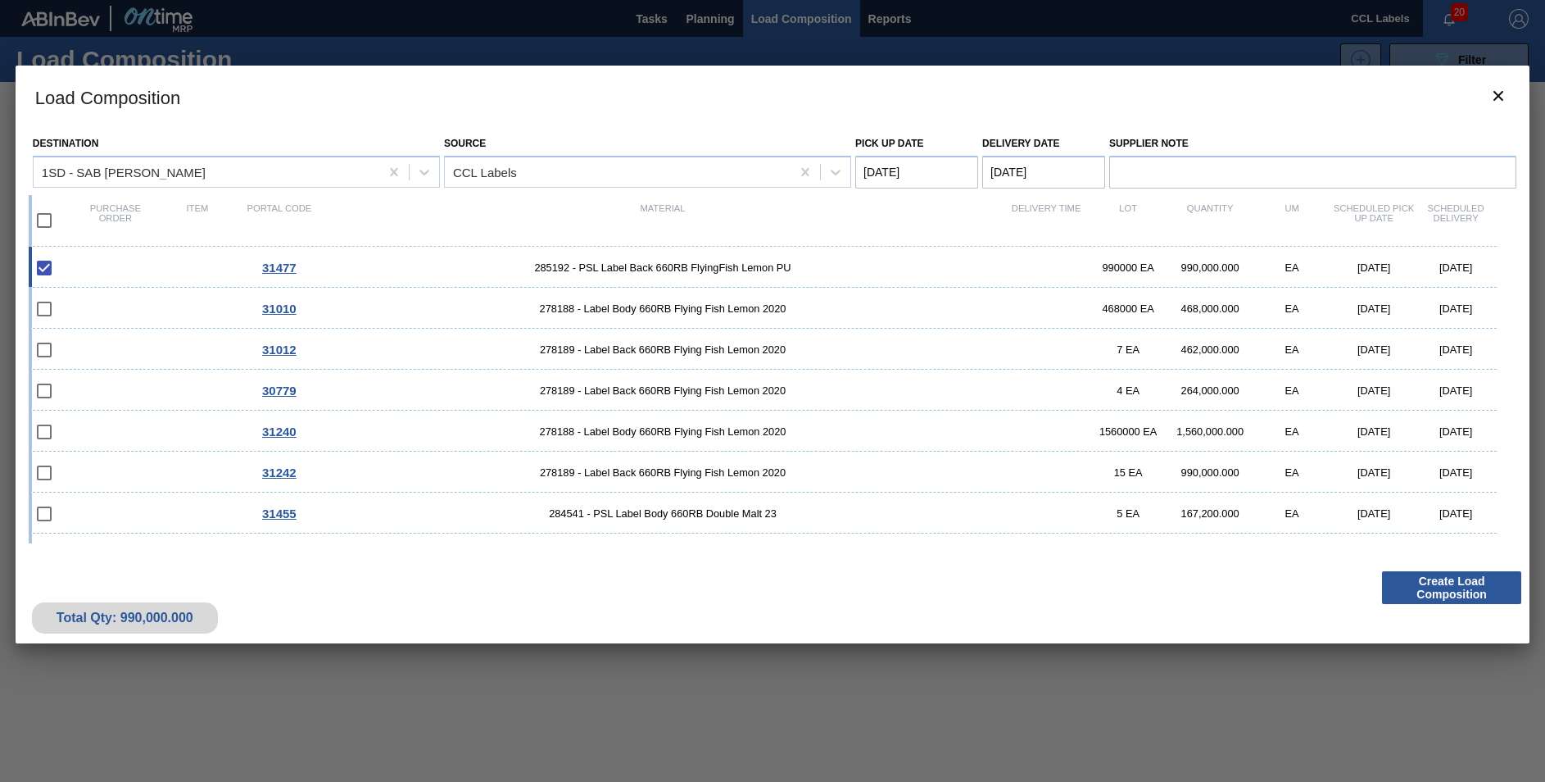
click at [1009, 163] on Date "[DATE]" at bounding box center [1043, 172] width 123 height 33
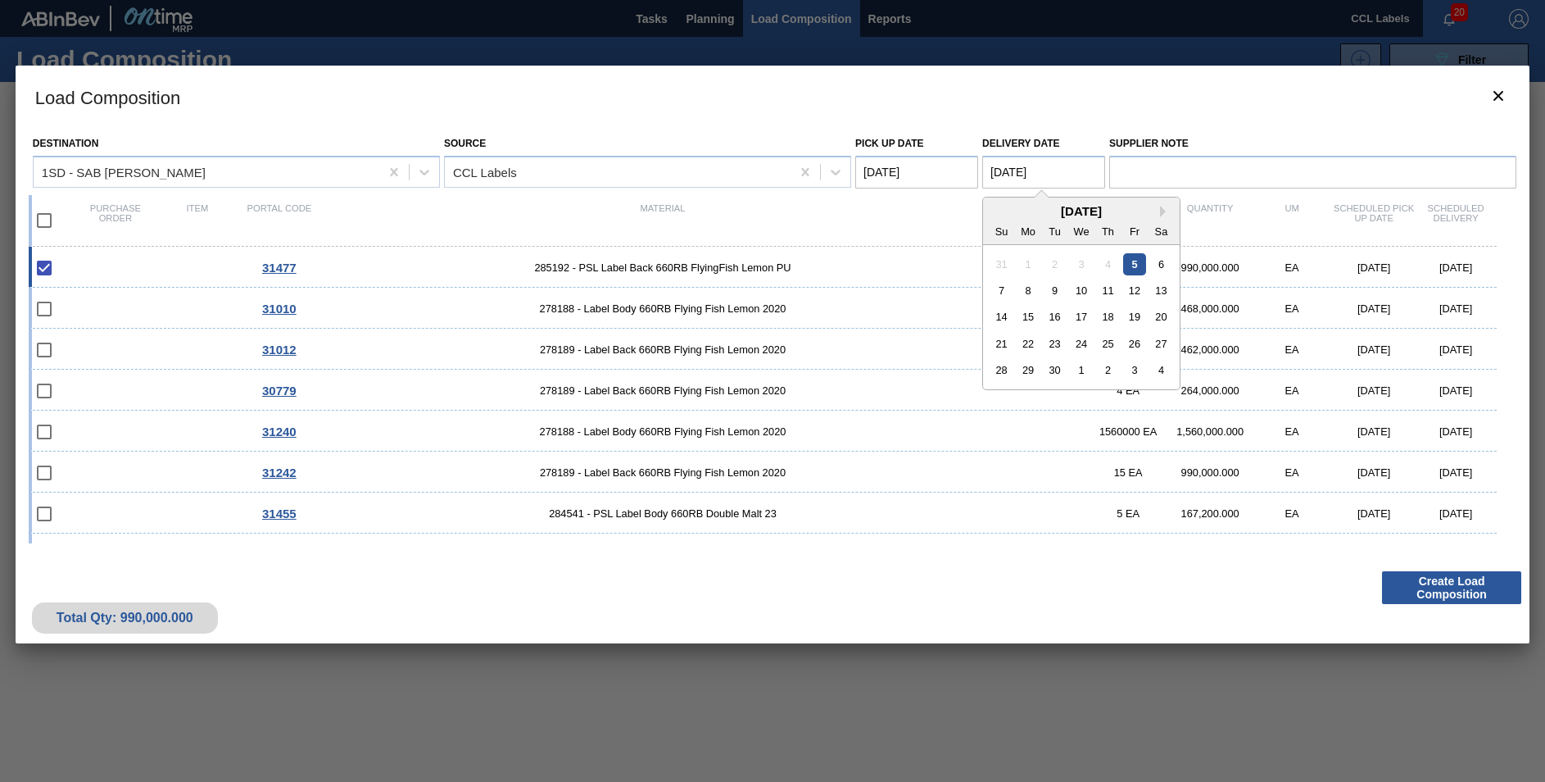
click at [1158, 213] on div "[DATE]" at bounding box center [1081, 211] width 197 height 14
click at [1022, 299] on div "8" at bounding box center [1029, 290] width 22 height 22
type Date "[DATE]"
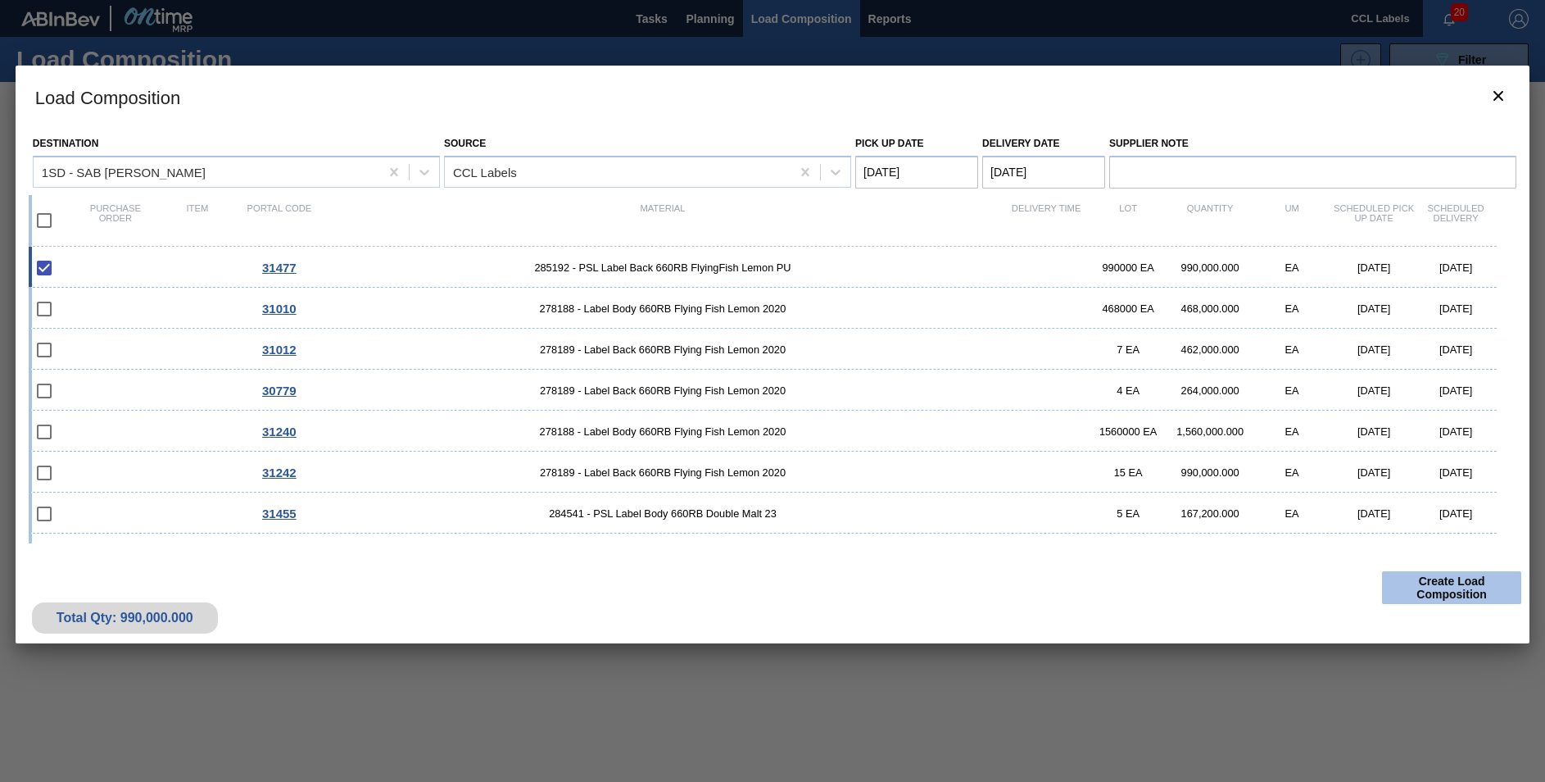
click at [1449, 596] on button "Create Load Composition" at bounding box center [1451, 587] width 139 height 33
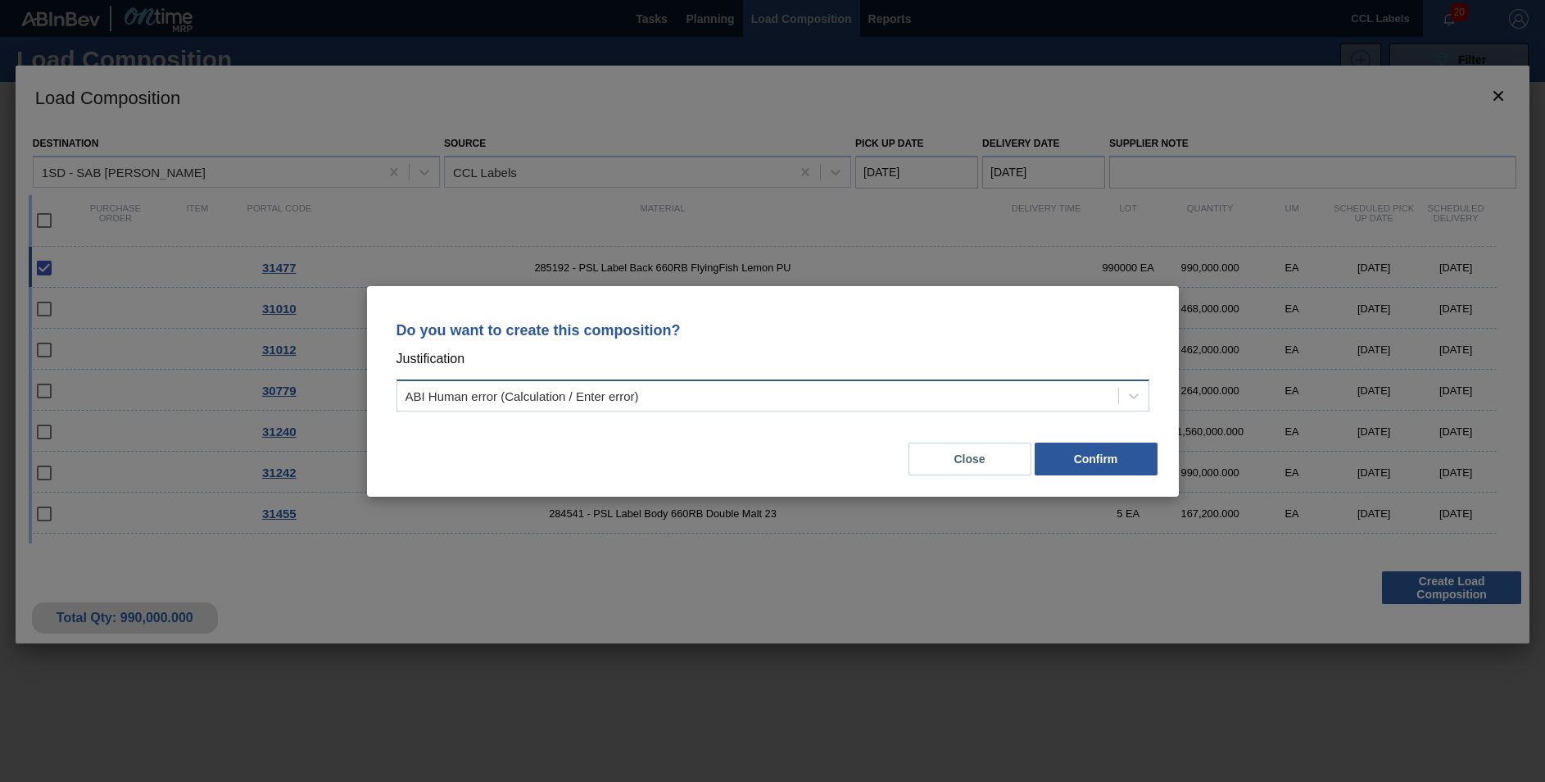
click at [680, 401] on div "ABI Human error (Calculation / Enter error)" at bounding box center [757, 395] width 721 height 24
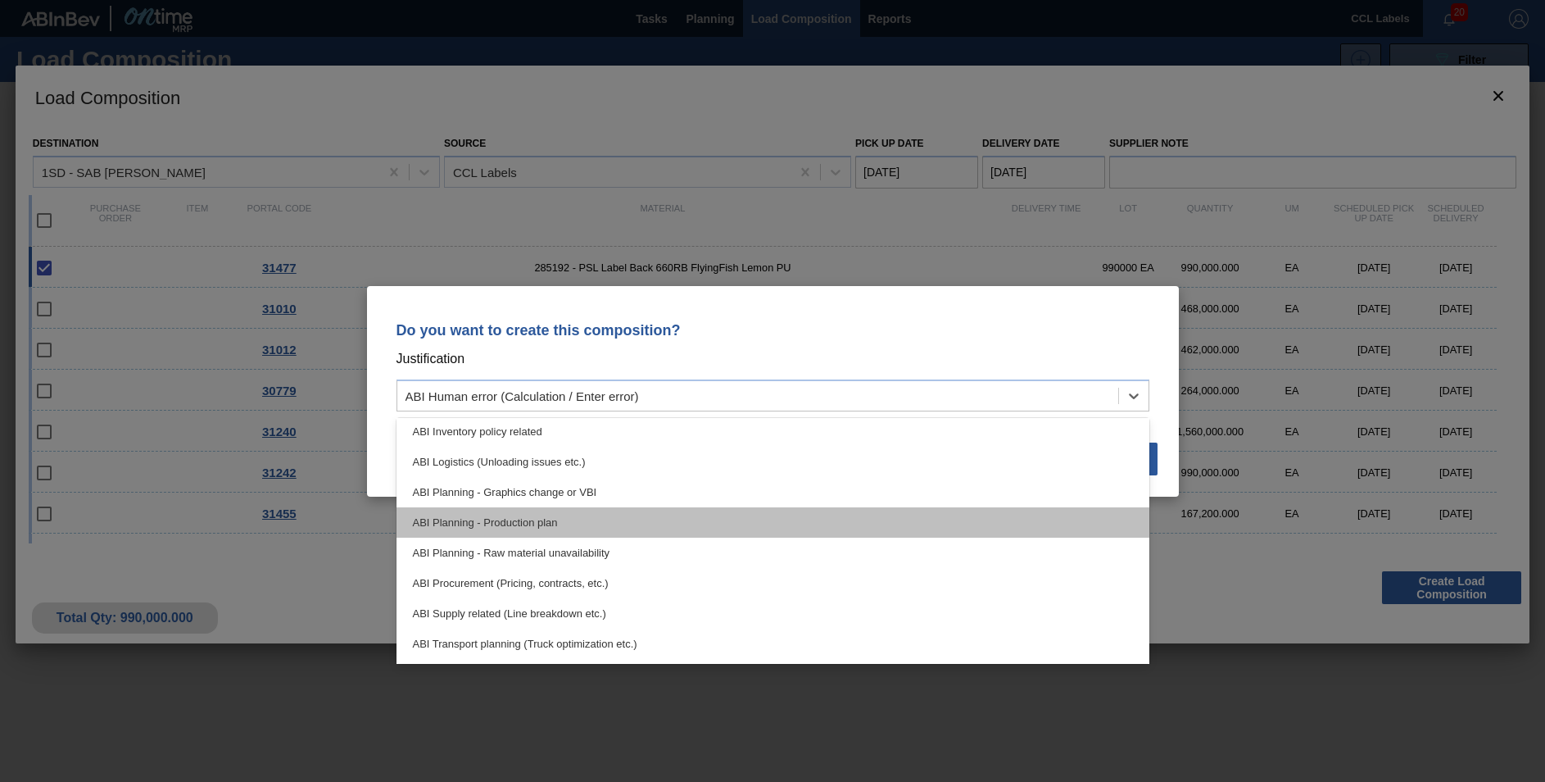
scroll to position [61, 0]
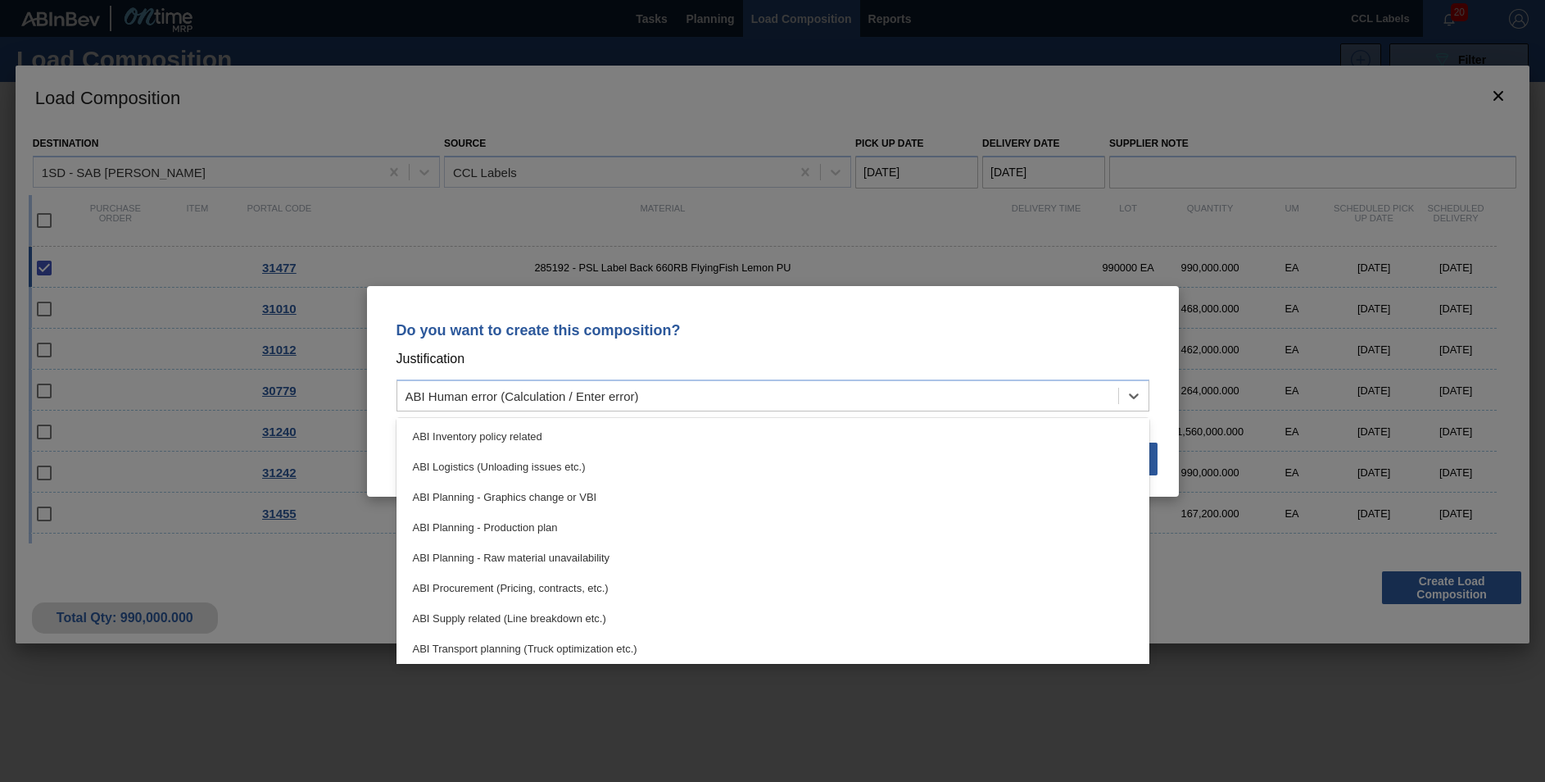
click at [526, 522] on div "ABI Planning - Production plan" at bounding box center [773, 527] width 753 height 30
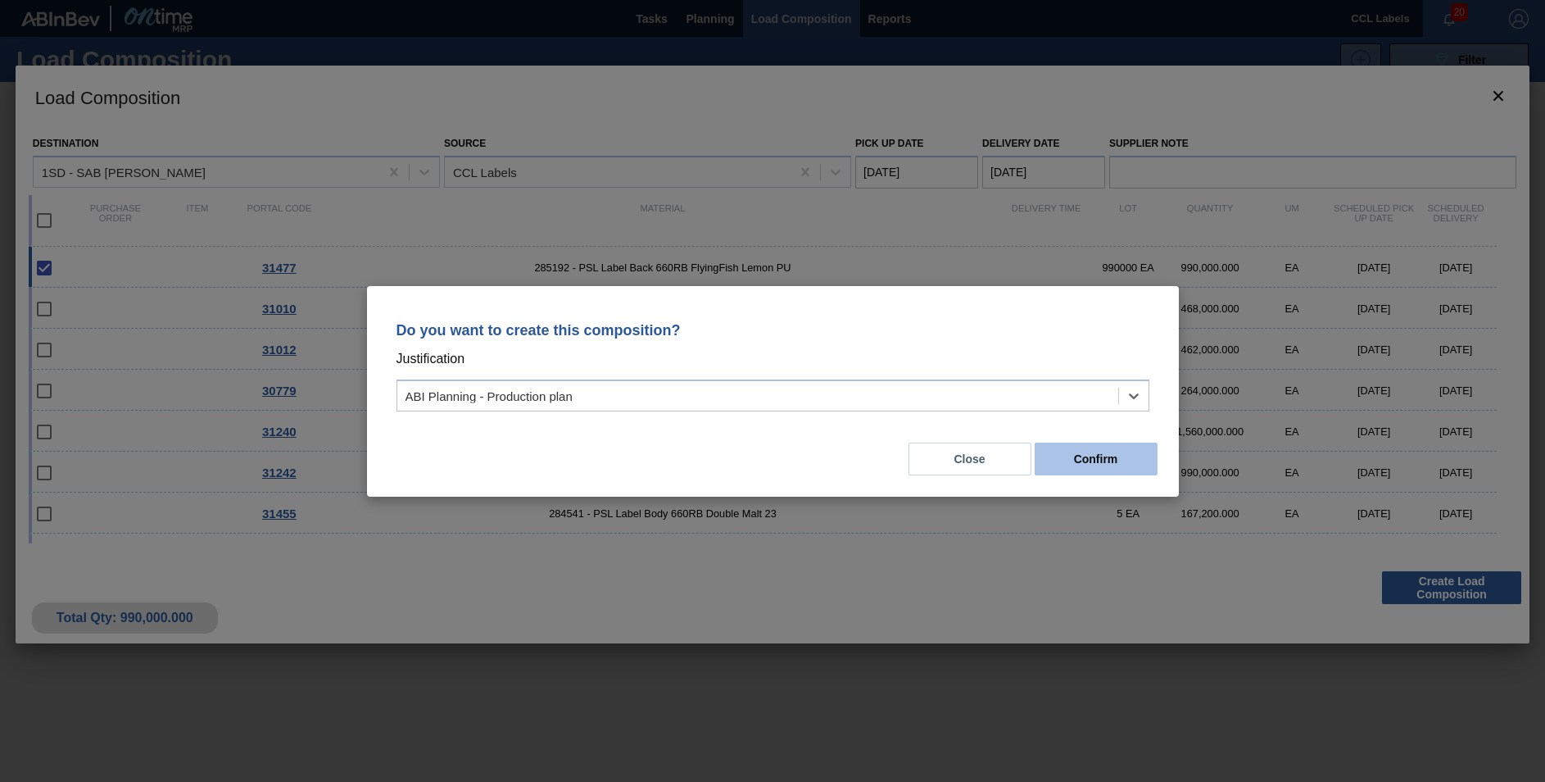
click at [1125, 459] on button "Confirm" at bounding box center [1096, 458] width 123 height 33
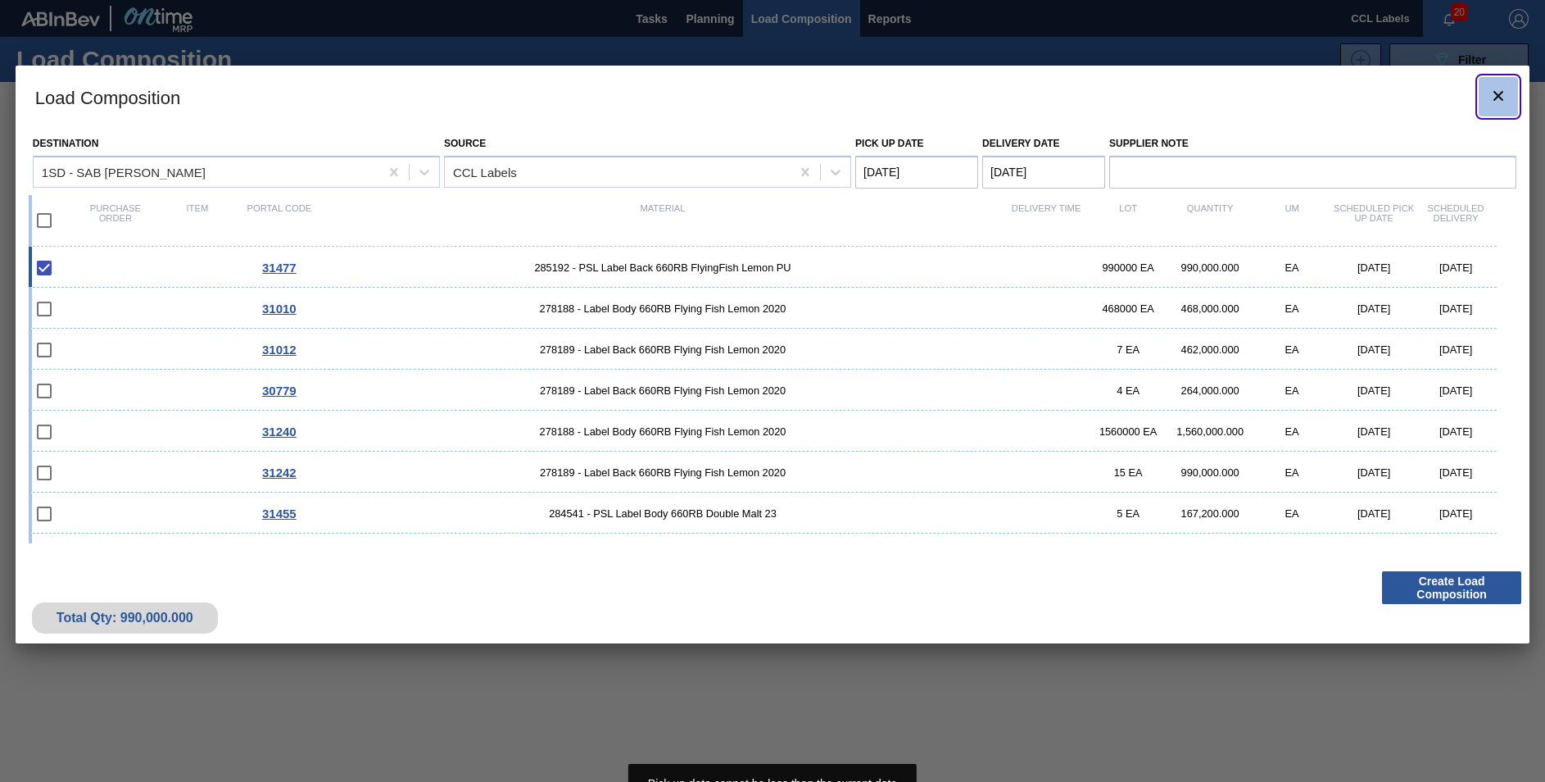
click at [1500, 95] on icon "botão de ícone" at bounding box center [1499, 96] width 10 height 10
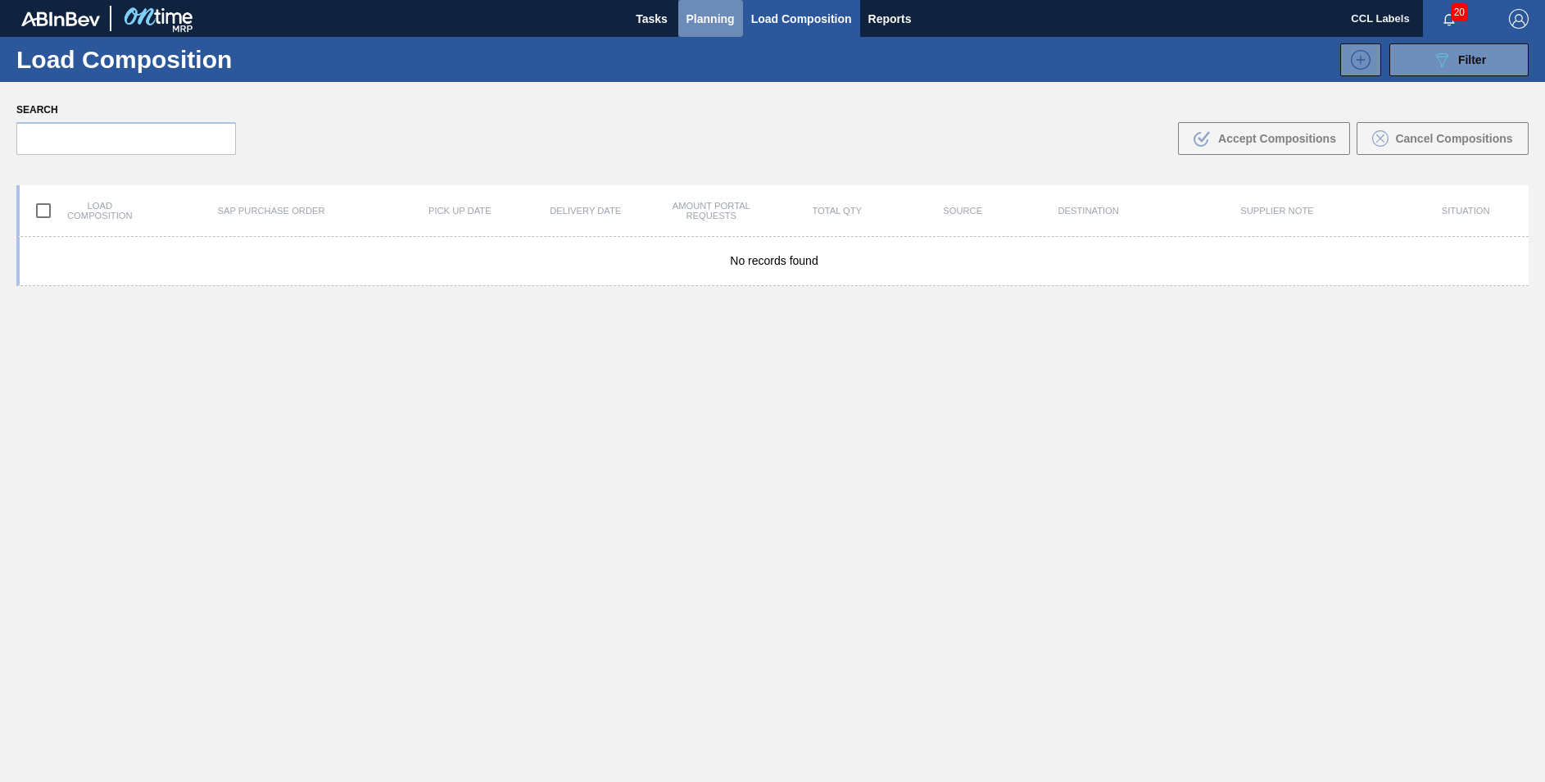
drag, startPoint x: 699, startPoint y: 18, endPoint x: 696, endPoint y: 51, distance: 32.9
click at [699, 20] on span "Planning" at bounding box center [711, 19] width 48 height 20
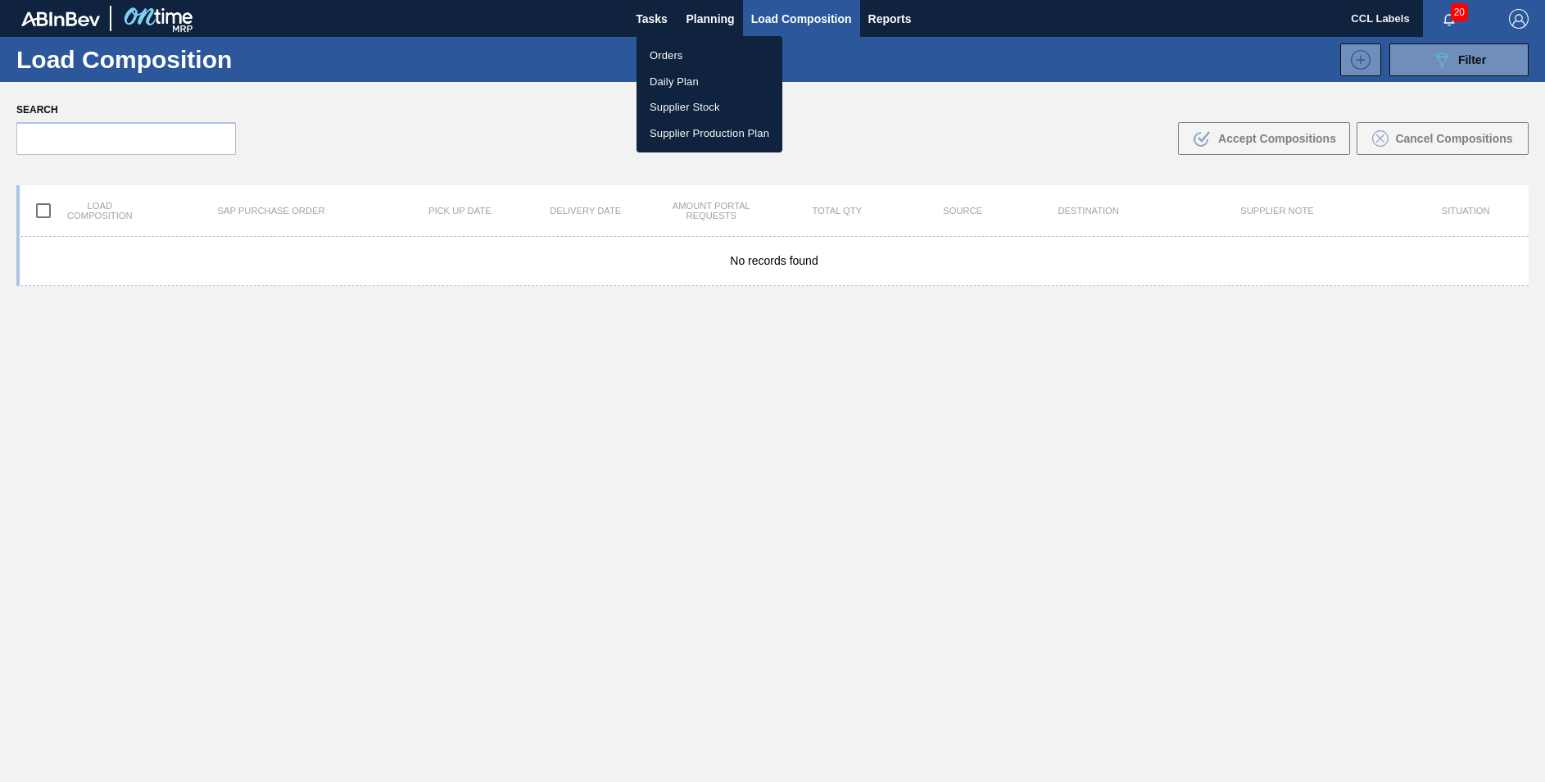
click at [676, 53] on li "Orders" at bounding box center [710, 56] width 146 height 26
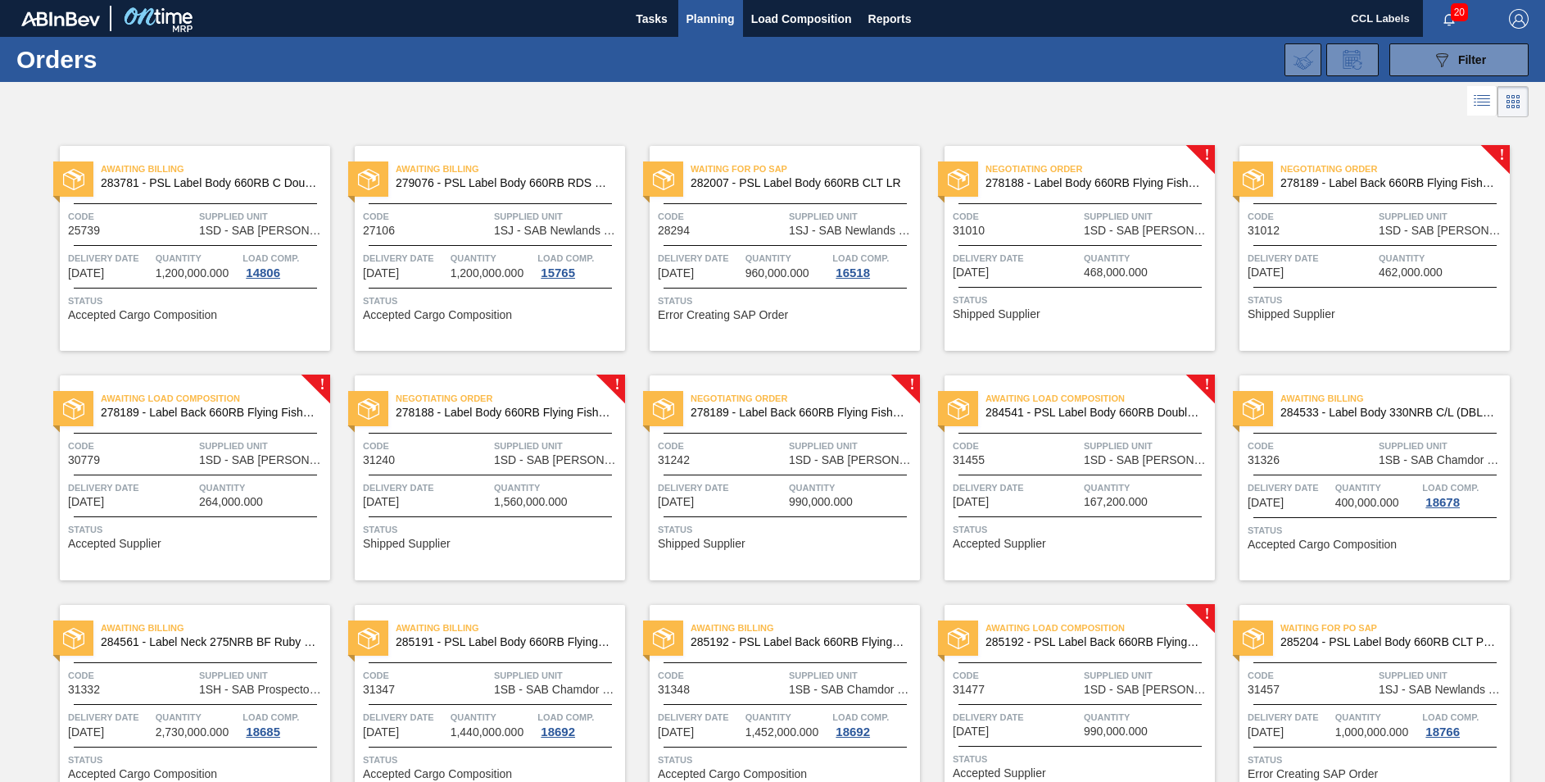
scroll to position [318, 0]
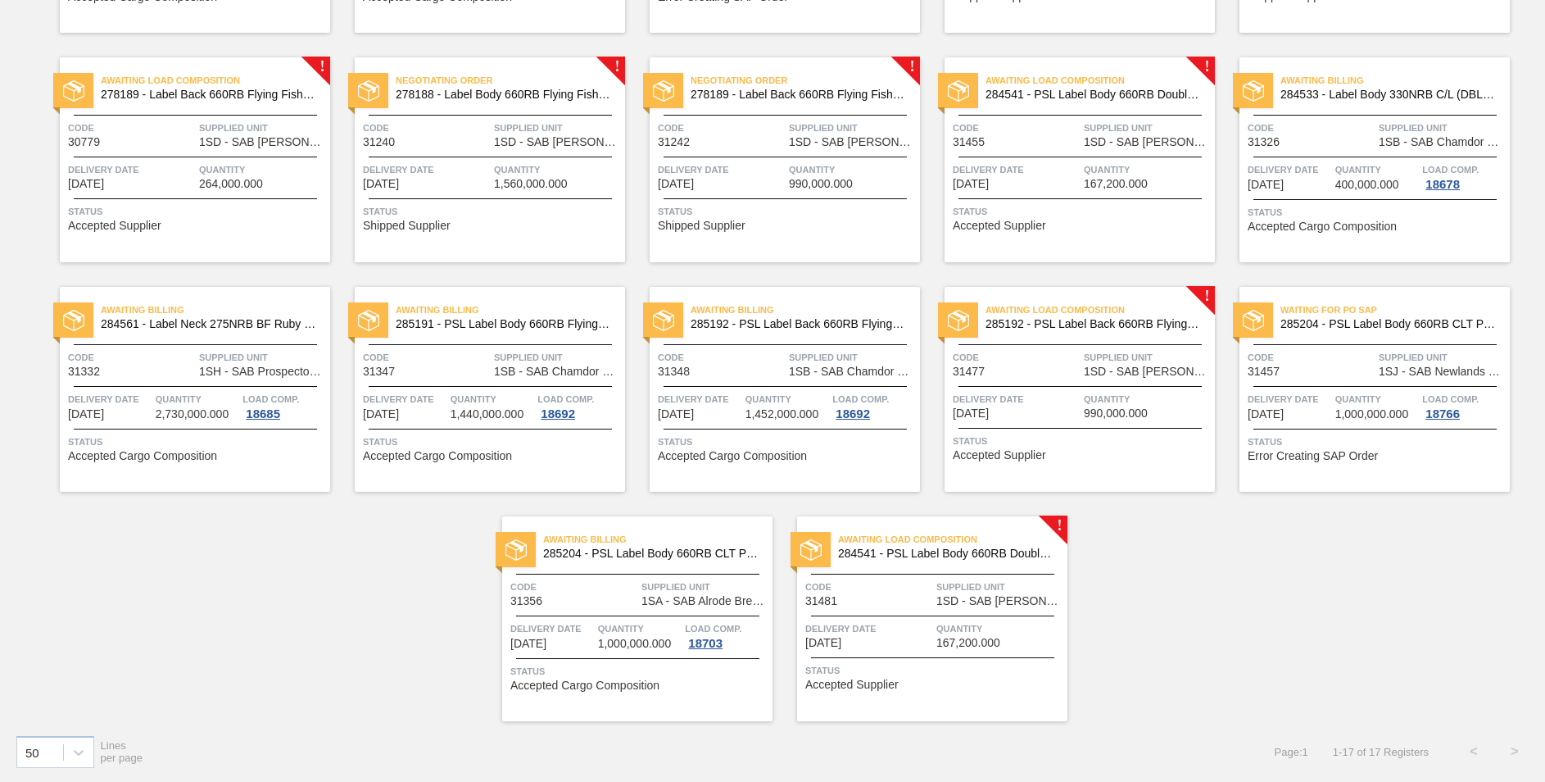
click at [1000, 548] on span "284541 - PSL Label Body 660RB Double Malt 23" at bounding box center [946, 553] width 216 height 12
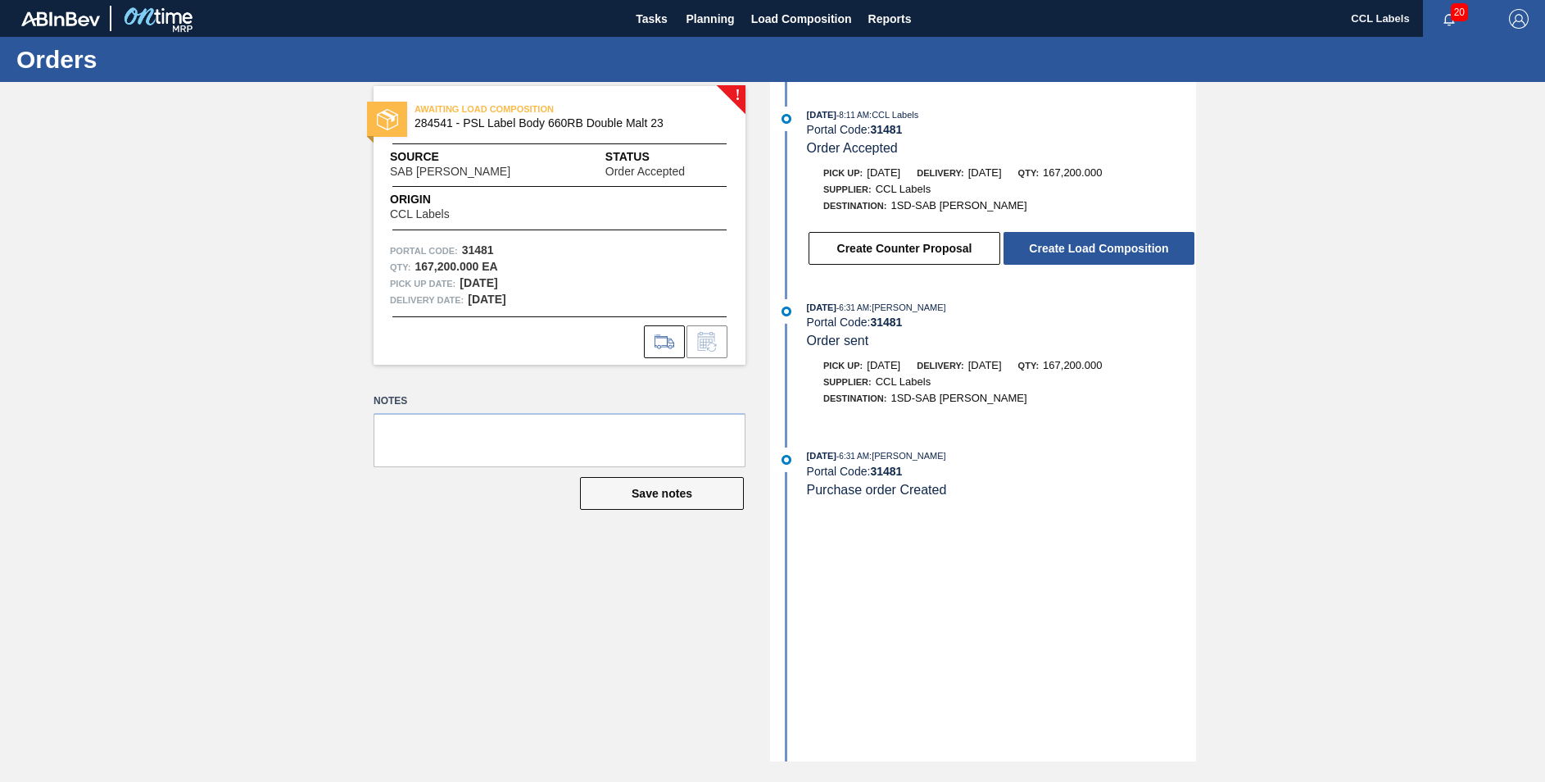
drag, startPoint x: 1075, startPoint y: 229, endPoint x: 1084, endPoint y: 246, distance: 18.7
click at [1077, 229] on div "Create Counter Proposal Create Load Composition" at bounding box center [985, 244] width 422 height 44
click at [1084, 246] on button "Create Load Composition" at bounding box center [1099, 248] width 191 height 33
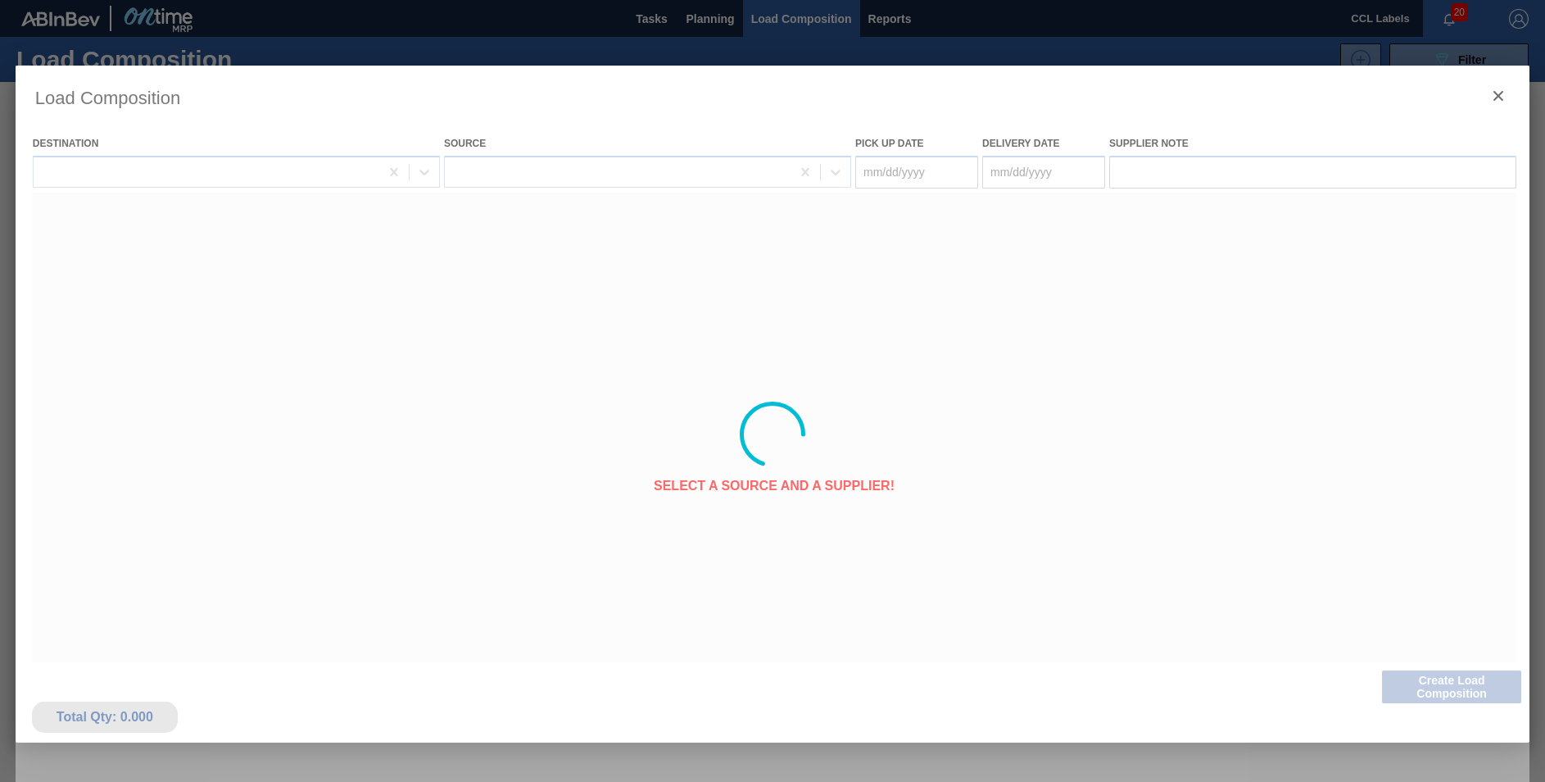
type Date "[DATE]"
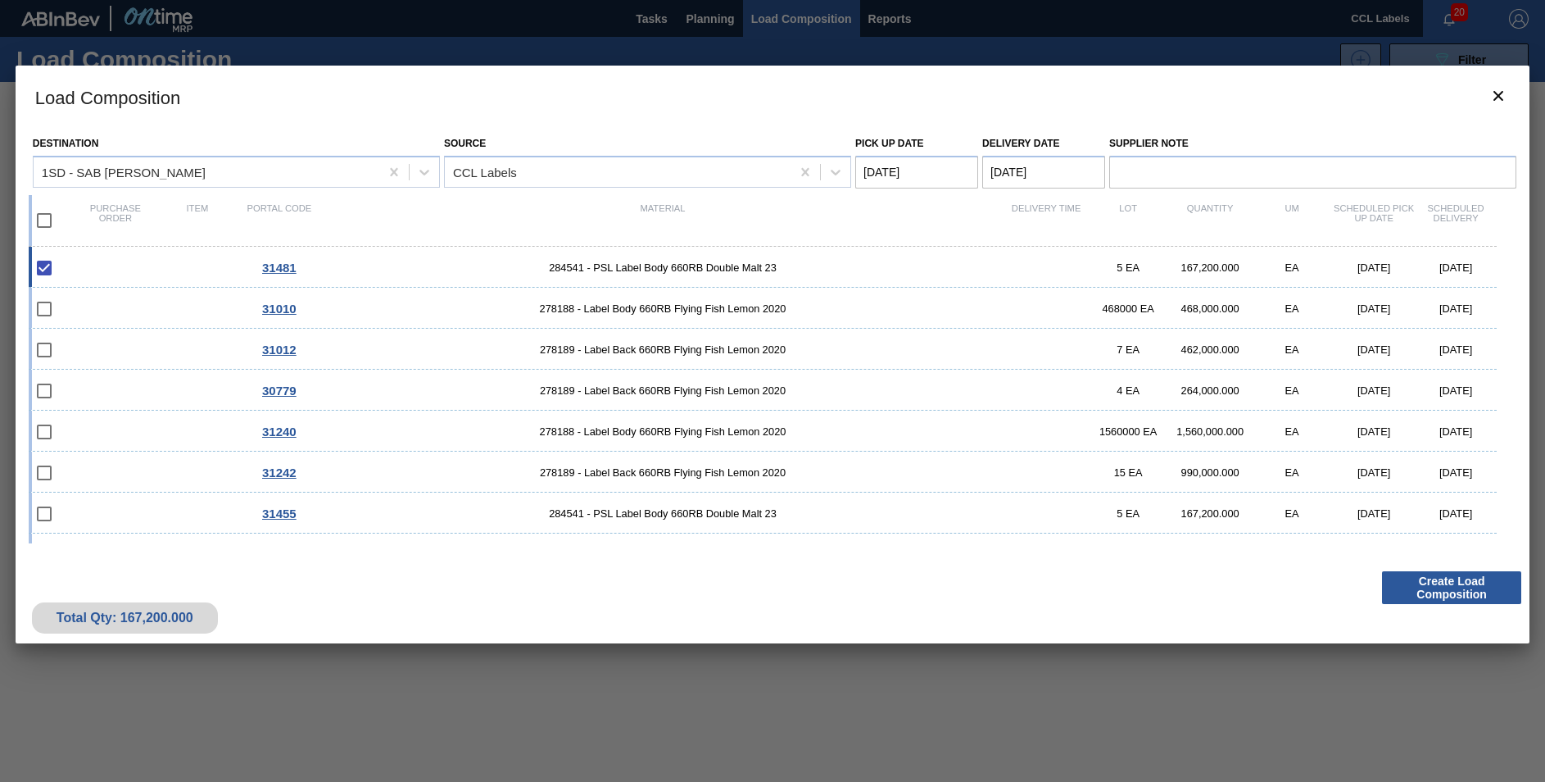
click at [1013, 165] on Date "[DATE]" at bounding box center [1043, 172] width 123 height 33
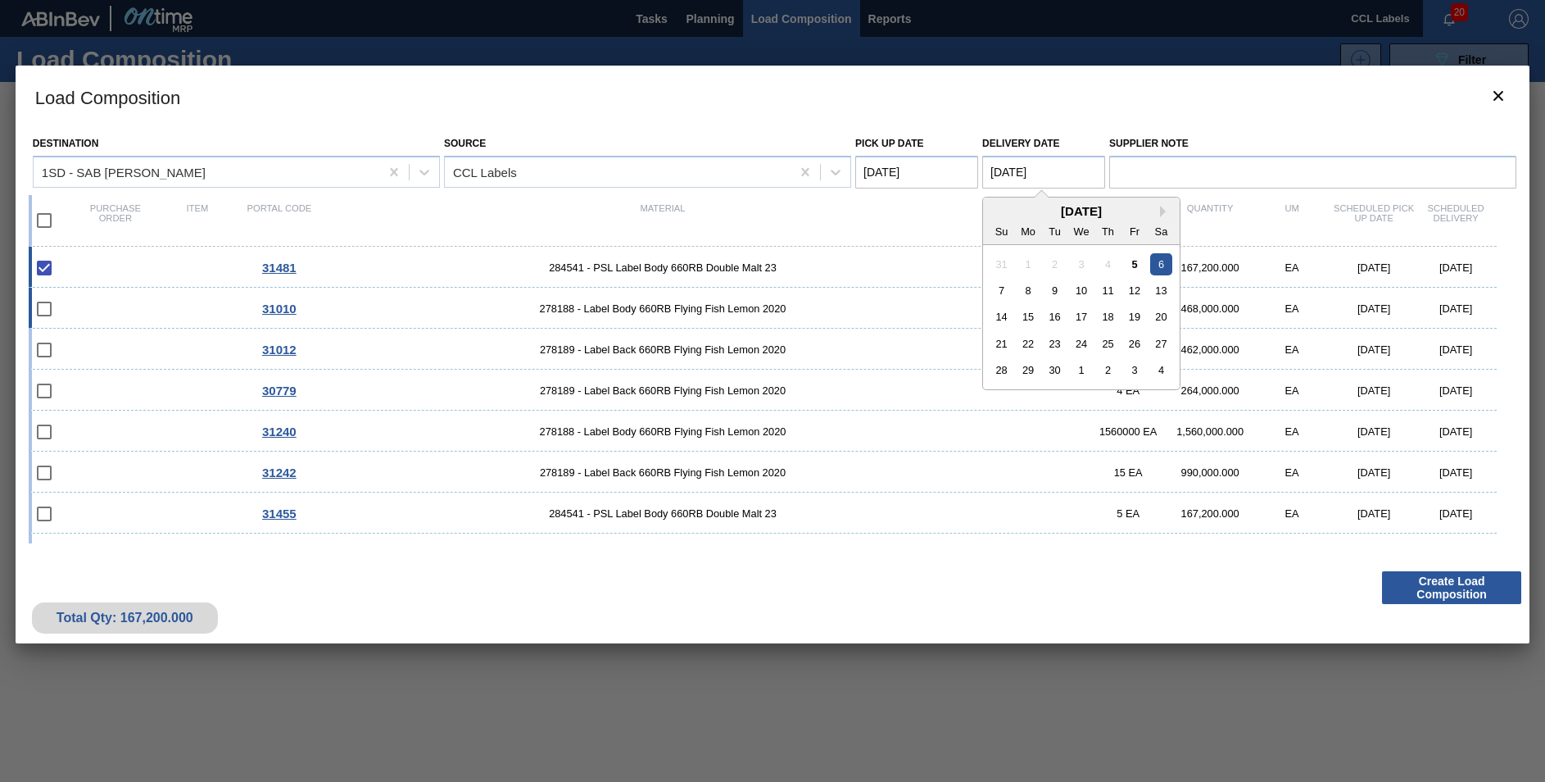
click at [1027, 283] on div "8" at bounding box center [1029, 290] width 22 height 22
type Date "[DATE]"
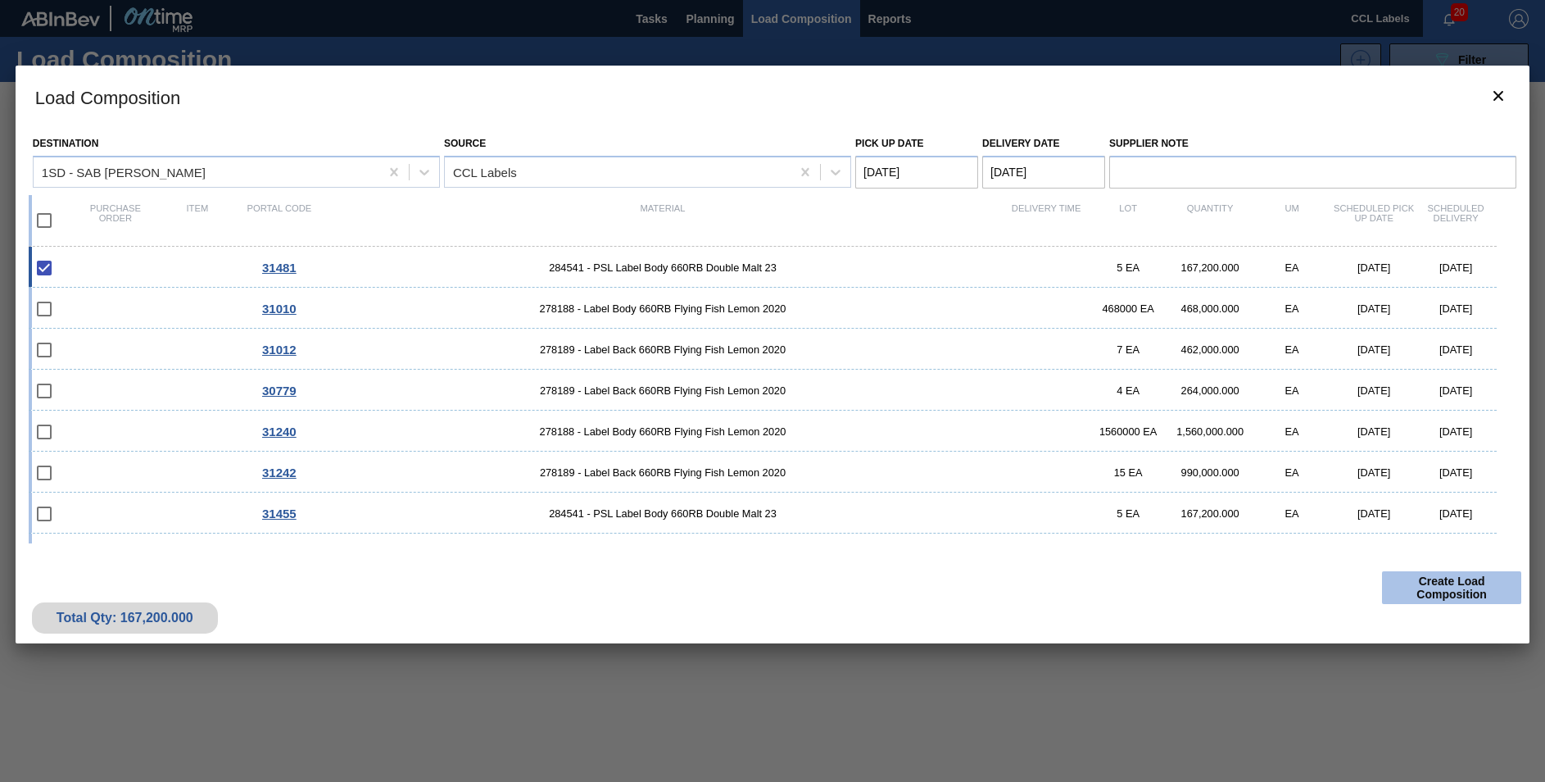
click at [1502, 584] on button "Create Load Composition" at bounding box center [1451, 587] width 139 height 33
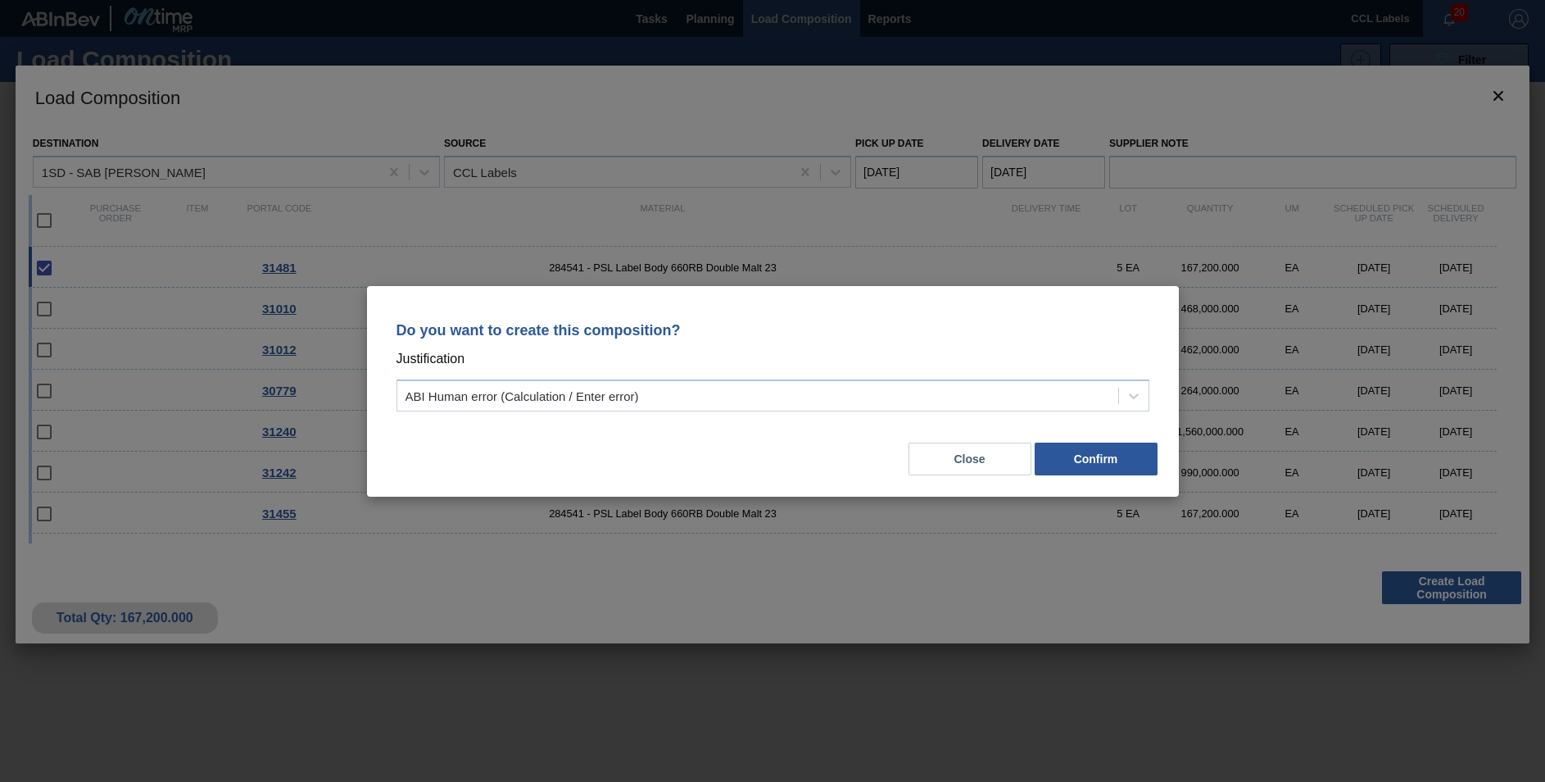
click at [789, 378] on div "Do you want to create this composition? Justification ABI Human error (Calculat…" at bounding box center [773, 364] width 773 height 116
drag, startPoint x: 769, startPoint y: 398, endPoint x: 736, endPoint y: 411, distance: 36.1
click at [768, 398] on div "ABI Human error (Calculation / Enter error)" at bounding box center [757, 395] width 721 height 24
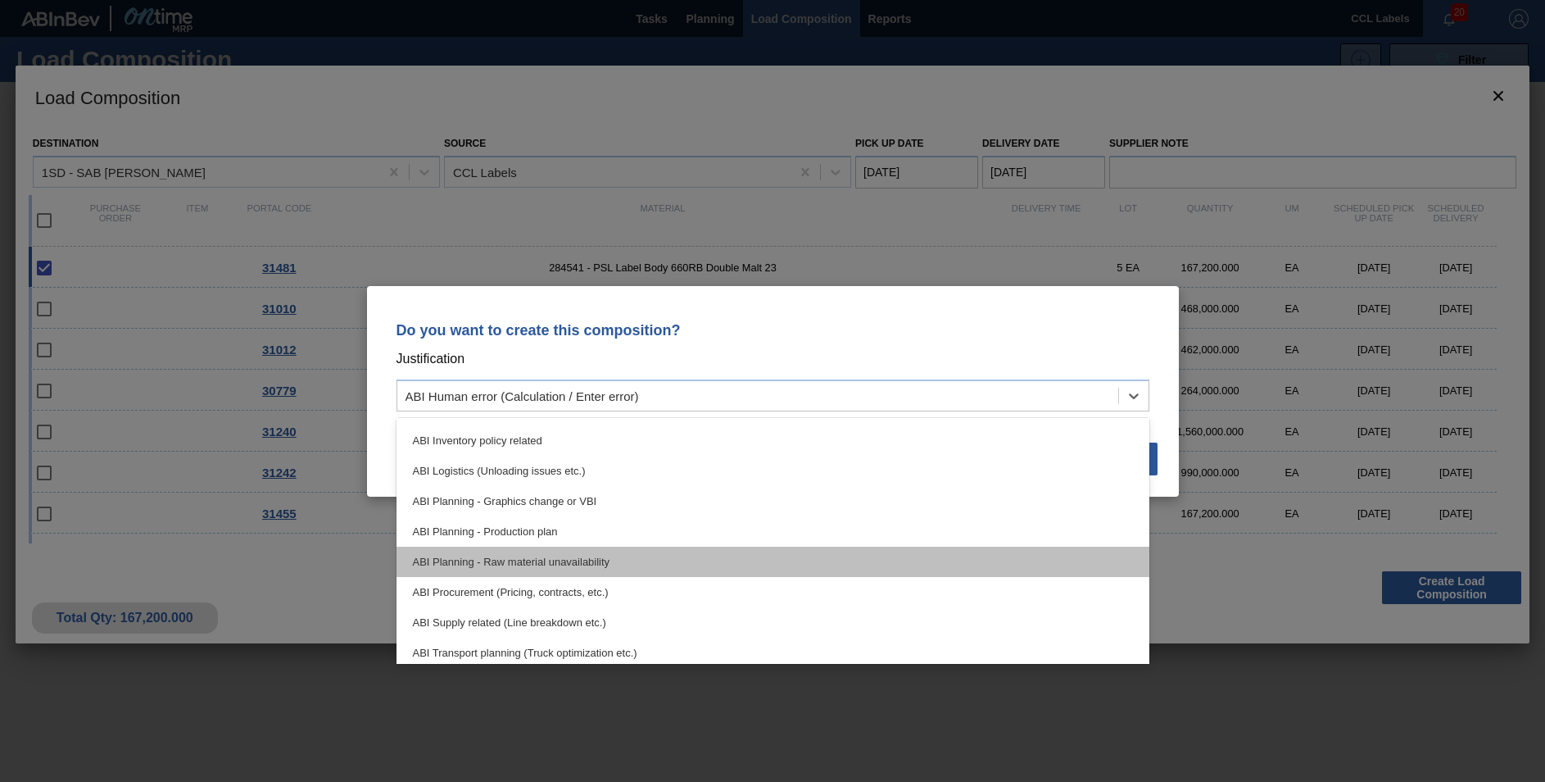
scroll to position [82, 0]
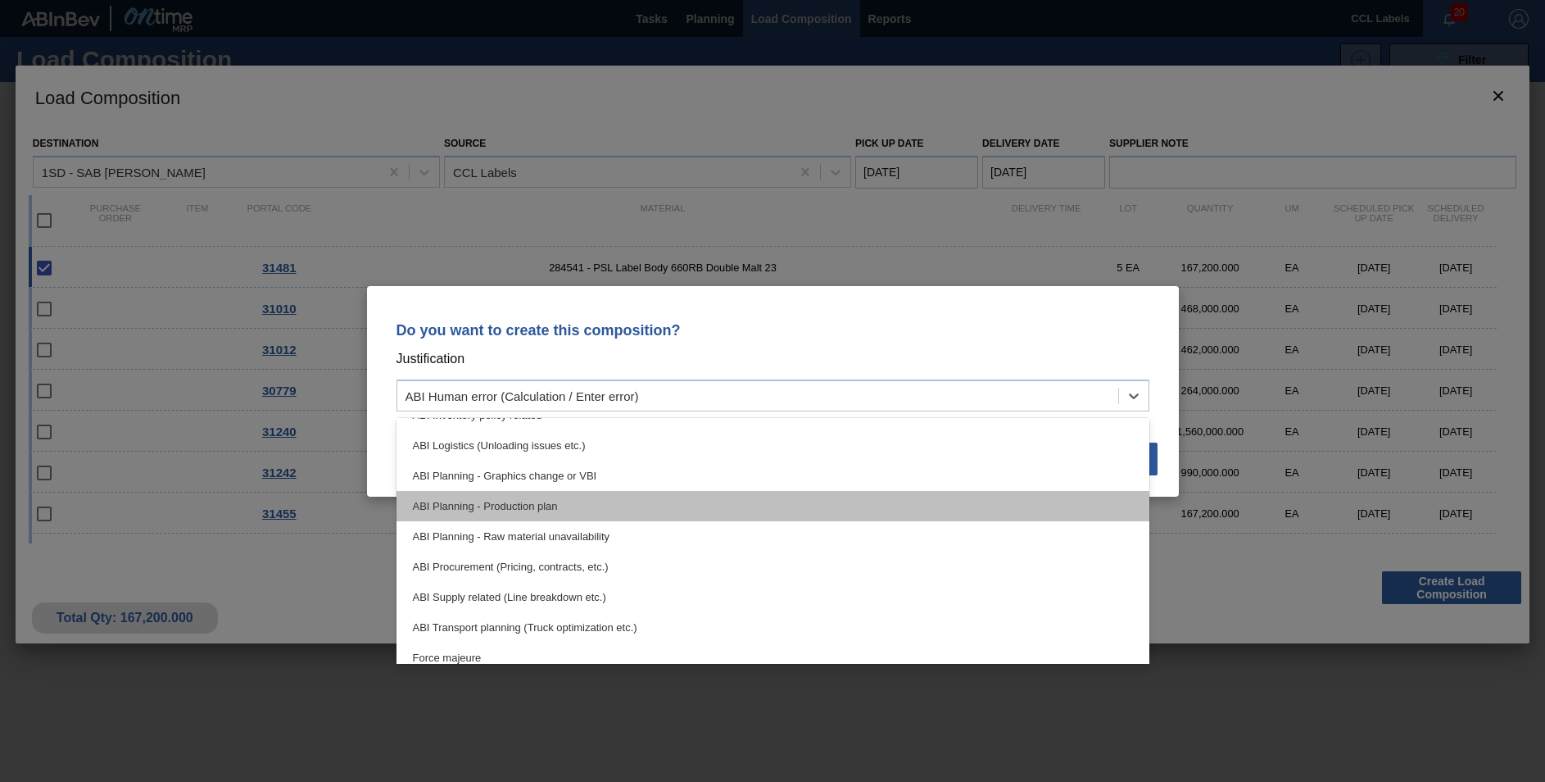
click at [546, 504] on div "ABI Planning - Production plan" at bounding box center [773, 506] width 753 height 30
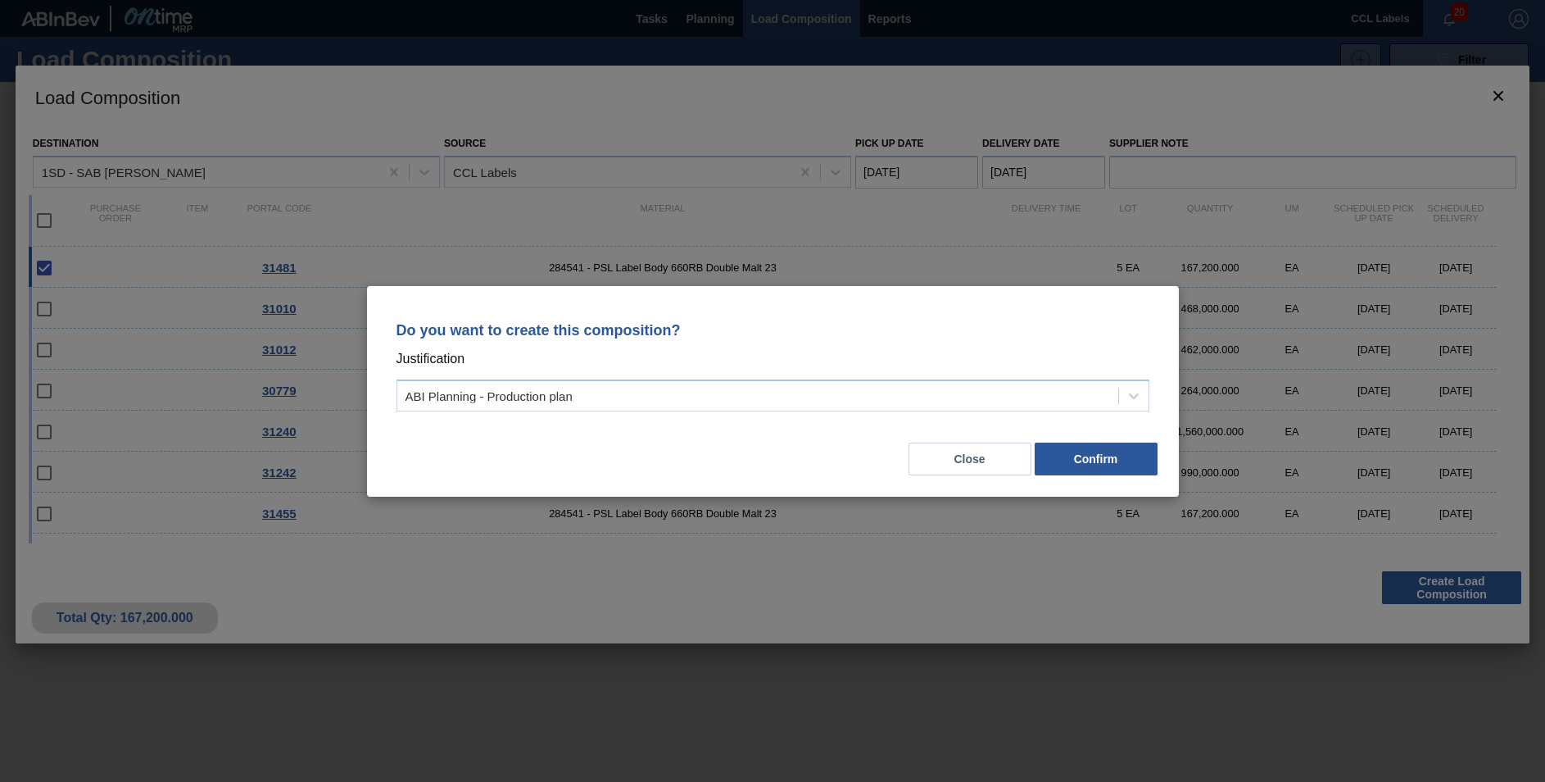
drag, startPoint x: 1172, startPoint y: 474, endPoint x: 1141, endPoint y: 472, distance: 31.2
click at [1172, 474] on div "Do you want to create this composition? Justification ABI Planning - Production…" at bounding box center [773, 391] width 812 height 211
click at [1121, 461] on button "Confirm" at bounding box center [1096, 458] width 123 height 33
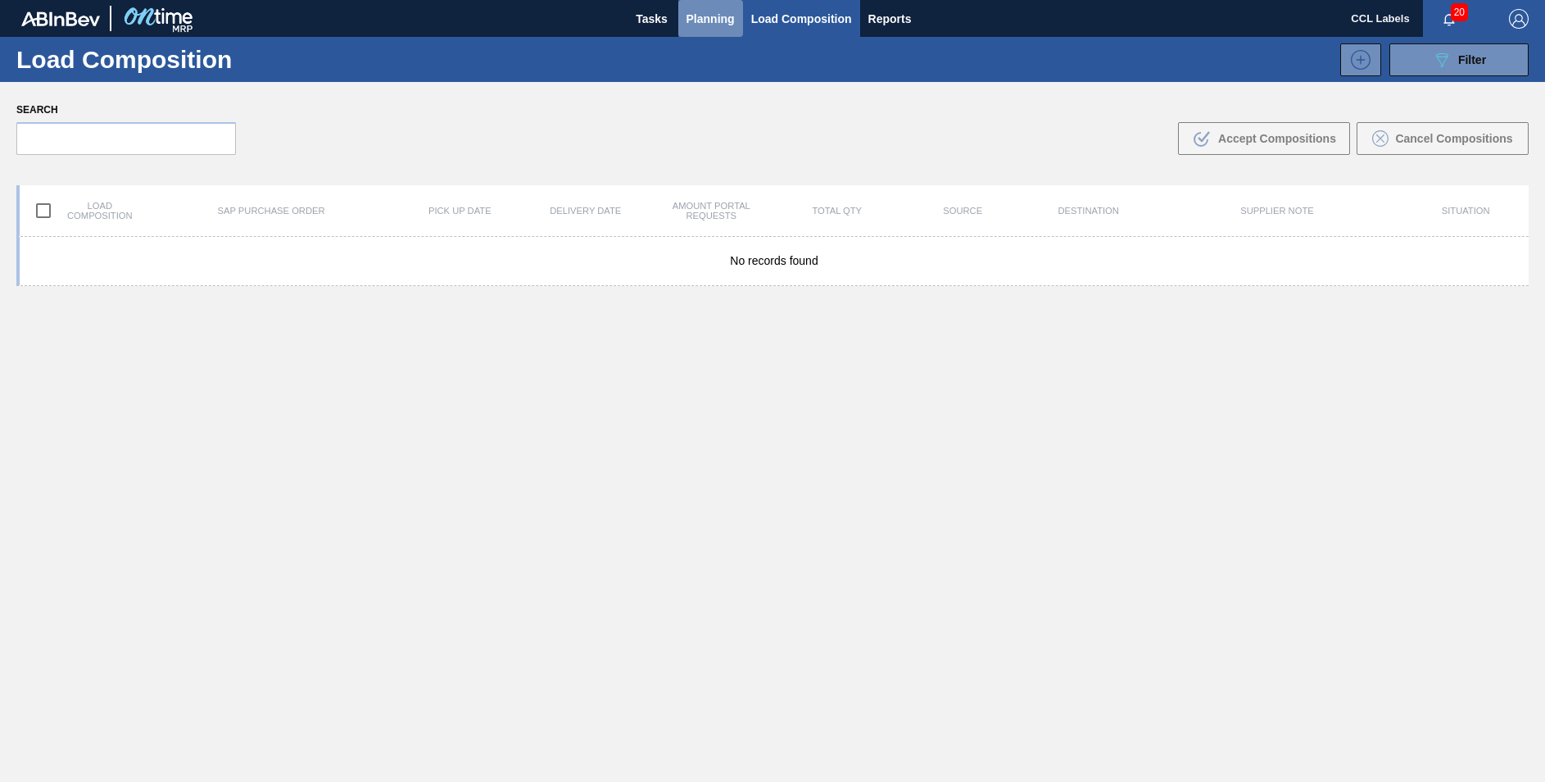
click at [705, 18] on span "Planning" at bounding box center [711, 19] width 48 height 20
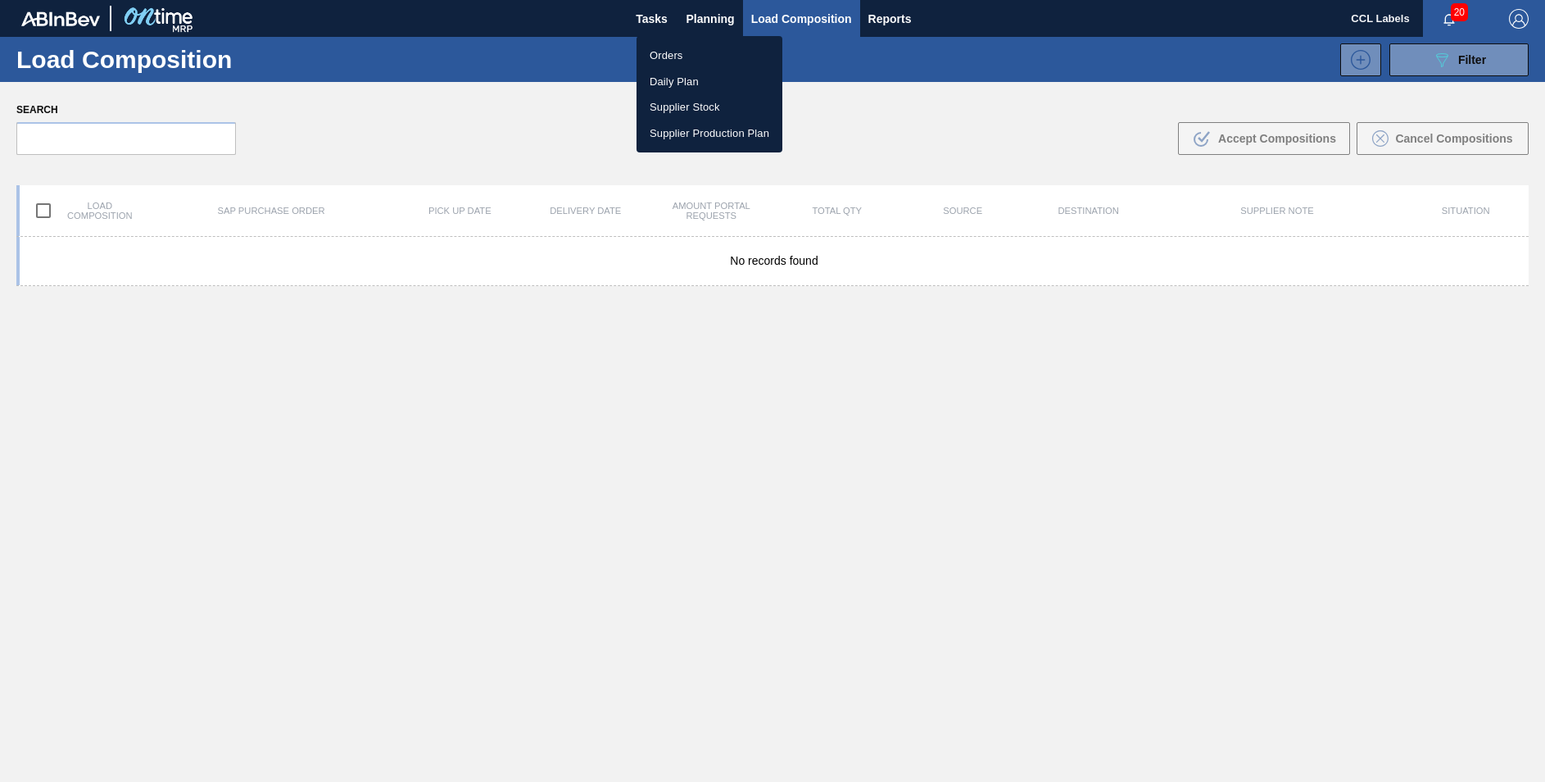
click at [679, 57] on li "Orders" at bounding box center [710, 56] width 146 height 26
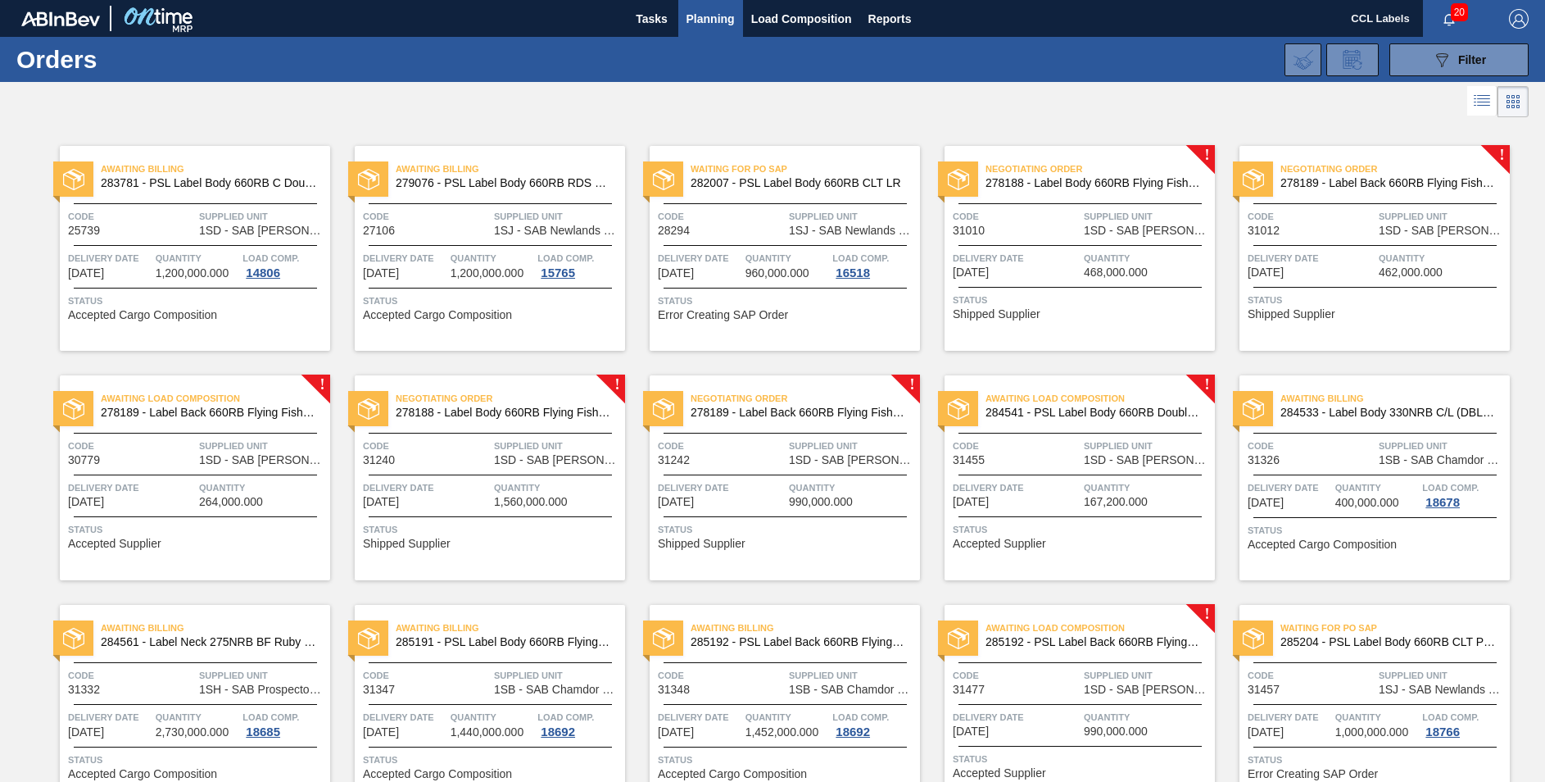
scroll to position [318, 0]
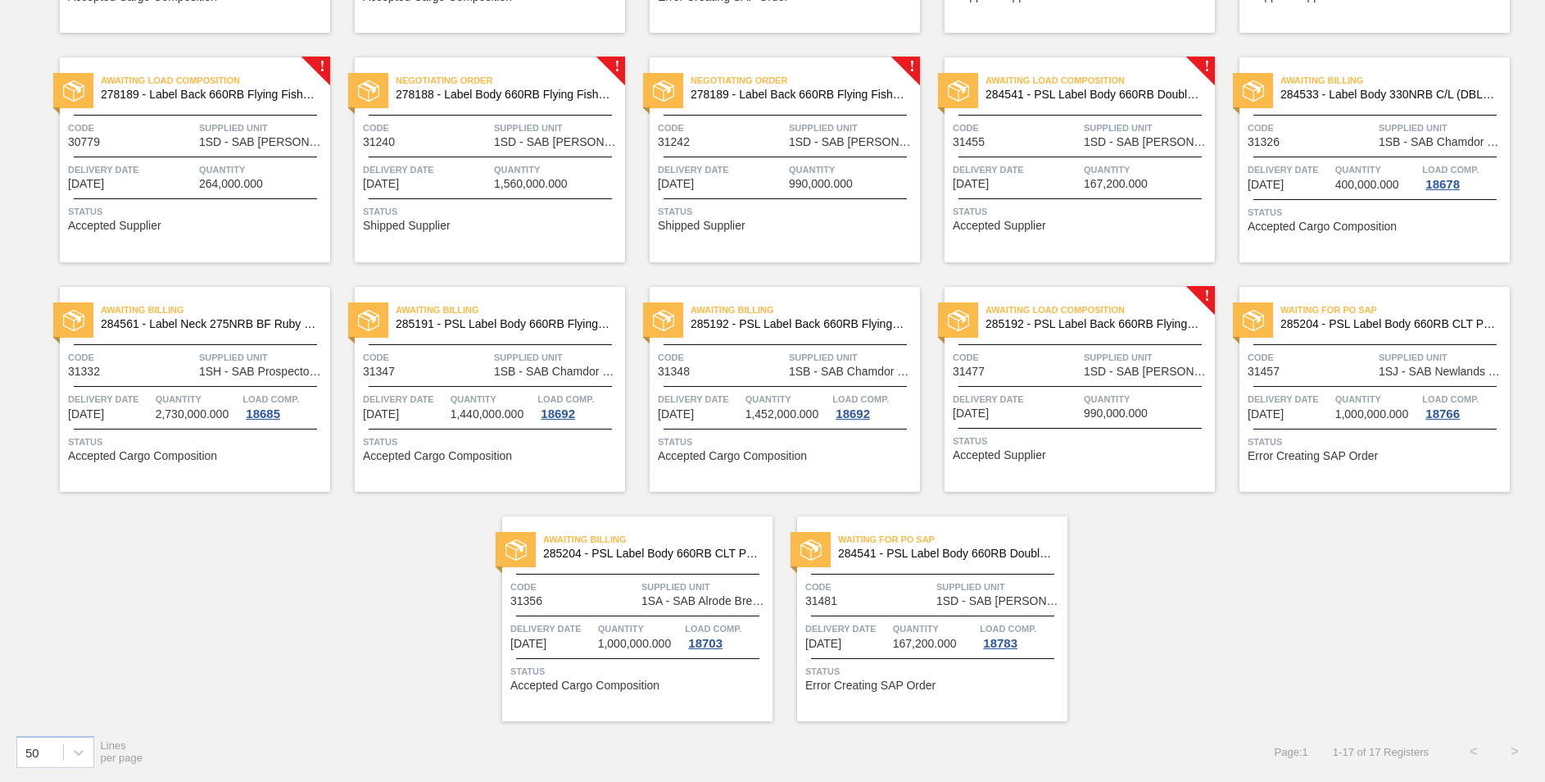
click at [1059, 320] on span "285192 - PSL Label Back 660RB FlyingFish Lemon PU" at bounding box center [1094, 324] width 216 height 12
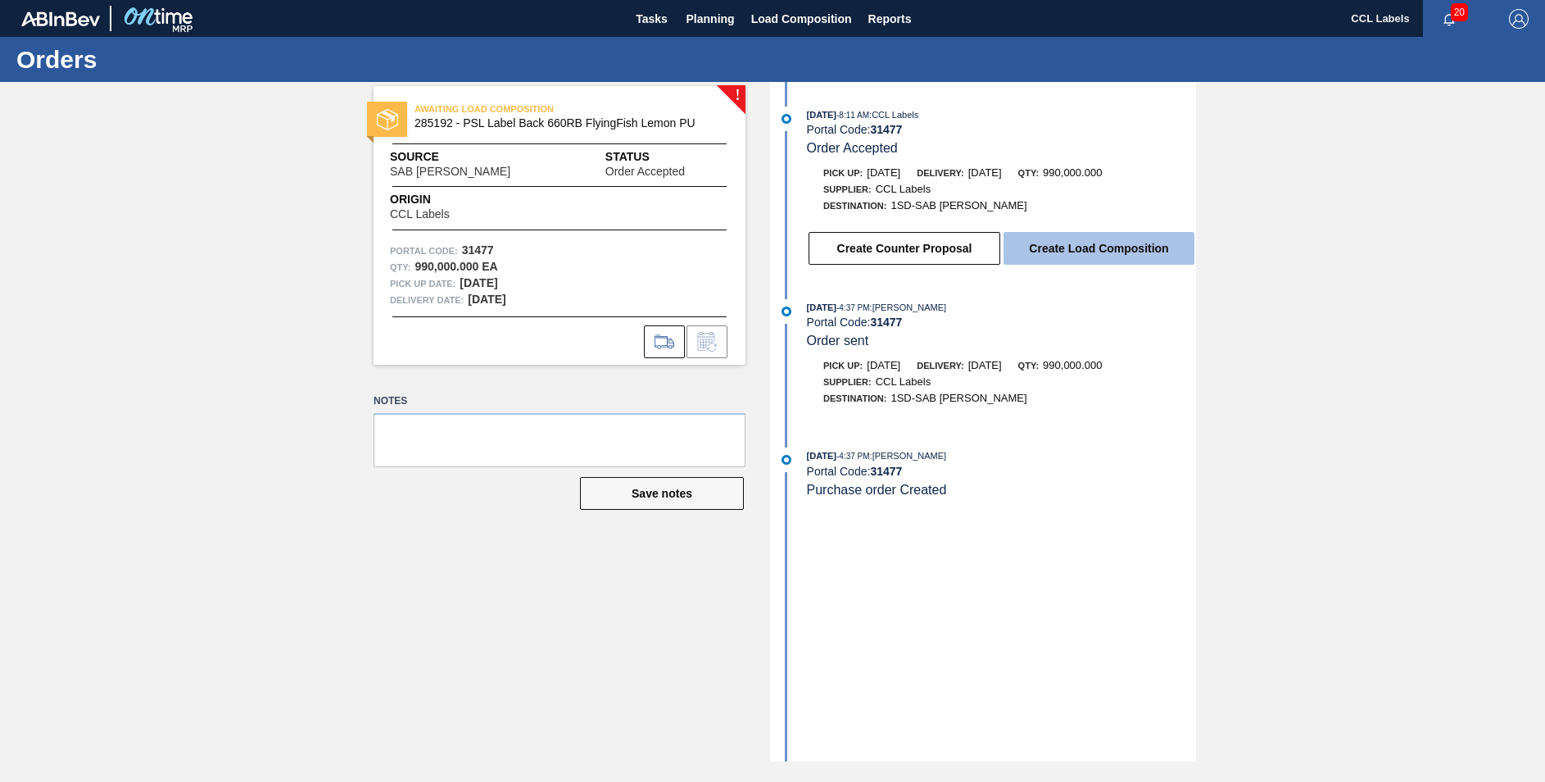
click at [1141, 242] on button "Create Load Composition" at bounding box center [1099, 248] width 191 height 33
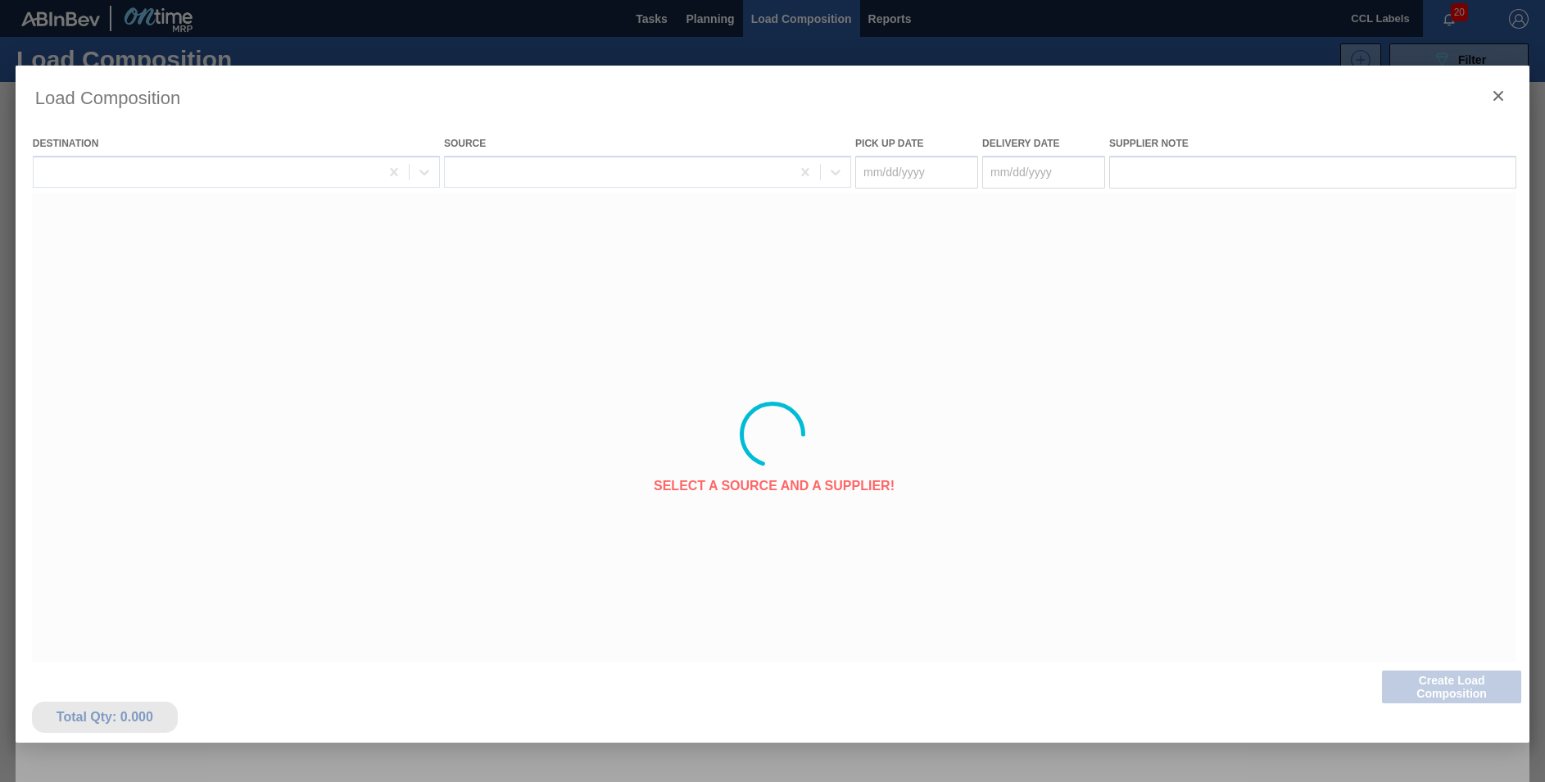
type Date "[DATE]"
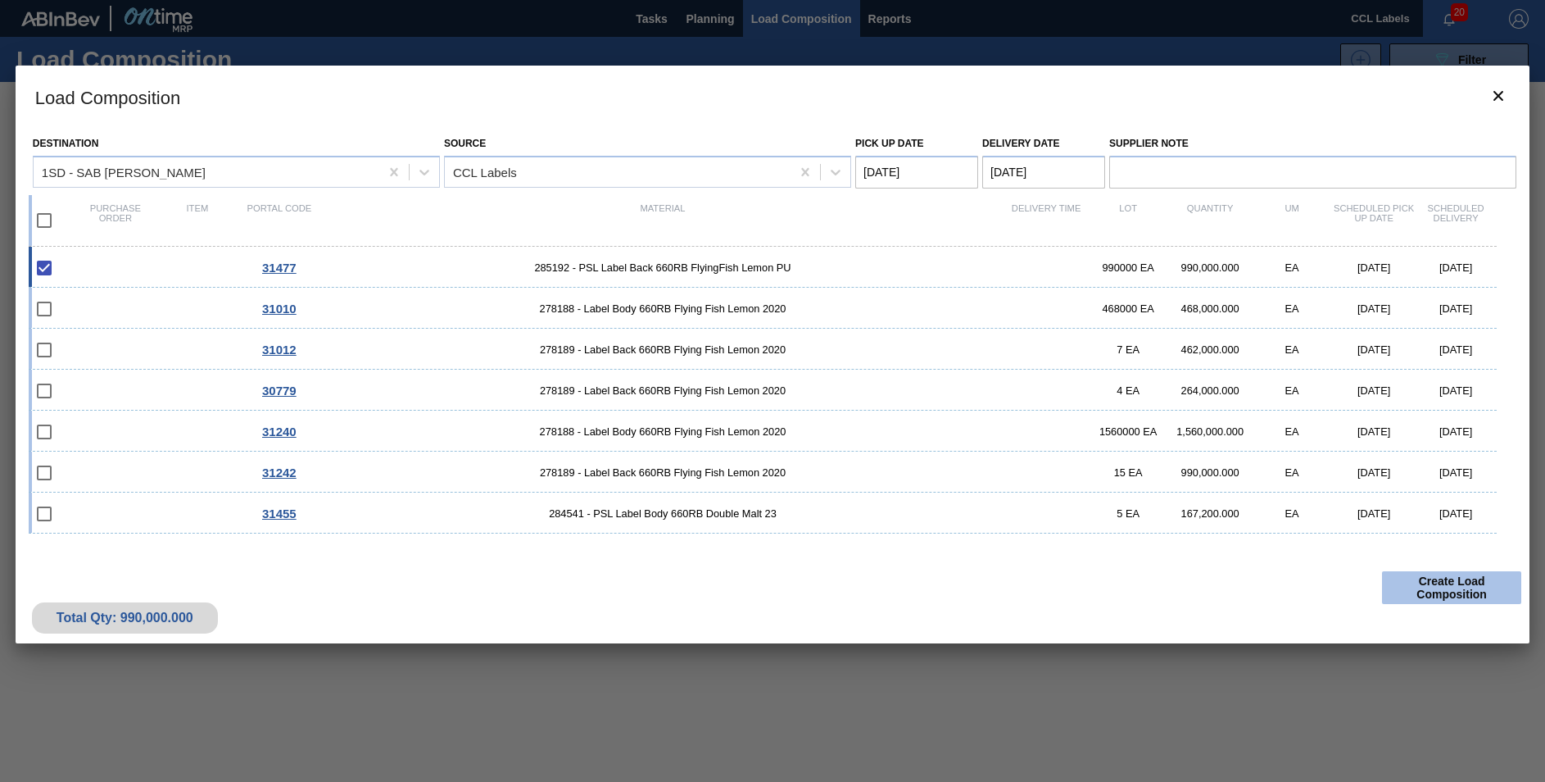
click at [1421, 582] on button "Create Load Composition" at bounding box center [1451, 587] width 139 height 33
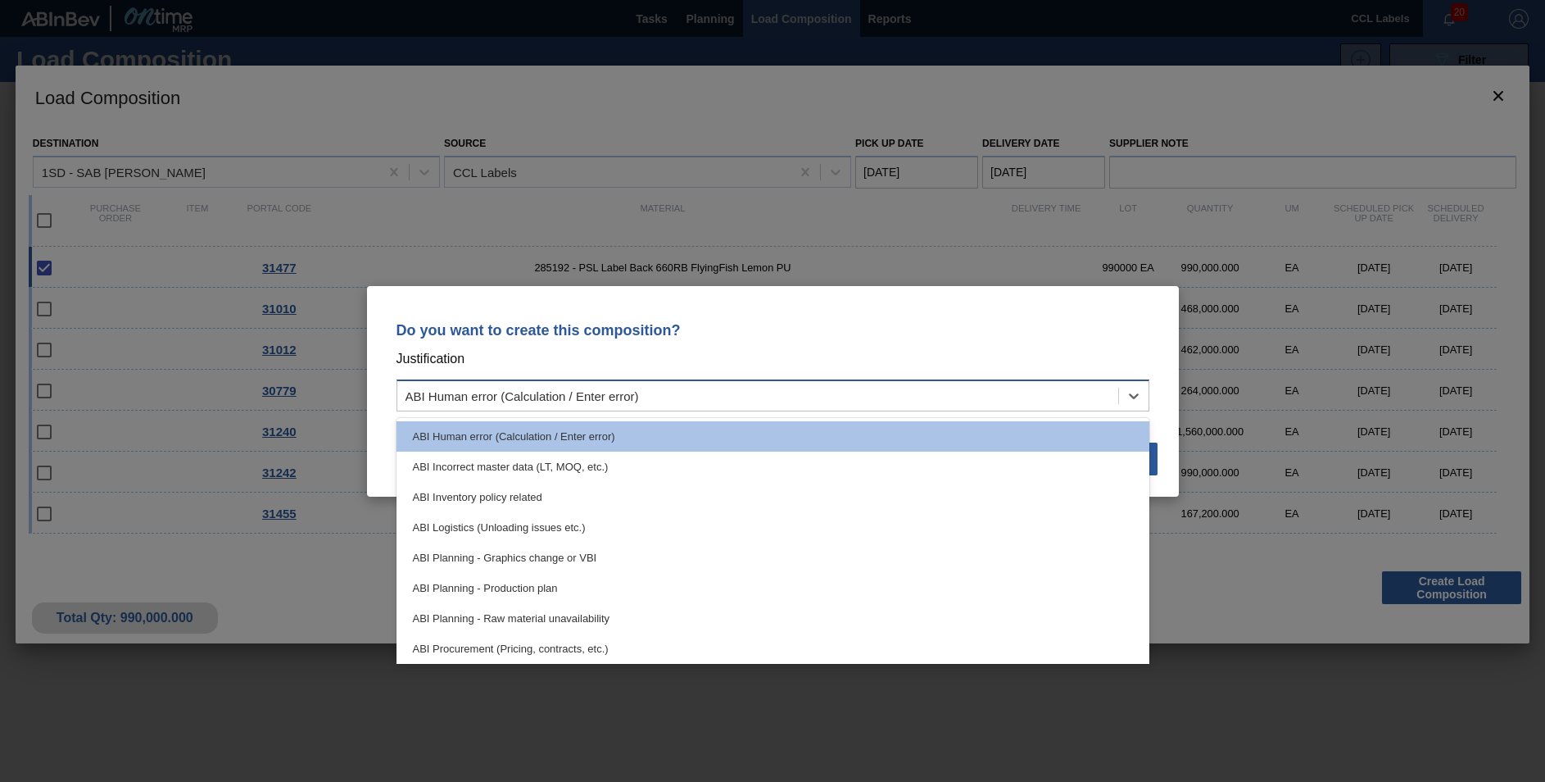
click at [823, 395] on div "ABI Human error (Calculation / Enter error)" at bounding box center [757, 395] width 721 height 24
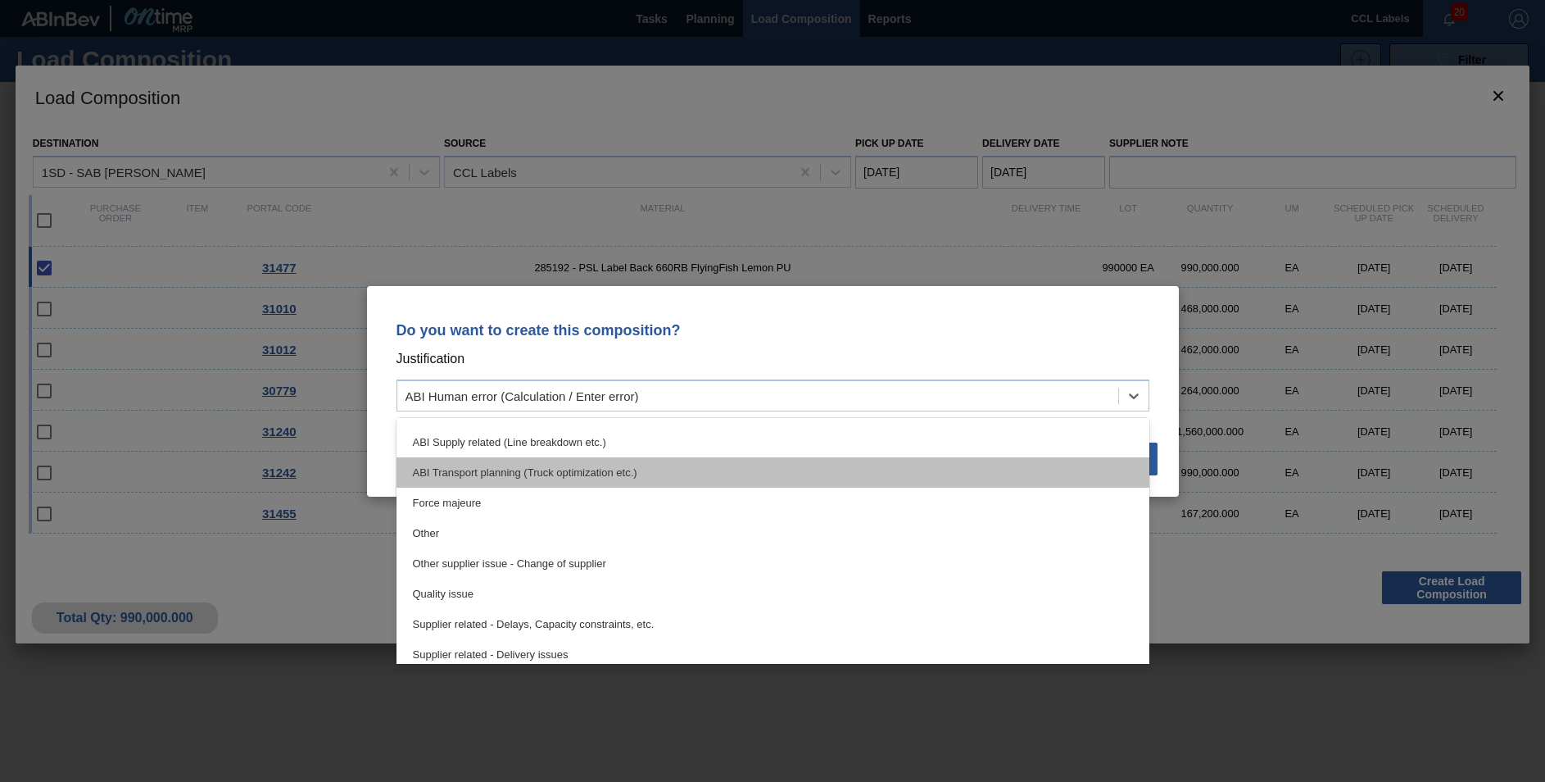
scroll to position [143, 0]
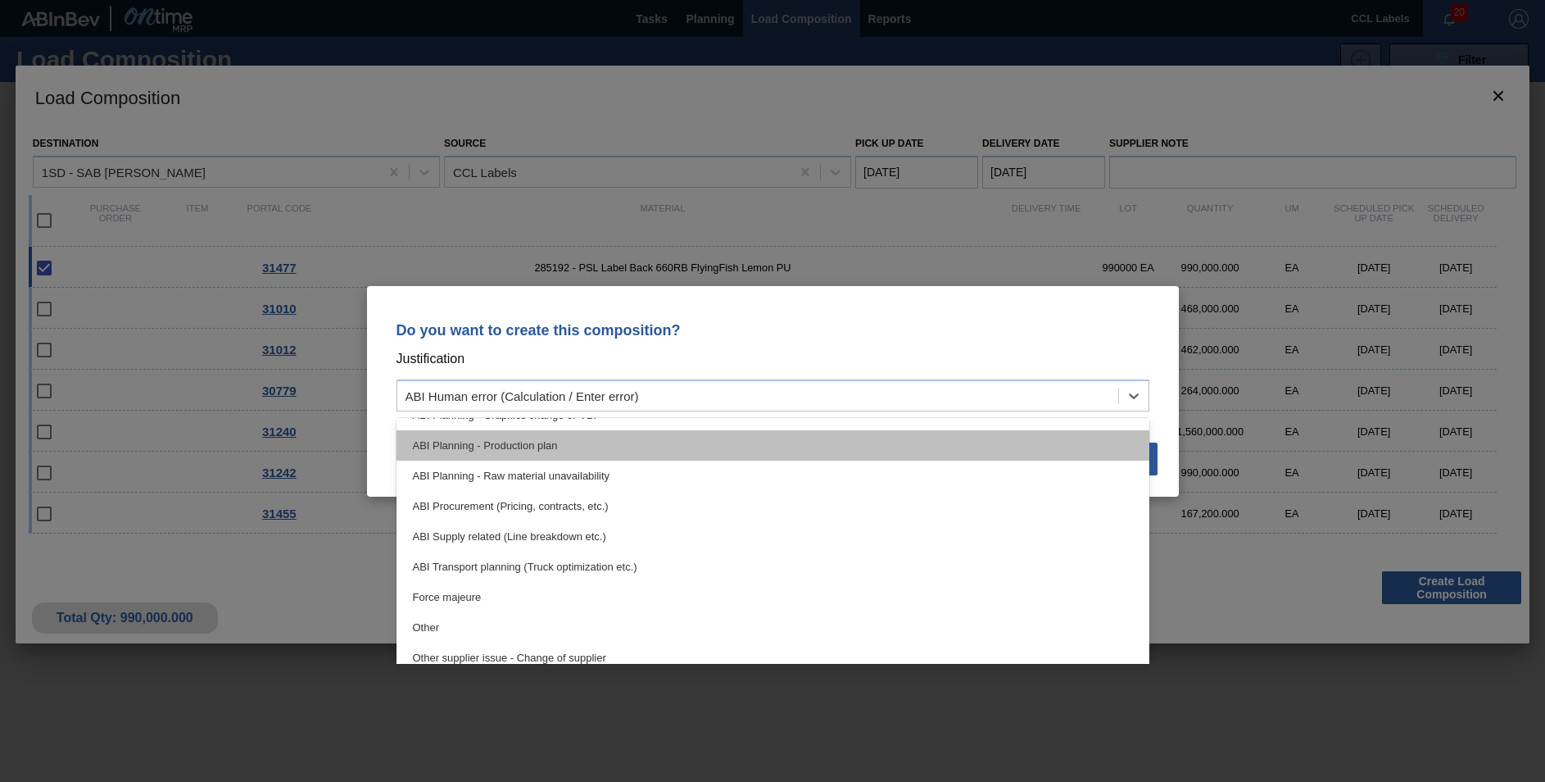
click at [645, 453] on div "ABI Planning - Production plan" at bounding box center [773, 445] width 753 height 30
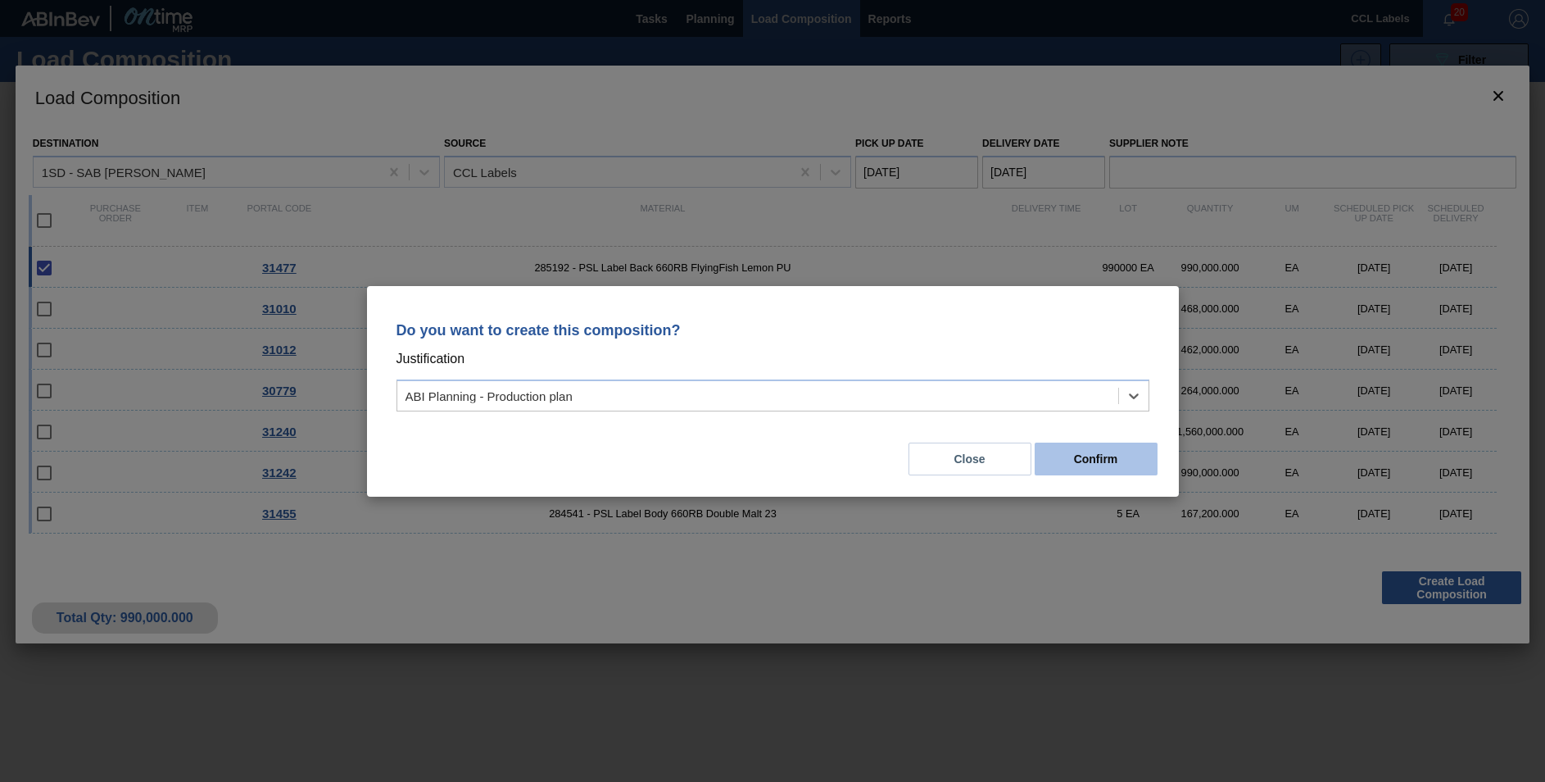
click at [1069, 448] on button "Confirm" at bounding box center [1096, 458] width 123 height 33
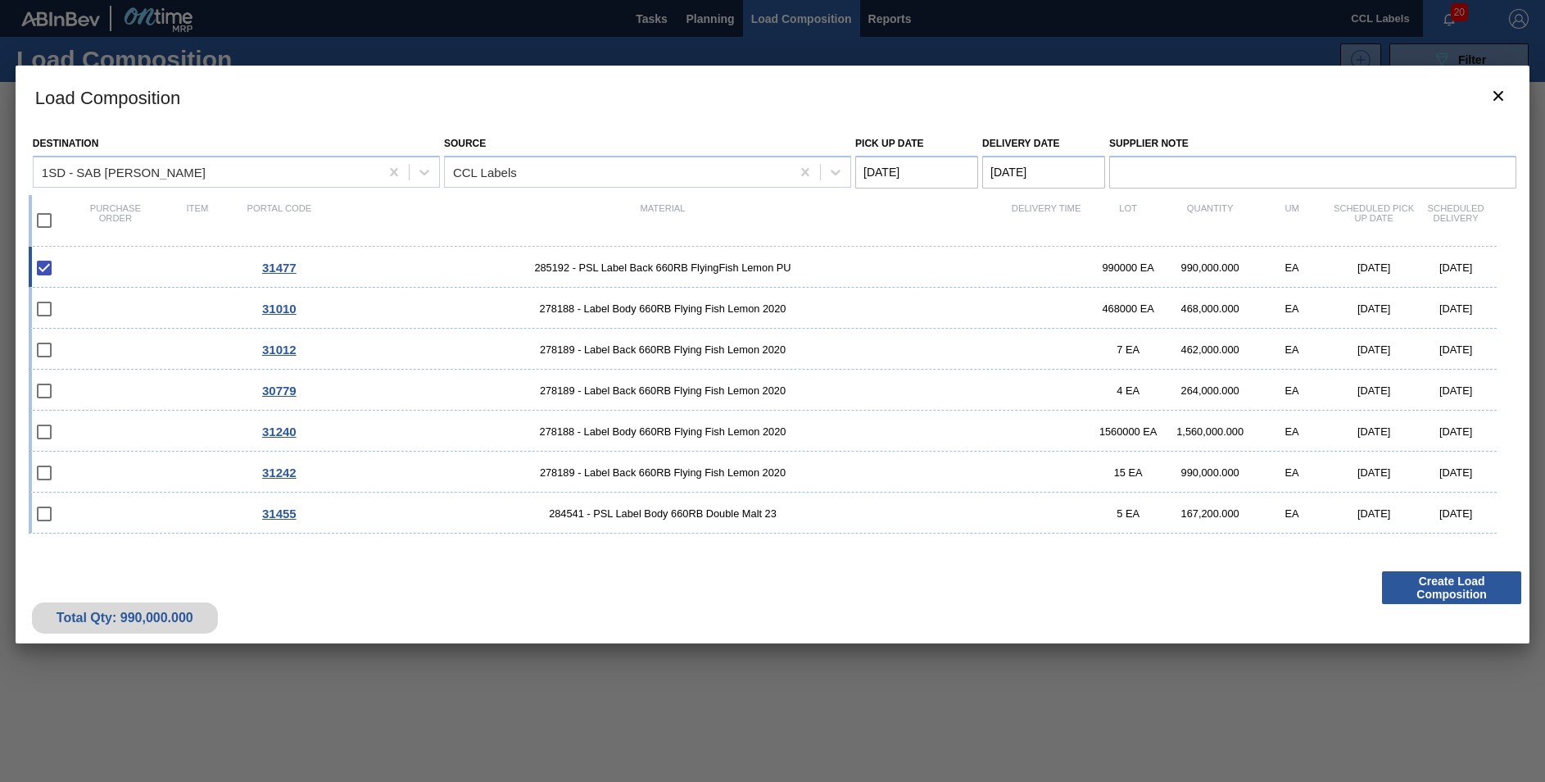
click at [1010, 173] on Date "[DATE]" at bounding box center [1043, 172] width 123 height 33
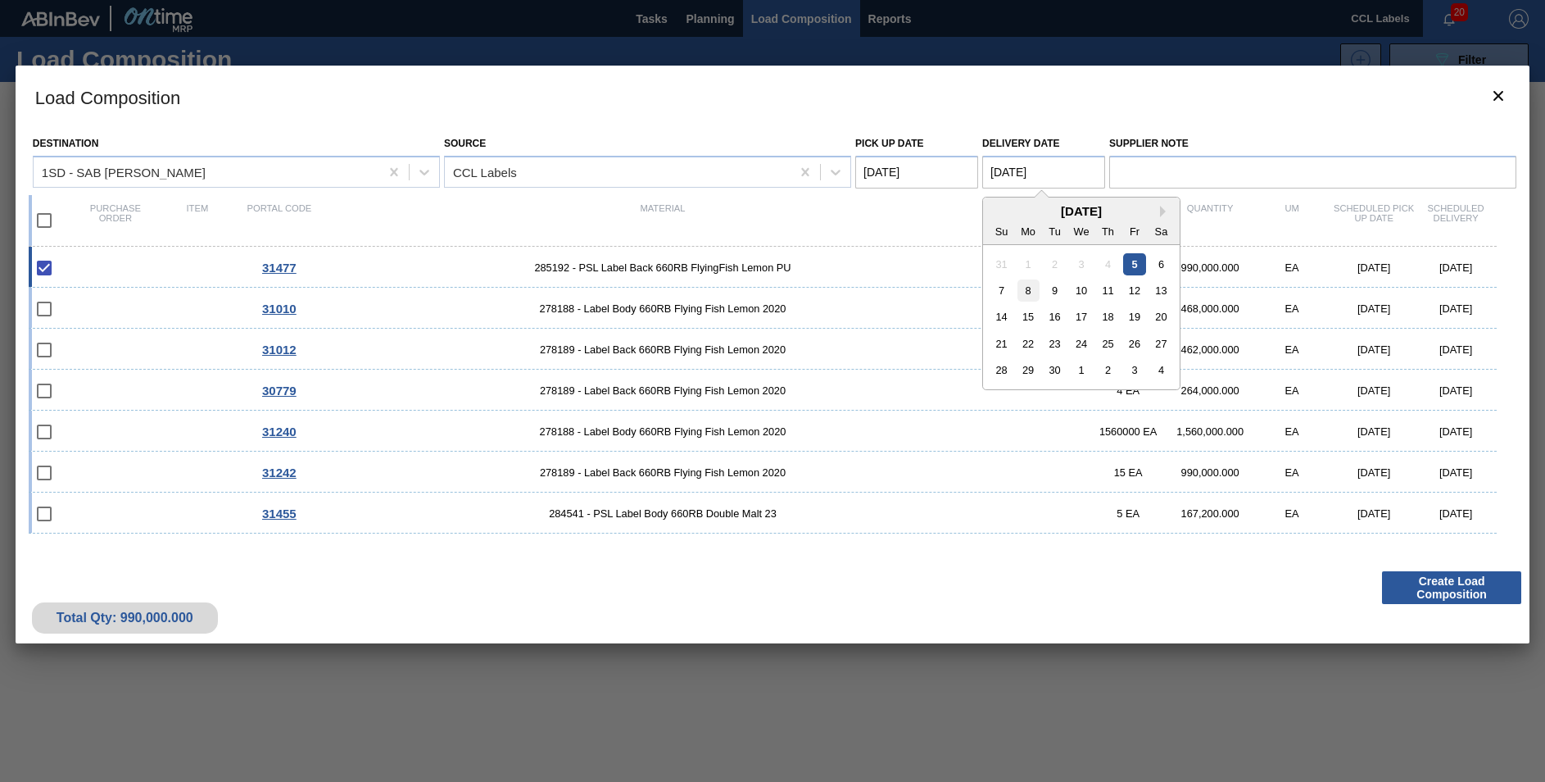
click at [1033, 293] on div "8" at bounding box center [1029, 290] width 22 height 22
type Date "[DATE]"
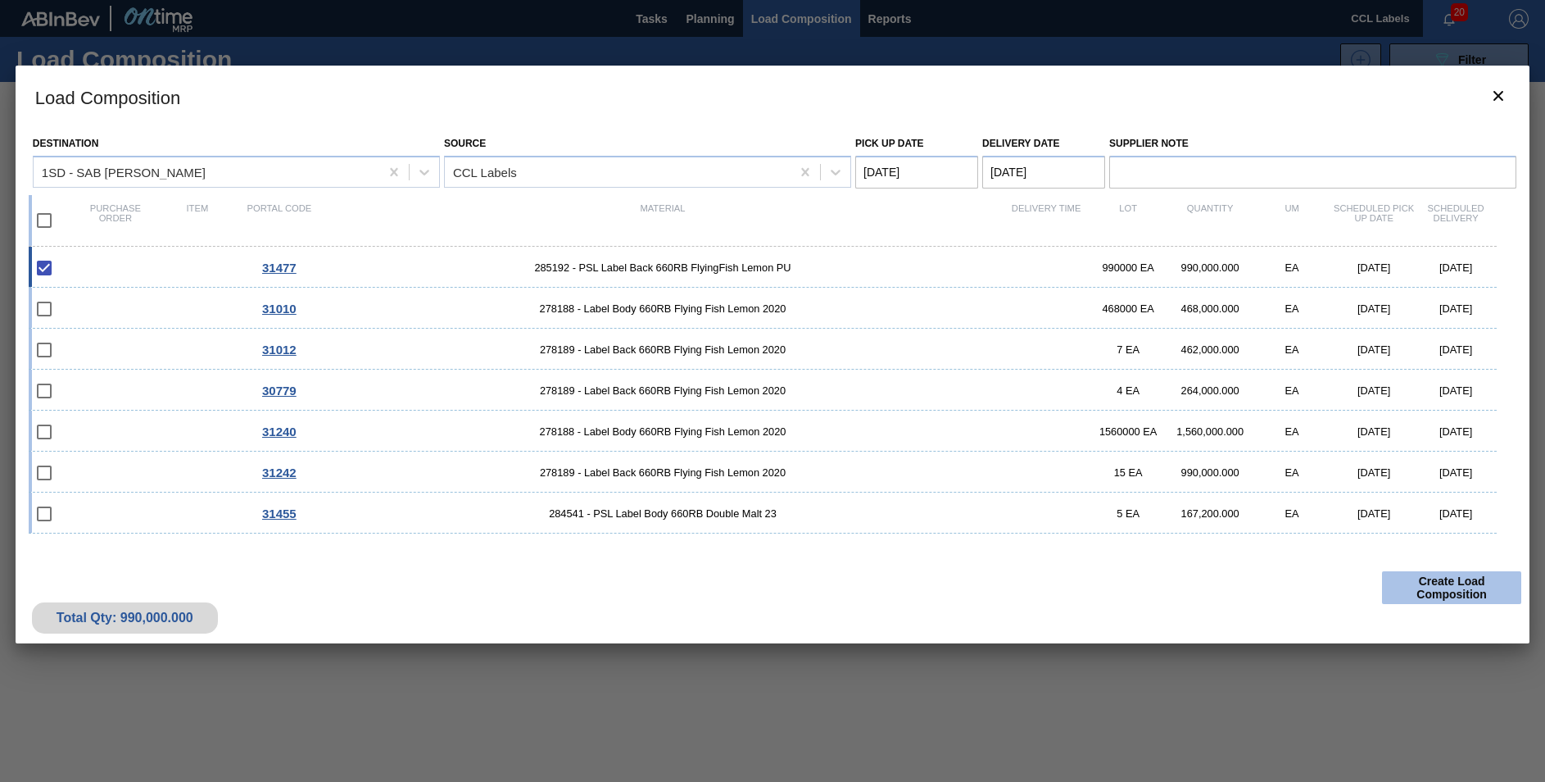
click at [1439, 596] on button "Create Load Composition" at bounding box center [1451, 587] width 139 height 33
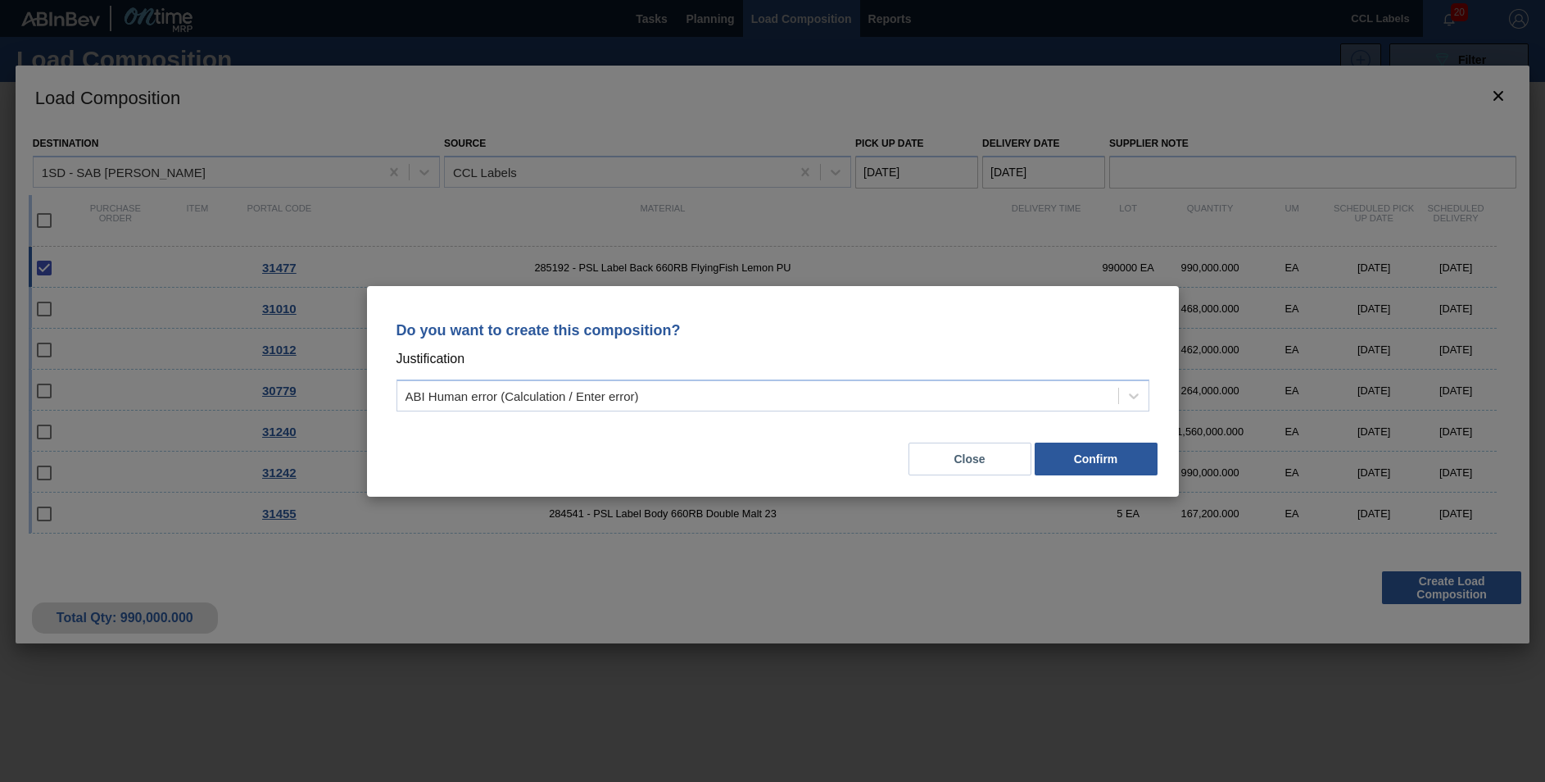
drag, startPoint x: 550, startPoint y: 402, endPoint x: 550, endPoint y: 412, distance: 9.8
click at [550, 405] on div "ABI Human error (Calculation / Enter error)" at bounding box center [757, 395] width 721 height 24
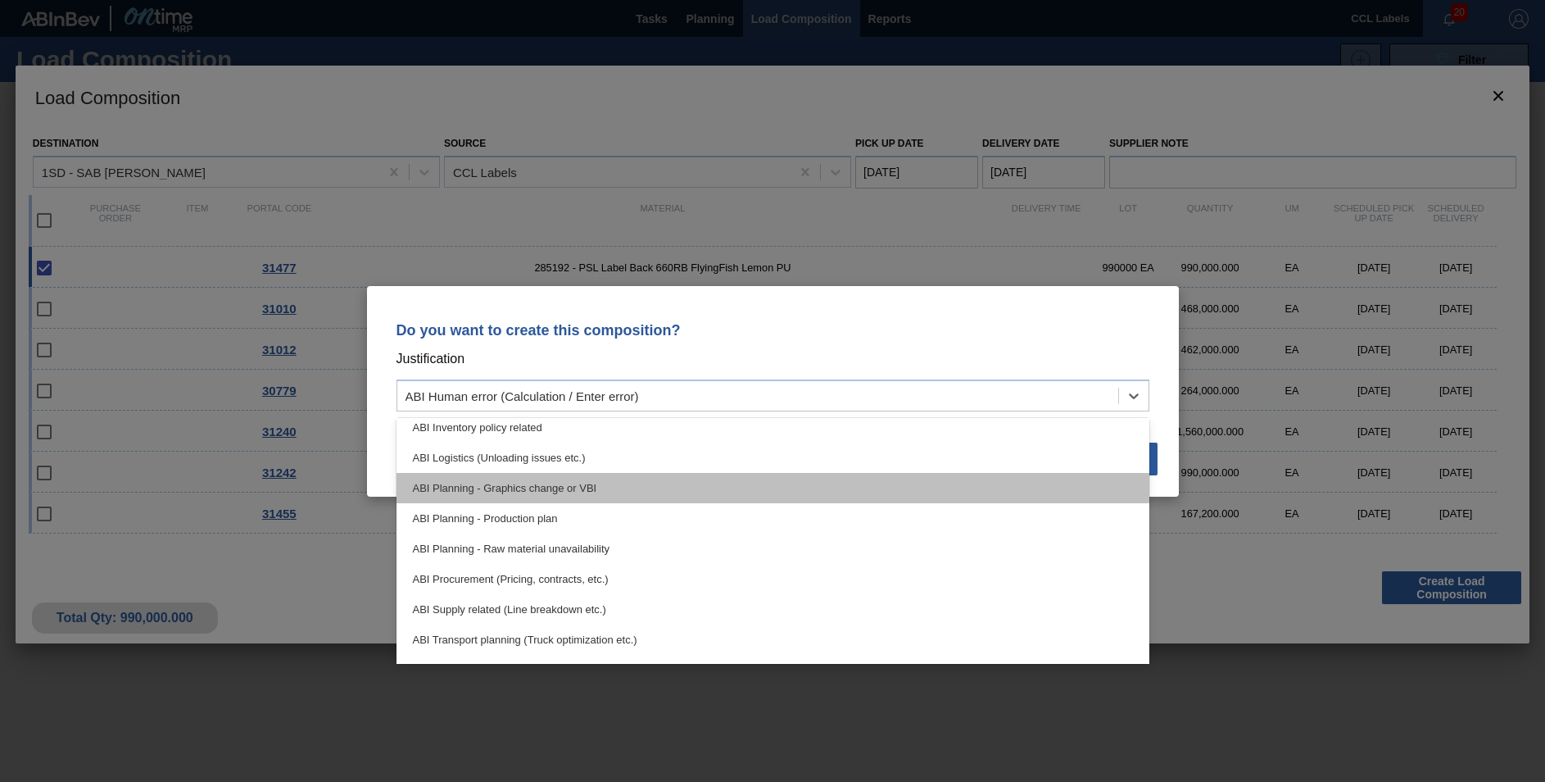
scroll to position [82, 0]
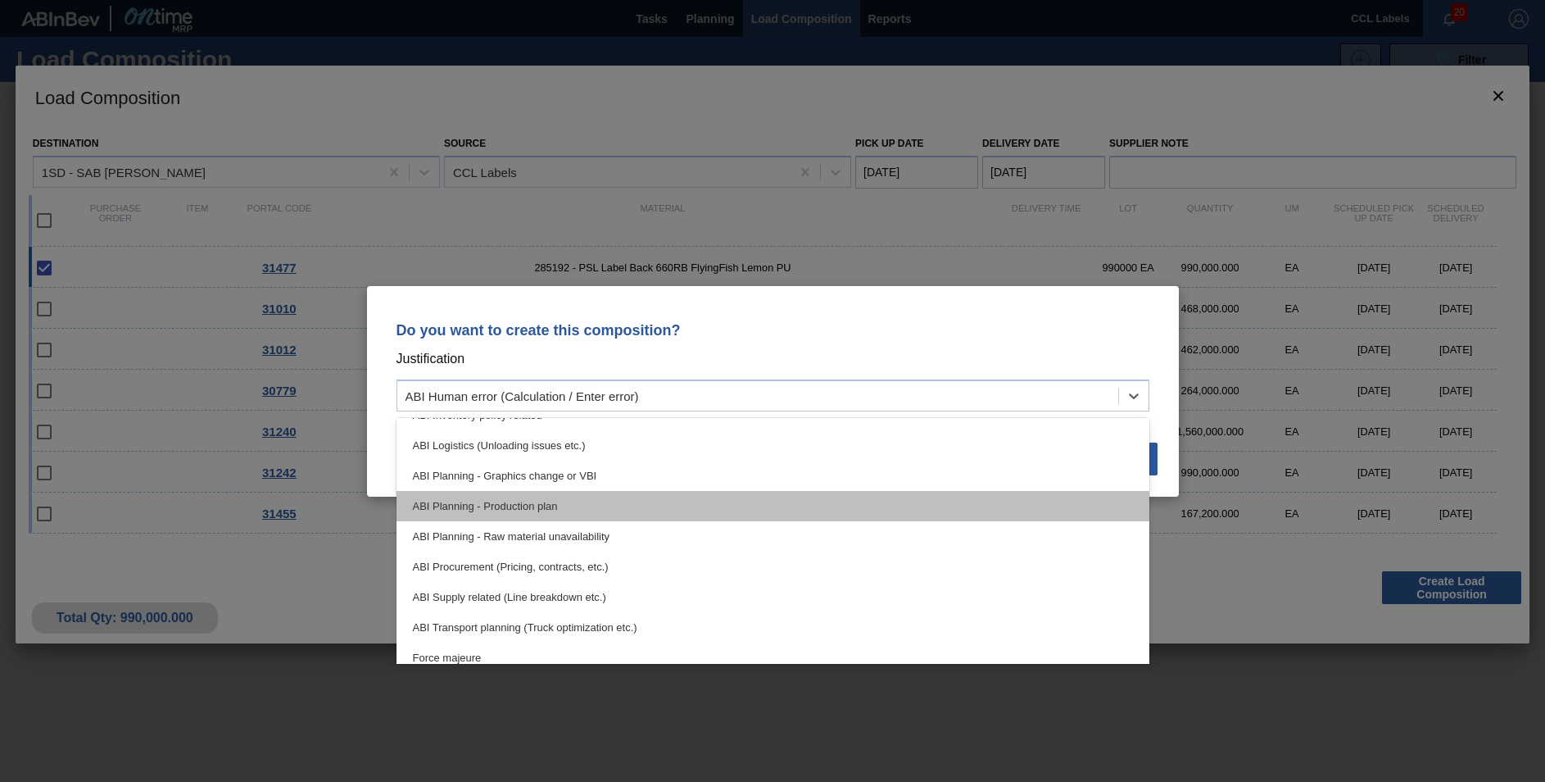
drag, startPoint x: 524, startPoint y: 503, endPoint x: 709, endPoint y: 506, distance: 185.2
click at [526, 505] on div "ABI Planning - Production plan" at bounding box center [773, 506] width 753 height 30
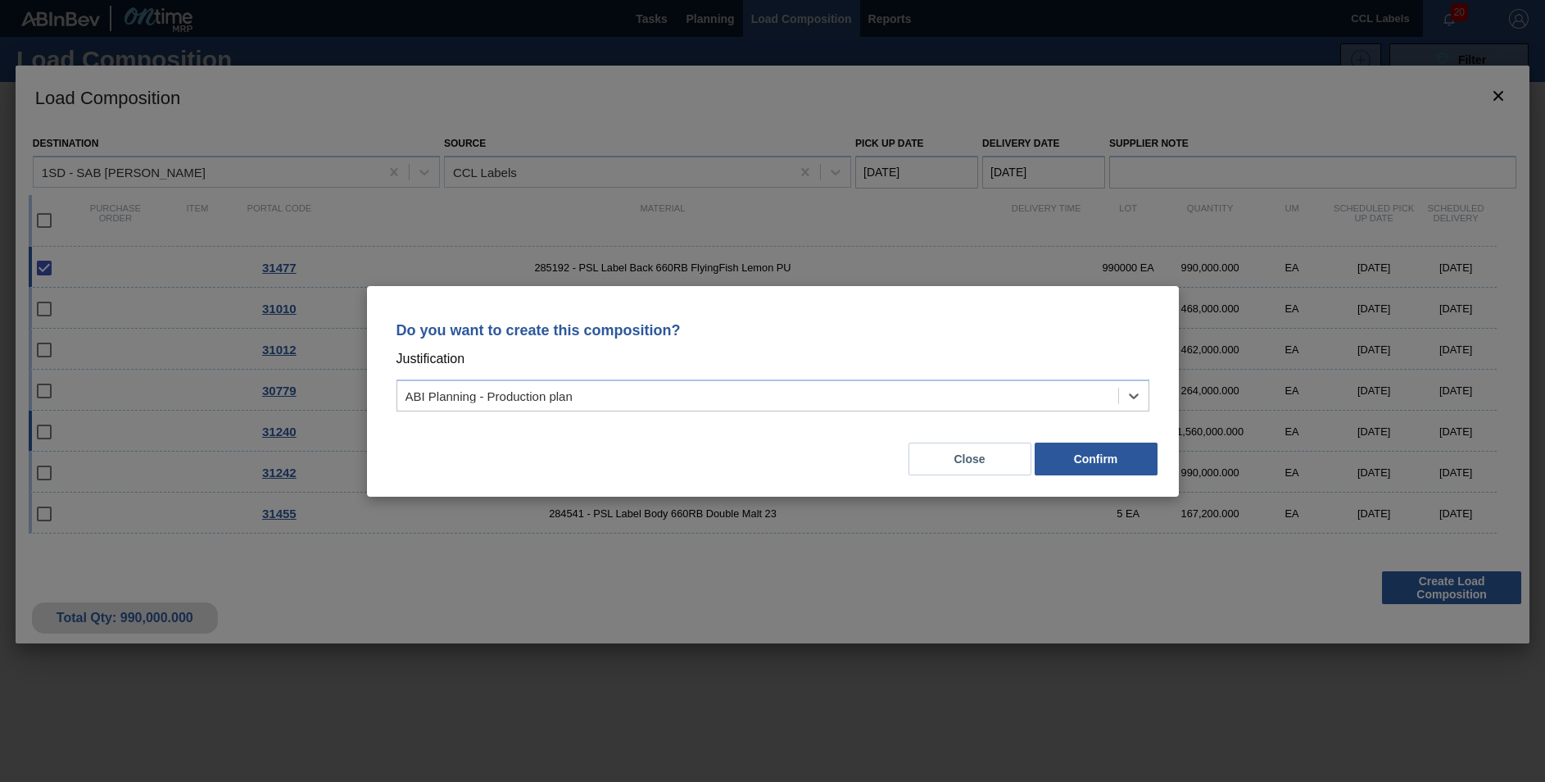
click at [1106, 447] on button "Confirm" at bounding box center [1096, 458] width 123 height 33
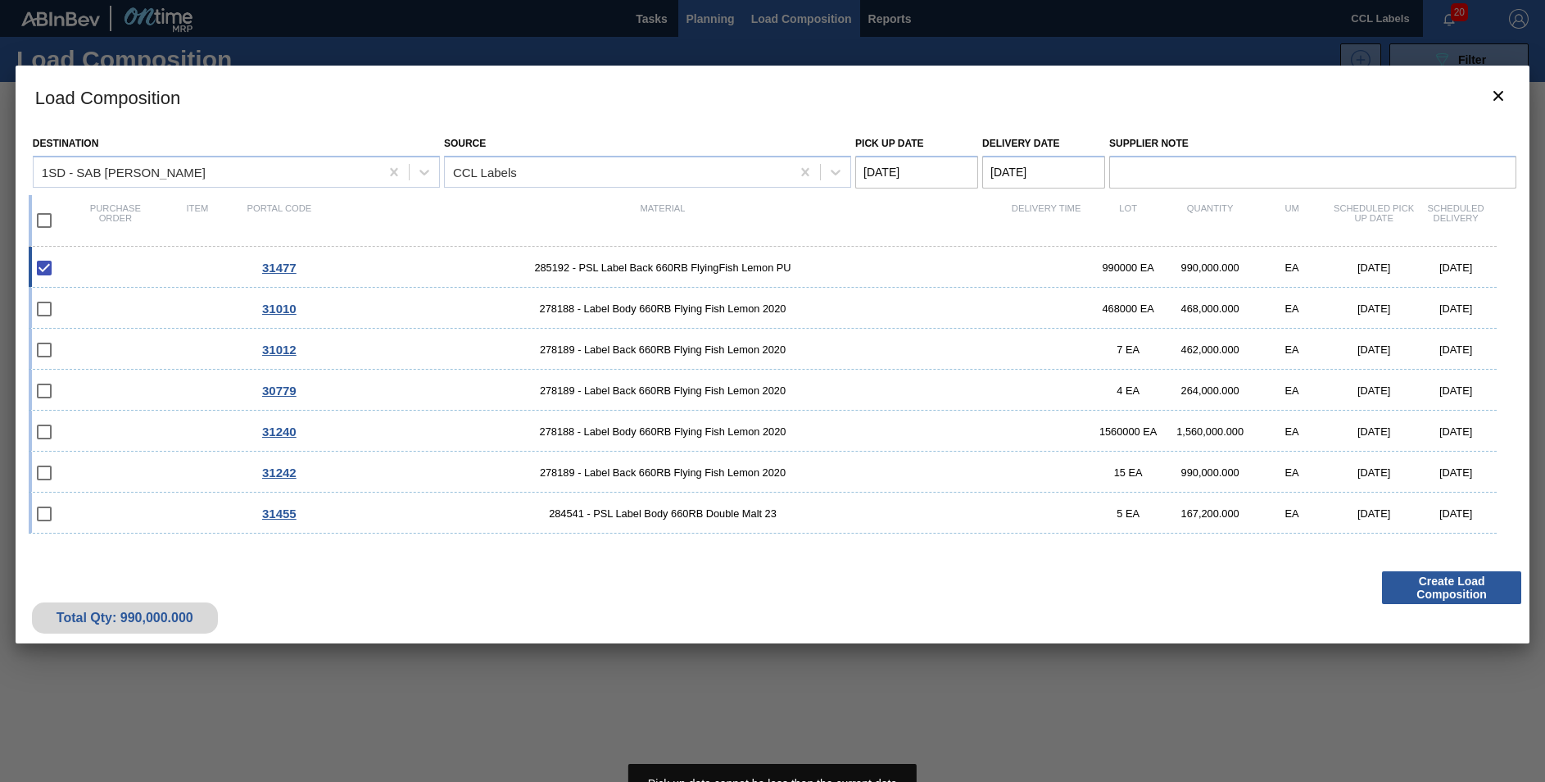
drag, startPoint x: 698, startPoint y: 31, endPoint x: 698, endPoint y: 21, distance: 9.8
click at [697, 31] on div at bounding box center [772, 391] width 1545 height 782
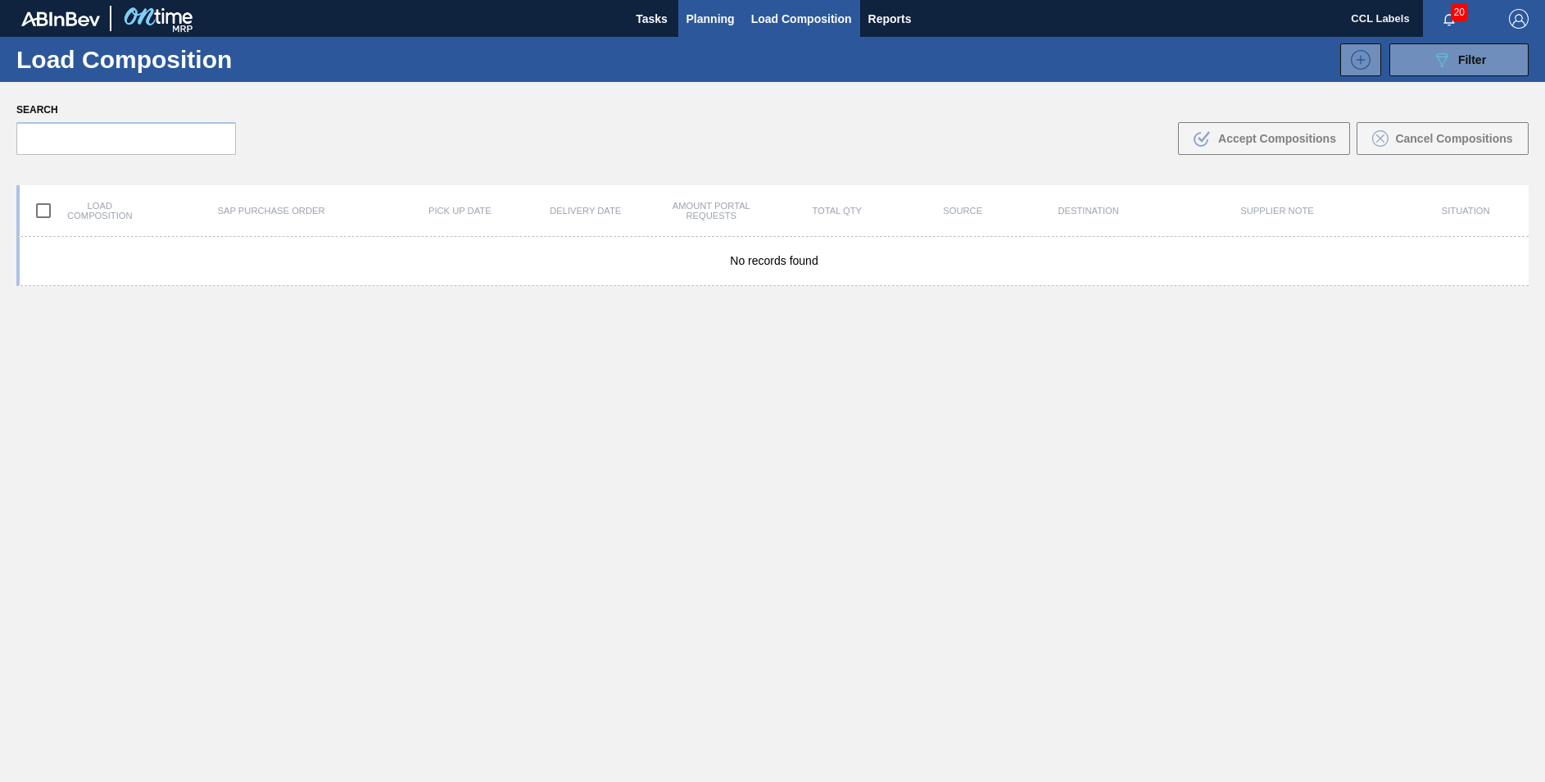
click at [705, 5] on button "Planning" at bounding box center [710, 18] width 65 height 37
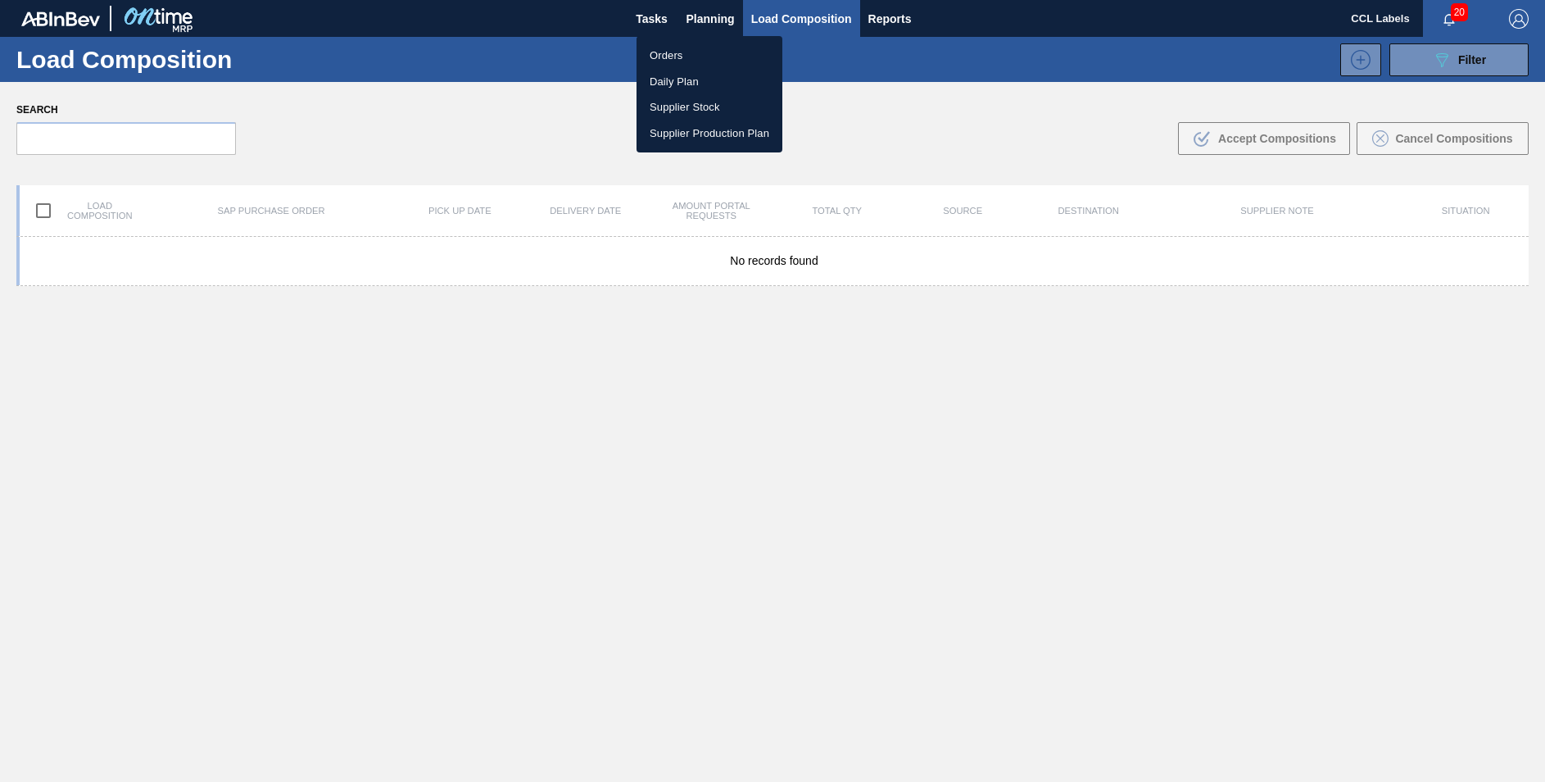
click at [674, 55] on li "Orders" at bounding box center [710, 56] width 146 height 26
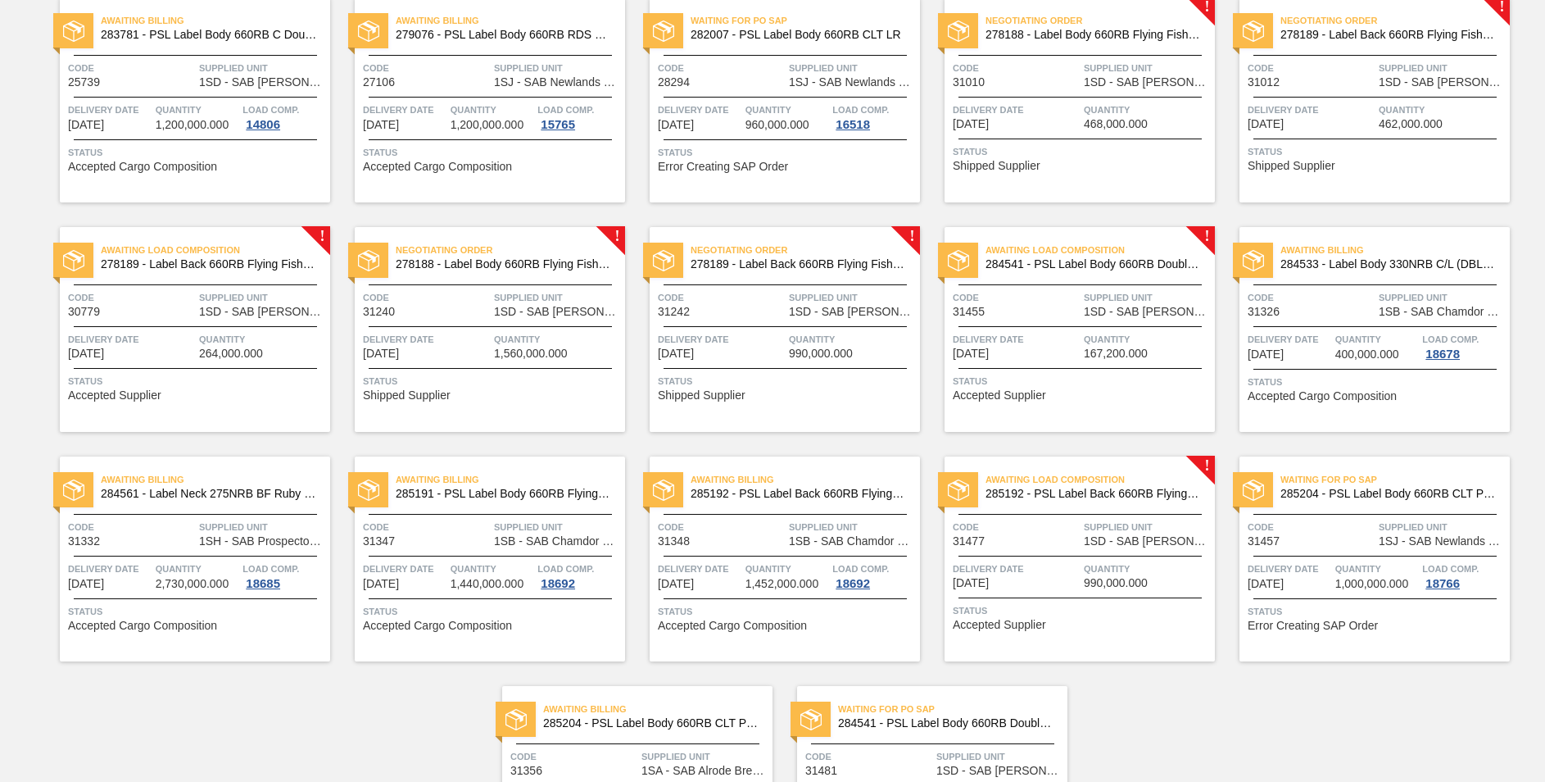
scroll to position [246, 0]
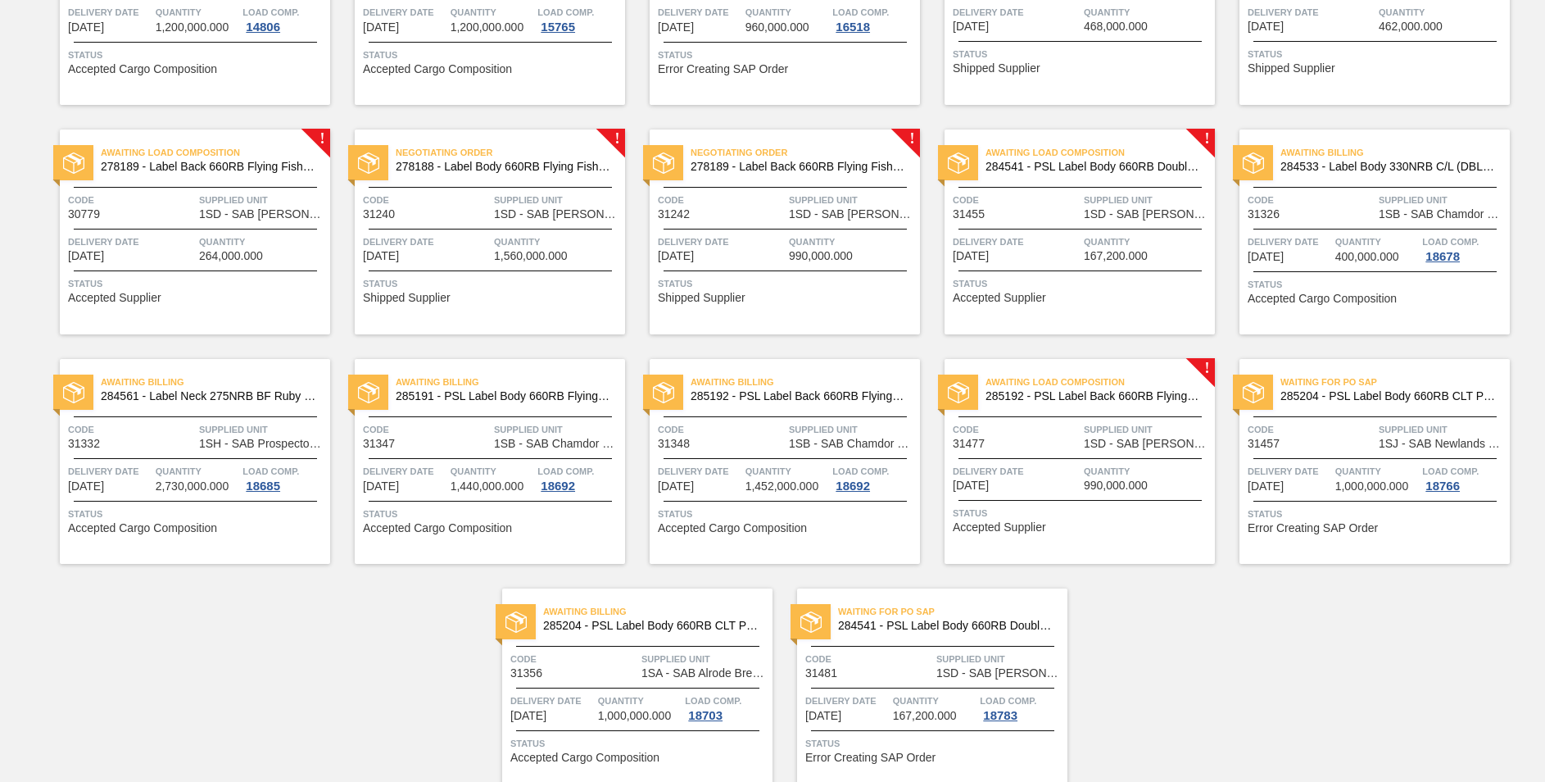
click at [1157, 660] on div "Awaiting Billing 283781 - PSL Label Body 660RB C Double Up Code 25739 Supplied …" at bounding box center [772, 334] width 1545 height 918
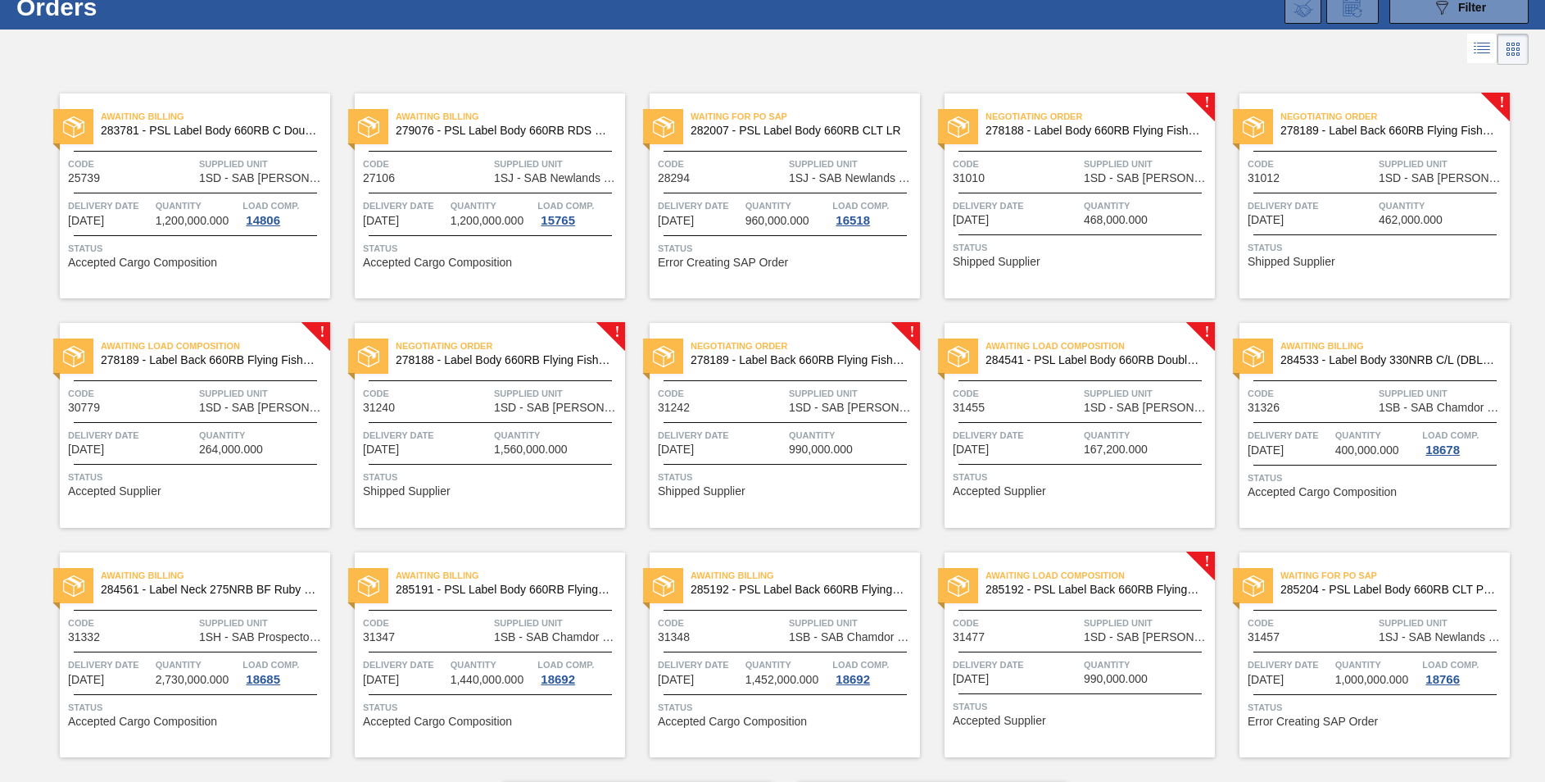
scroll to position [0, 0]
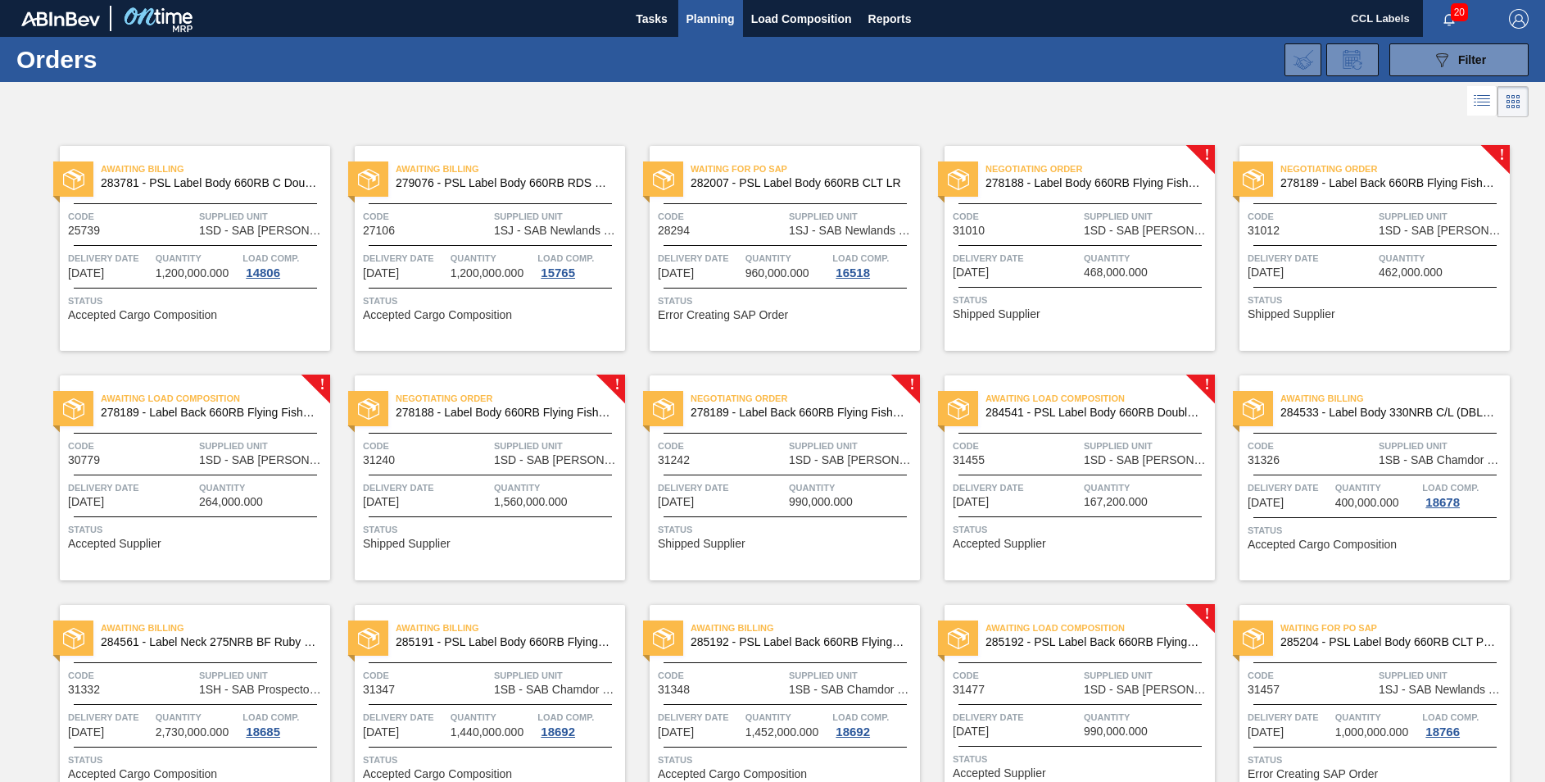
click at [1099, 179] on span "278188 - Label Body 660RB Flying Fish Lemon 2020" at bounding box center [1094, 183] width 216 height 12
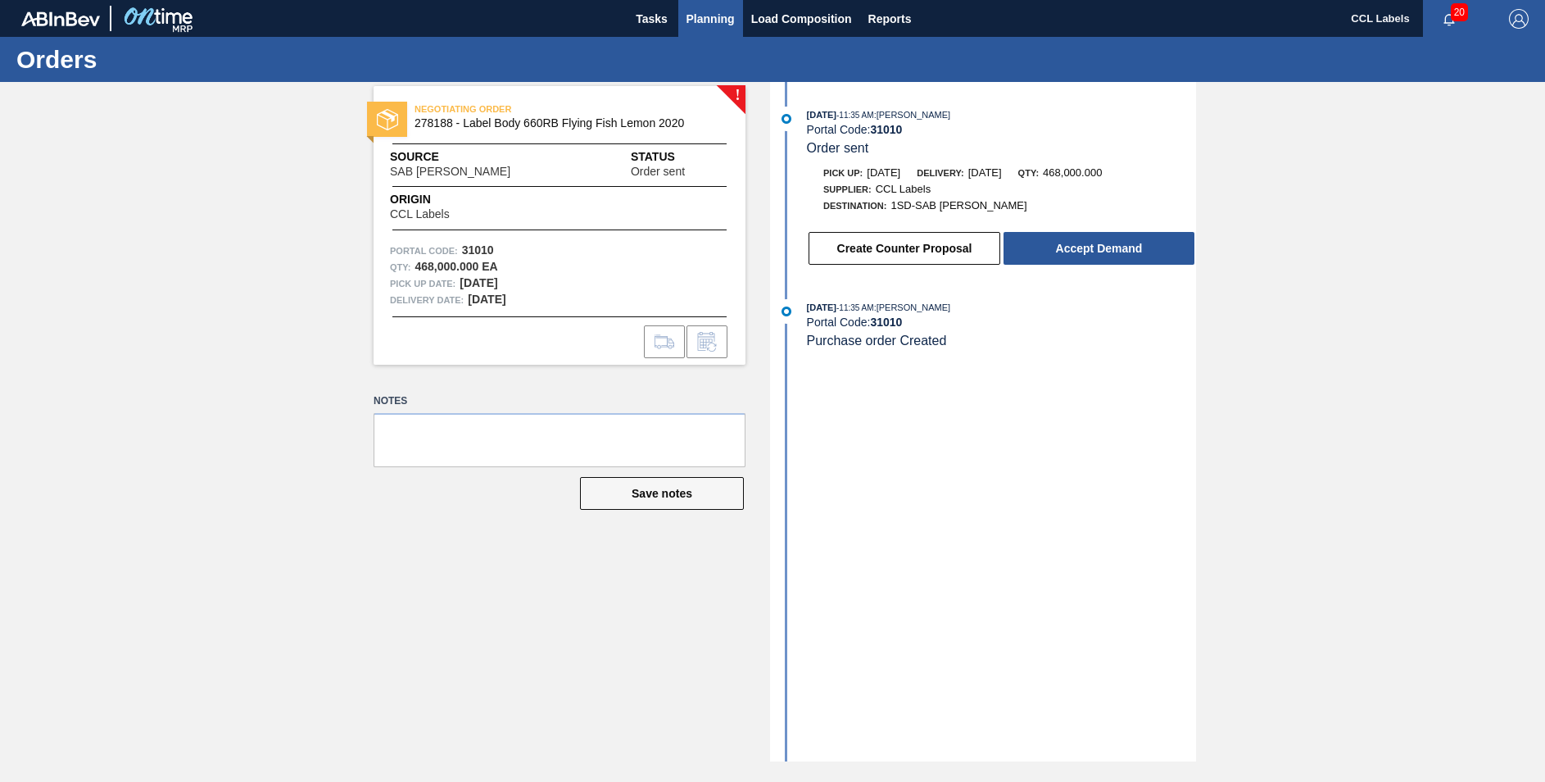
click at [712, 12] on span "Planning" at bounding box center [711, 19] width 48 height 20
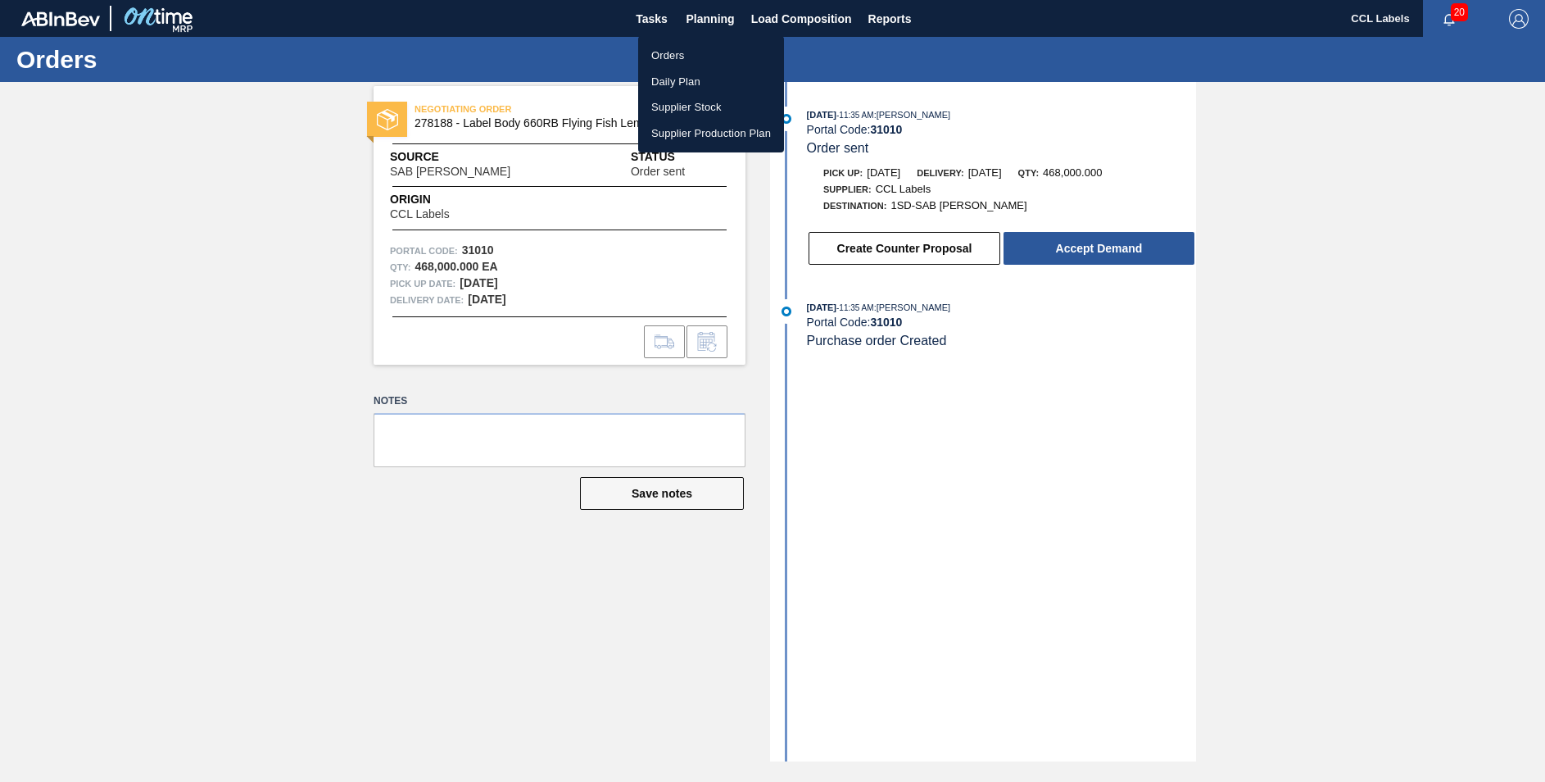
click at [668, 54] on li "Orders" at bounding box center [711, 56] width 146 height 26
click at [727, 54] on li "Orders" at bounding box center [711, 56] width 146 height 26
